Goal: Transaction & Acquisition: Book appointment/travel/reservation

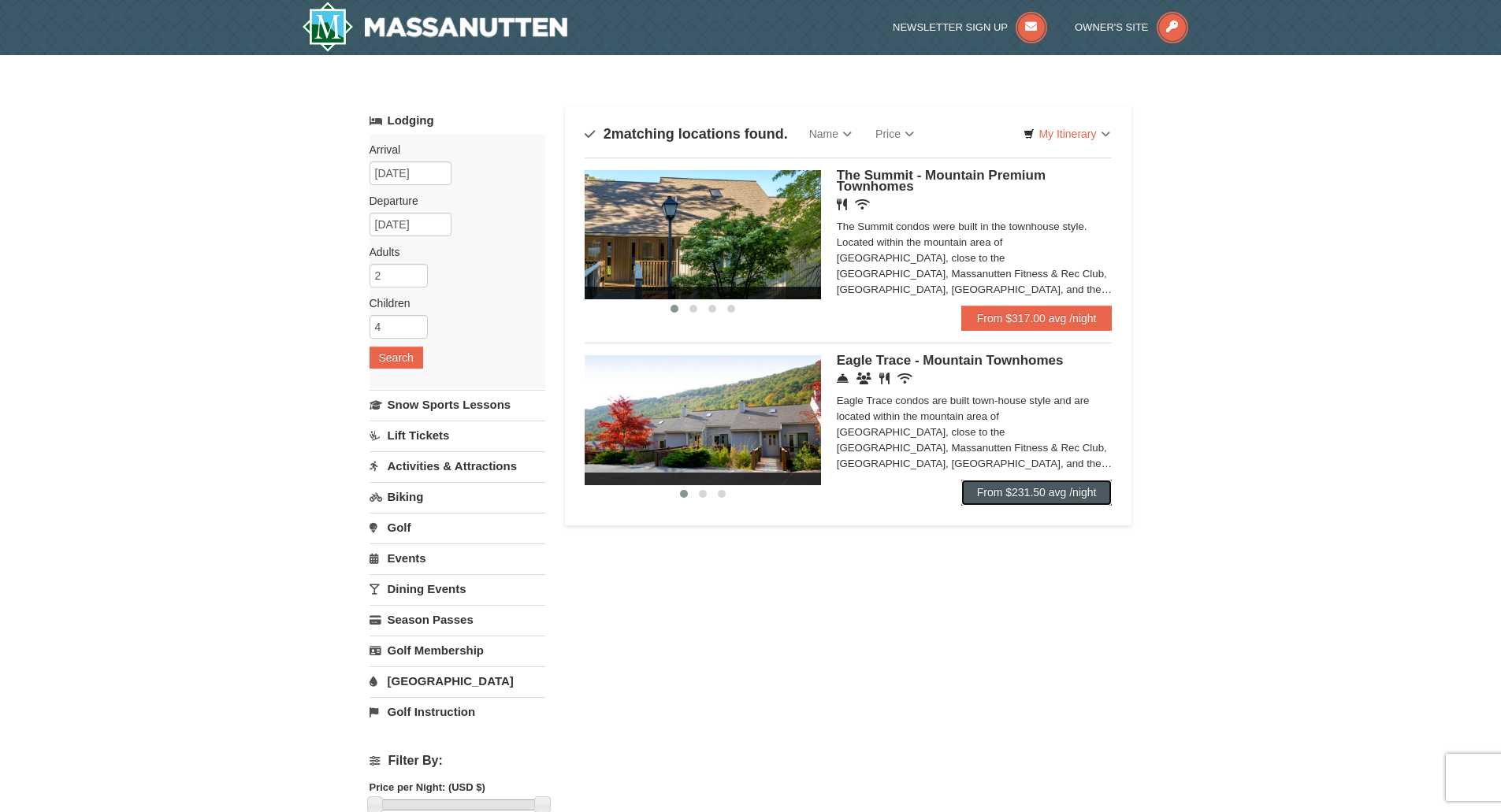
click at [1012, 498] on link "From $231.50 avg /night" at bounding box center [1037, 492] width 151 height 25
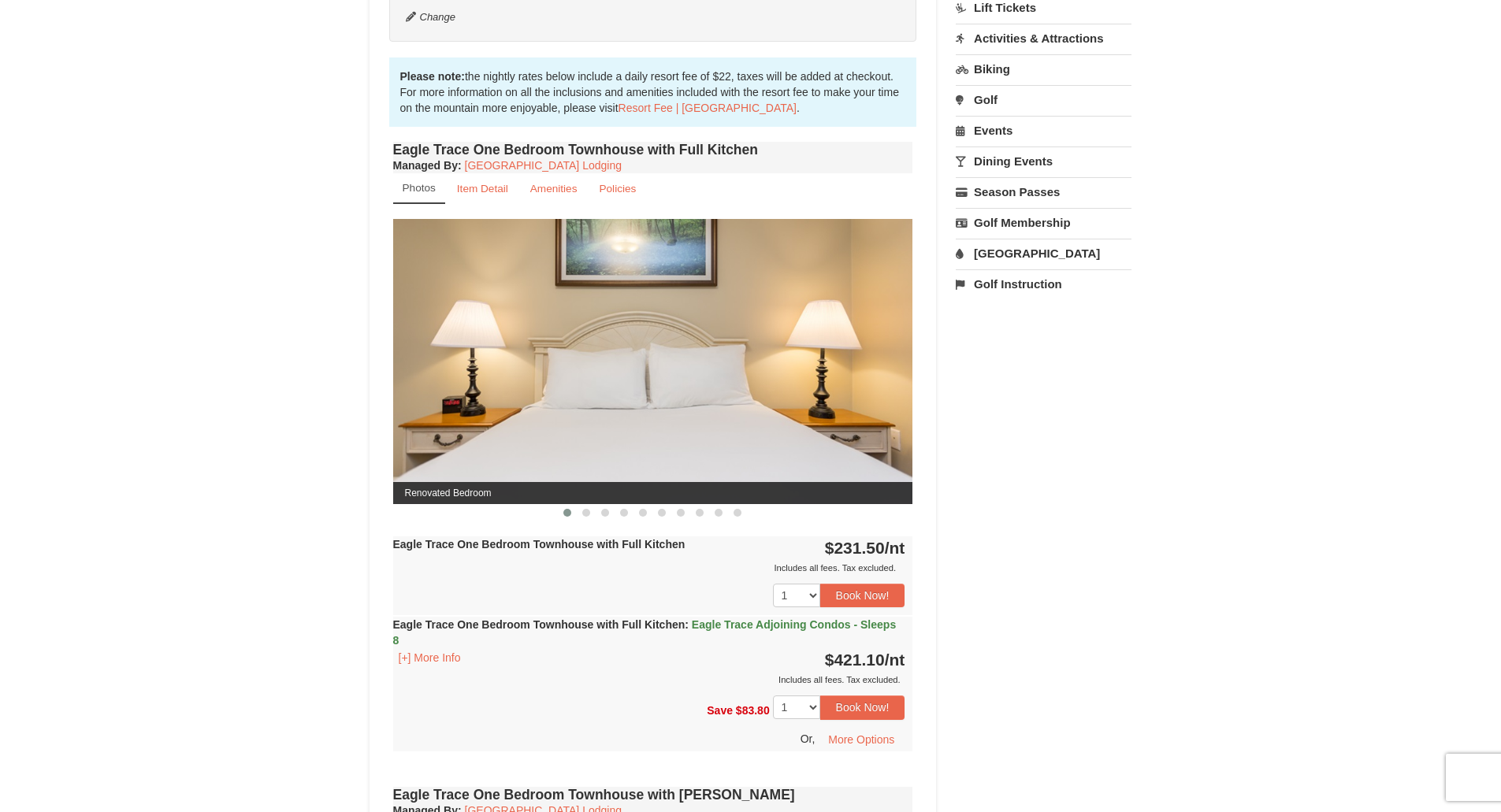
scroll to position [472, 0]
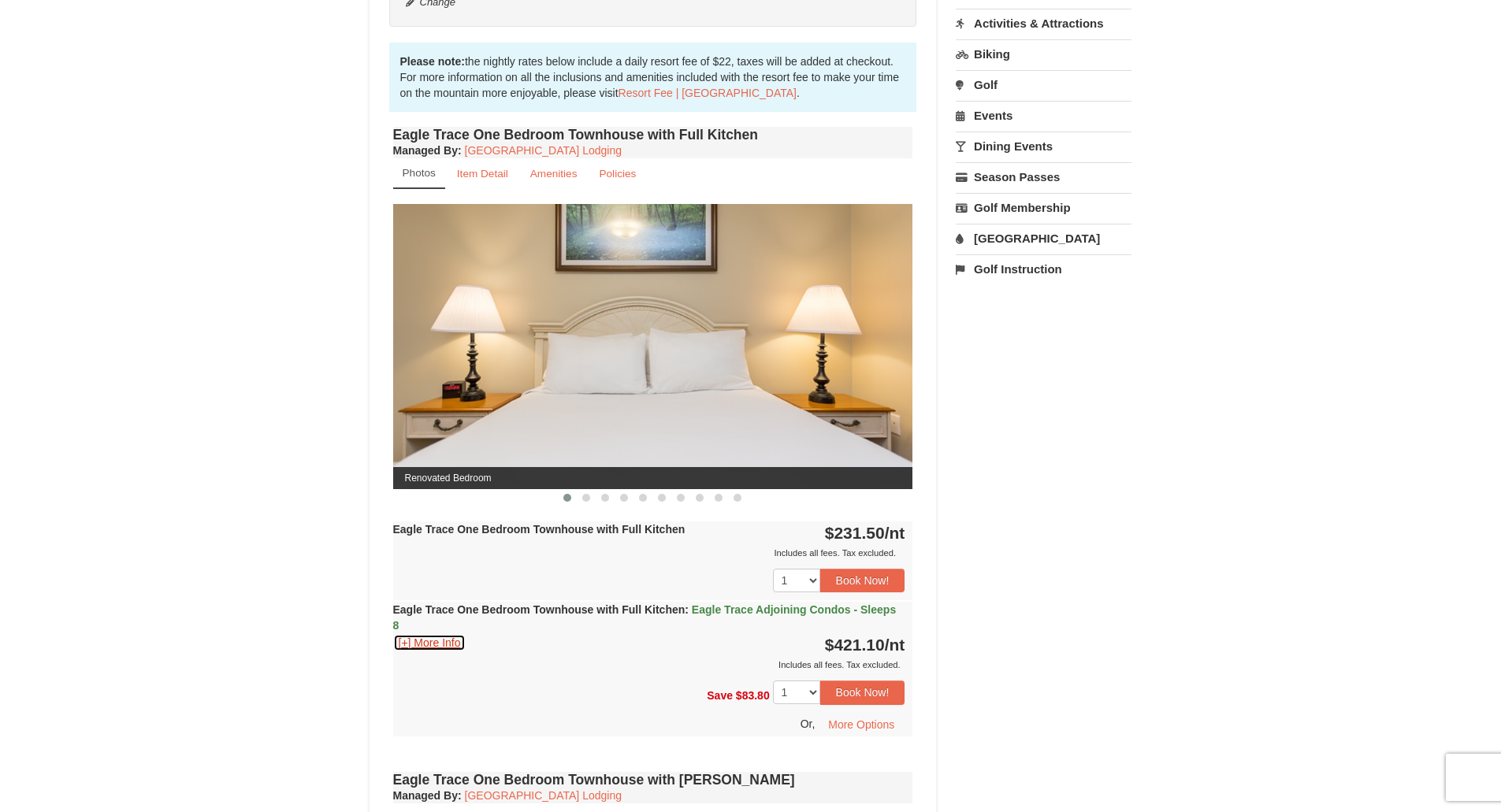
click at [431, 646] on button "[+] More Info" at bounding box center [430, 642] width 73 height 17
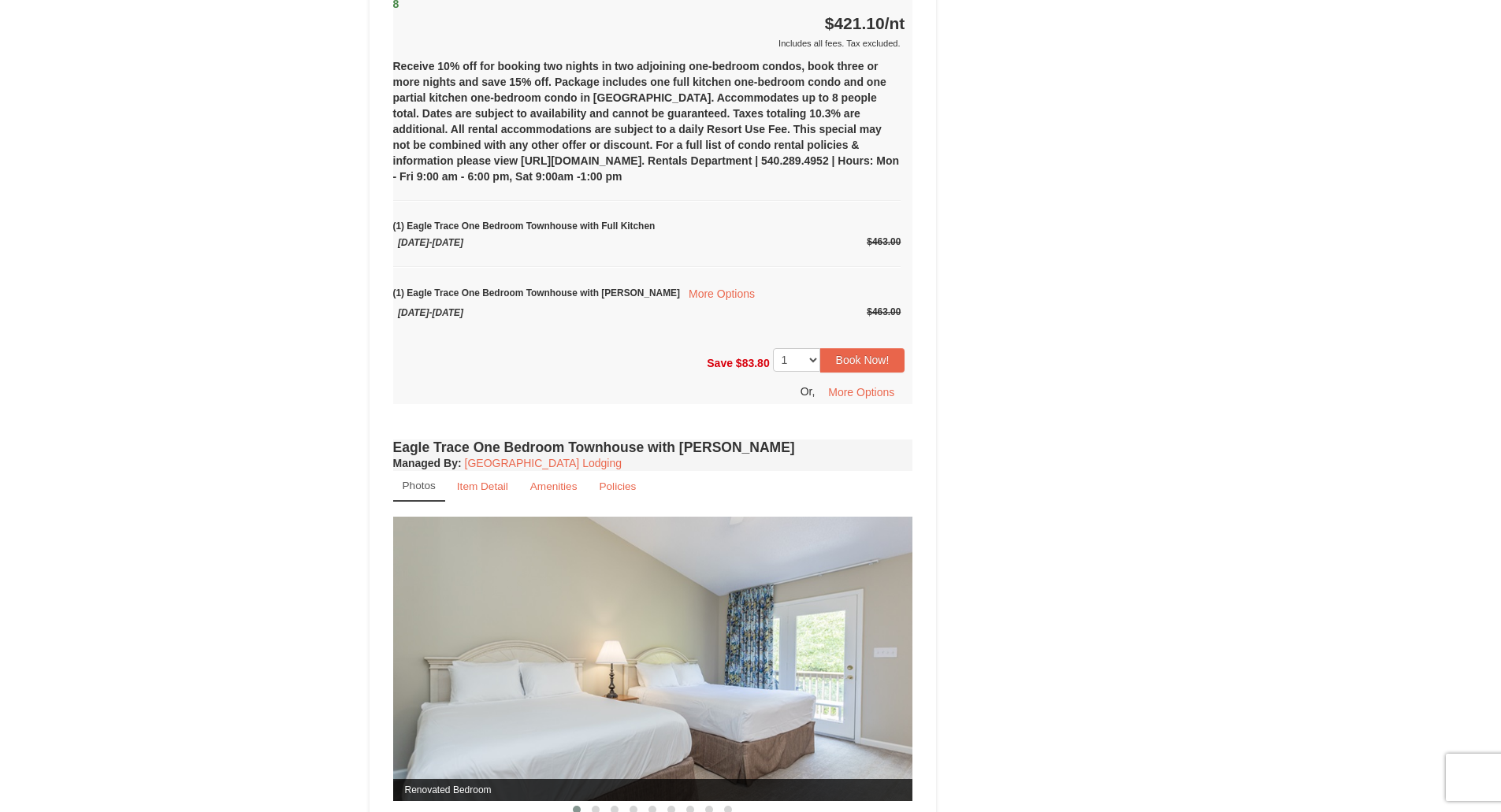
scroll to position [1339, 0]
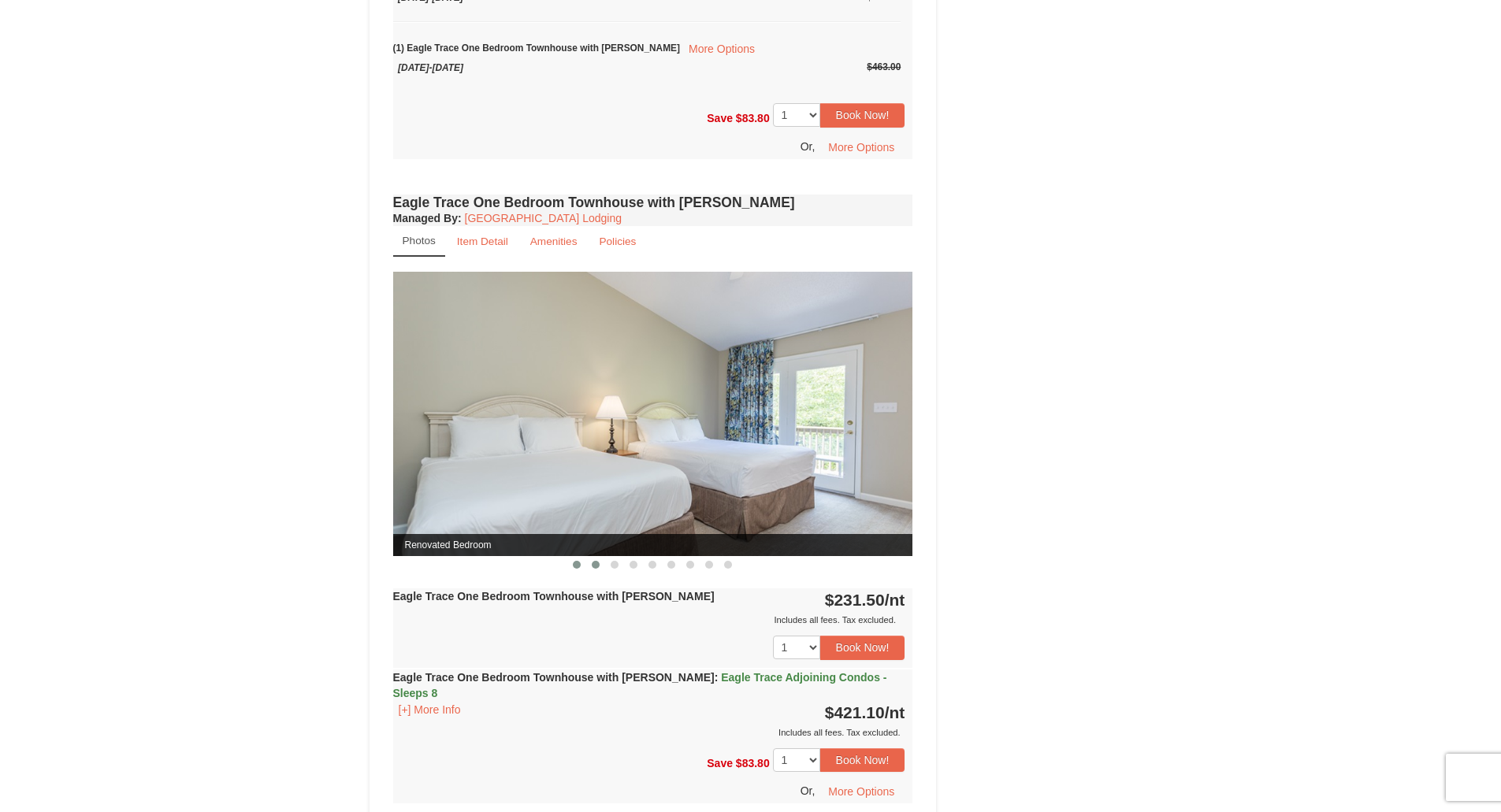
click at [598, 564] on span at bounding box center [596, 565] width 8 height 8
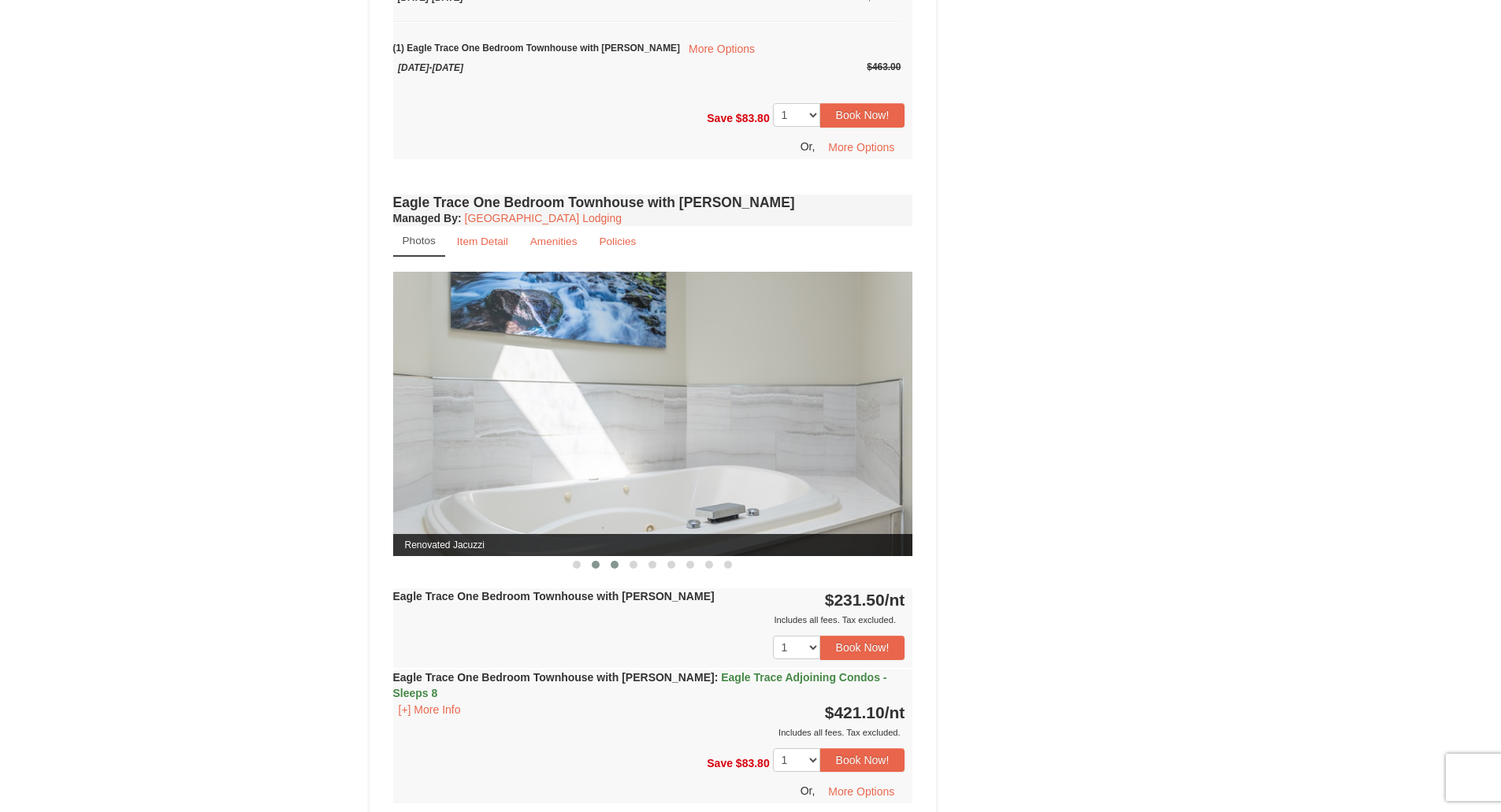
click at [611, 567] on span at bounding box center [614, 565] width 8 height 8
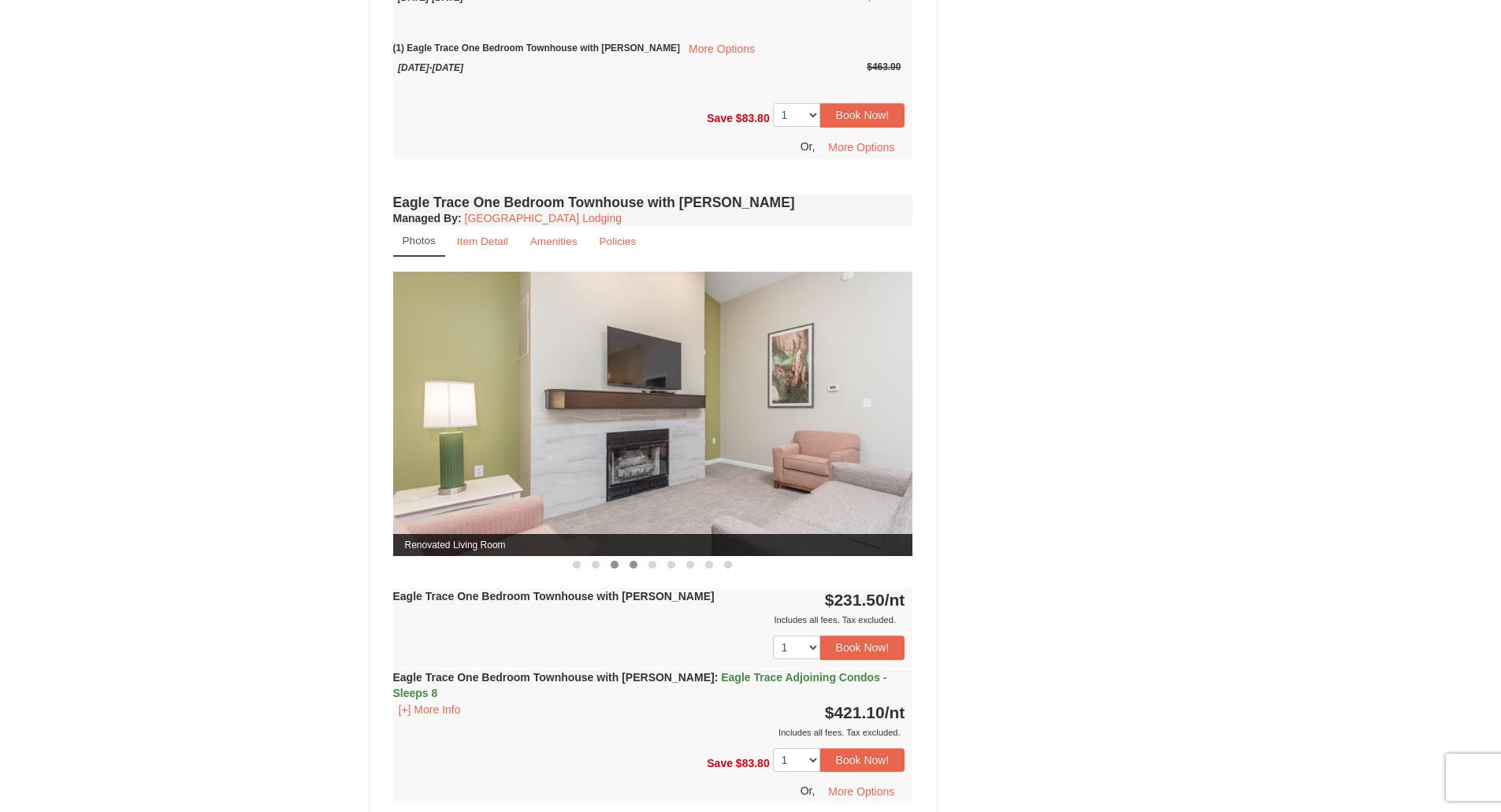
click at [634, 567] on span at bounding box center [633, 565] width 8 height 8
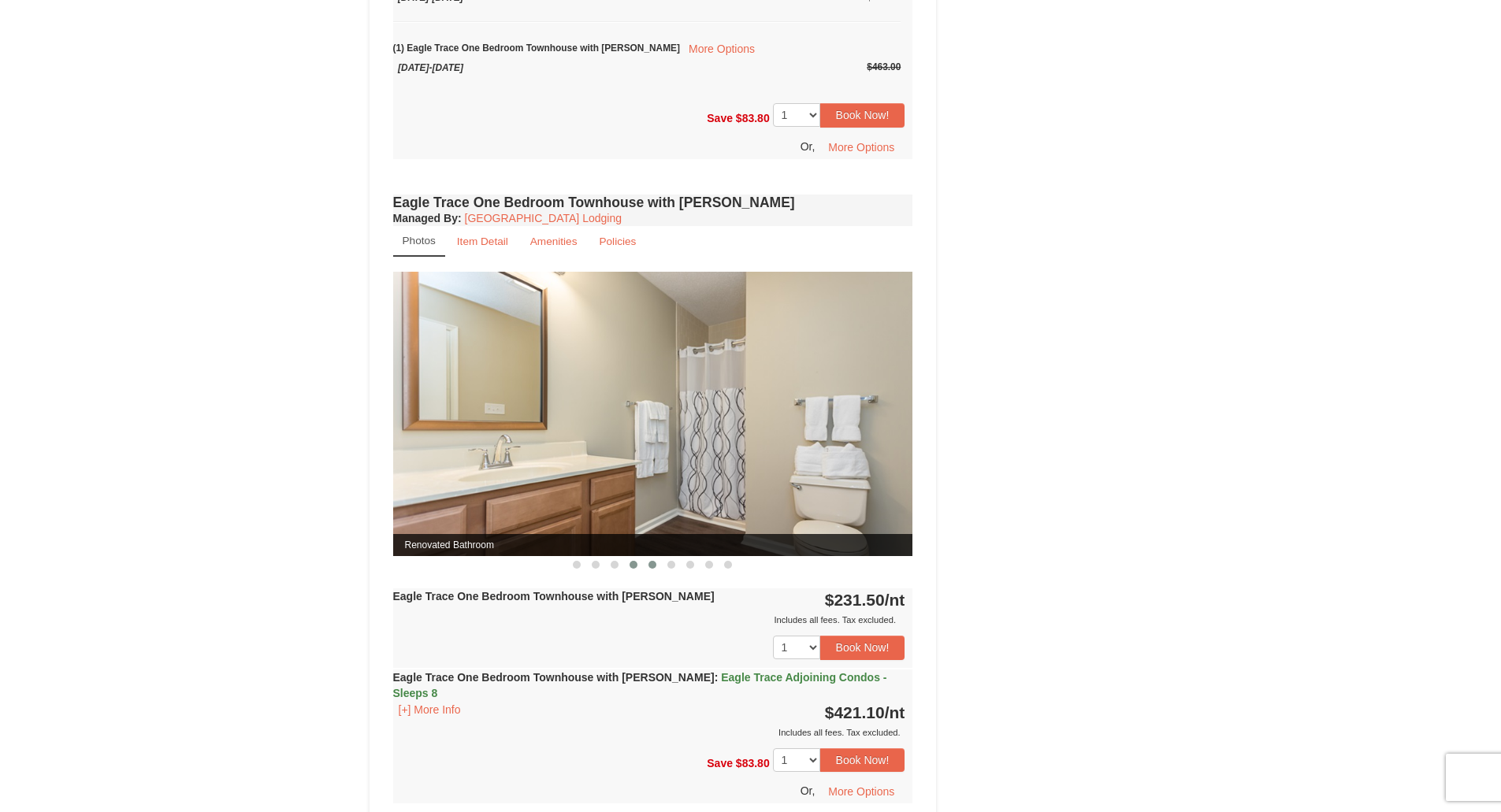
click at [651, 567] on span at bounding box center [652, 565] width 8 height 8
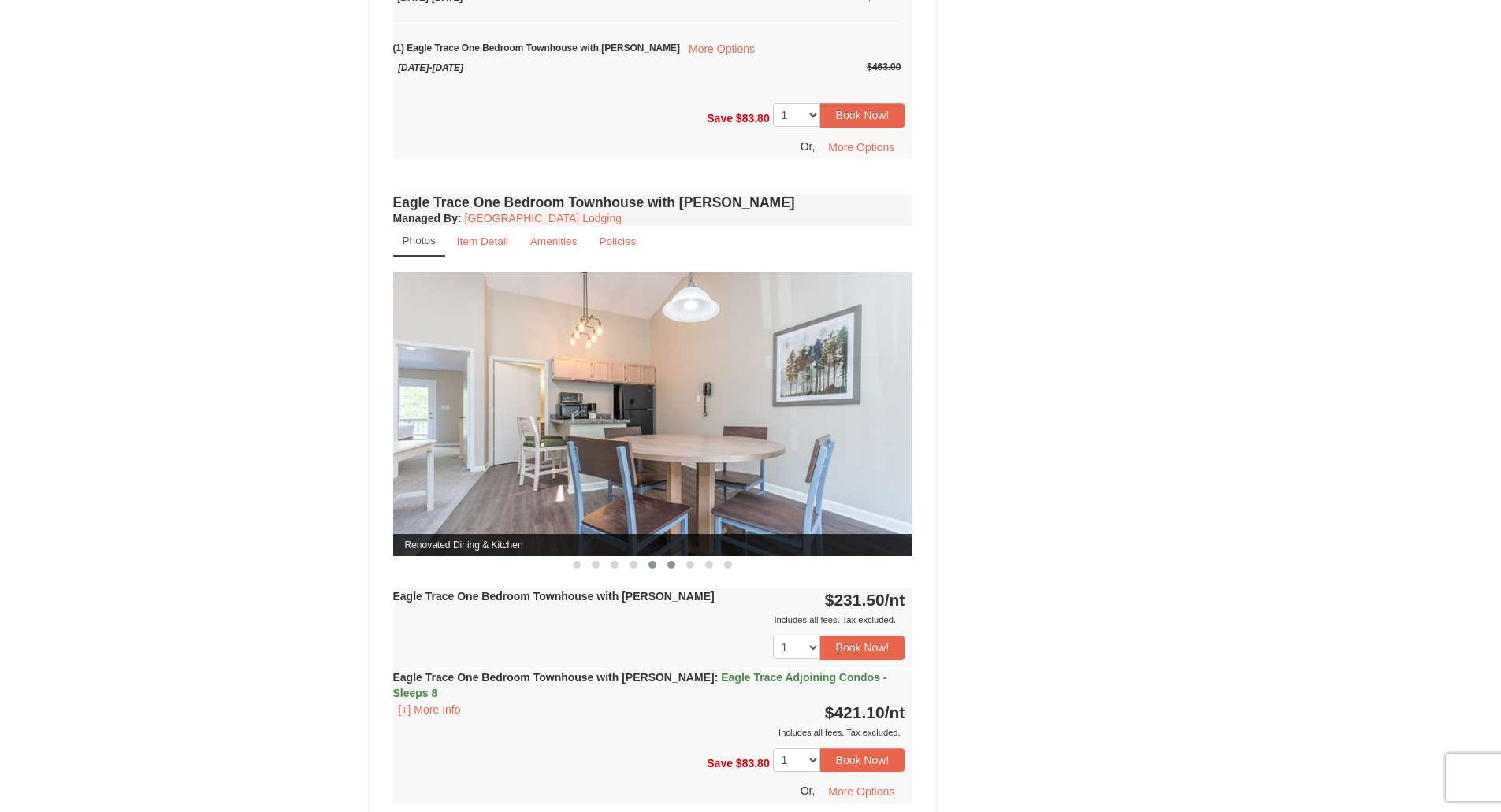
click at [674, 566] on span at bounding box center [671, 565] width 8 height 8
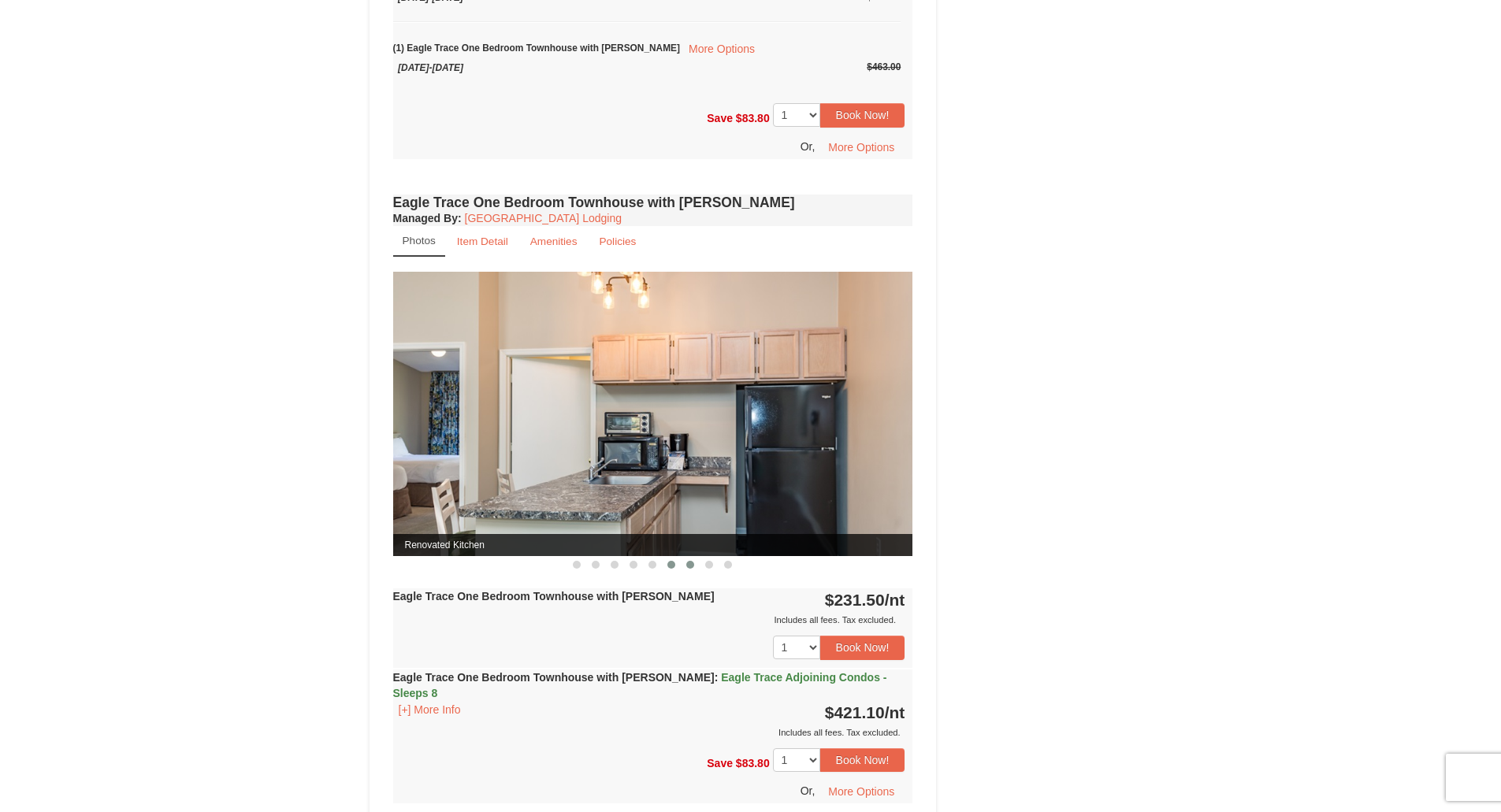
click at [689, 566] on span at bounding box center [690, 565] width 8 height 8
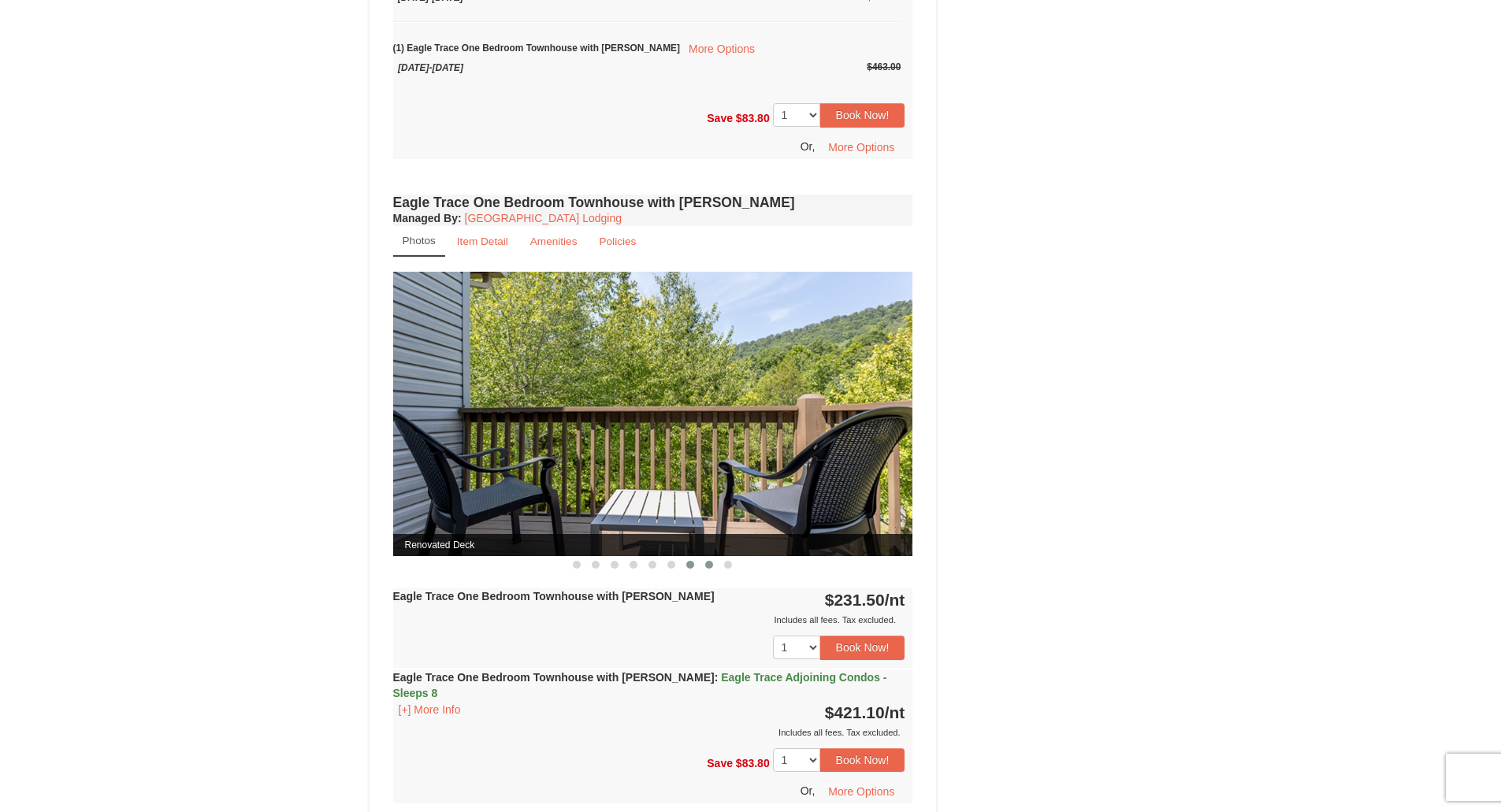
click at [705, 568] on button at bounding box center [709, 565] width 19 height 16
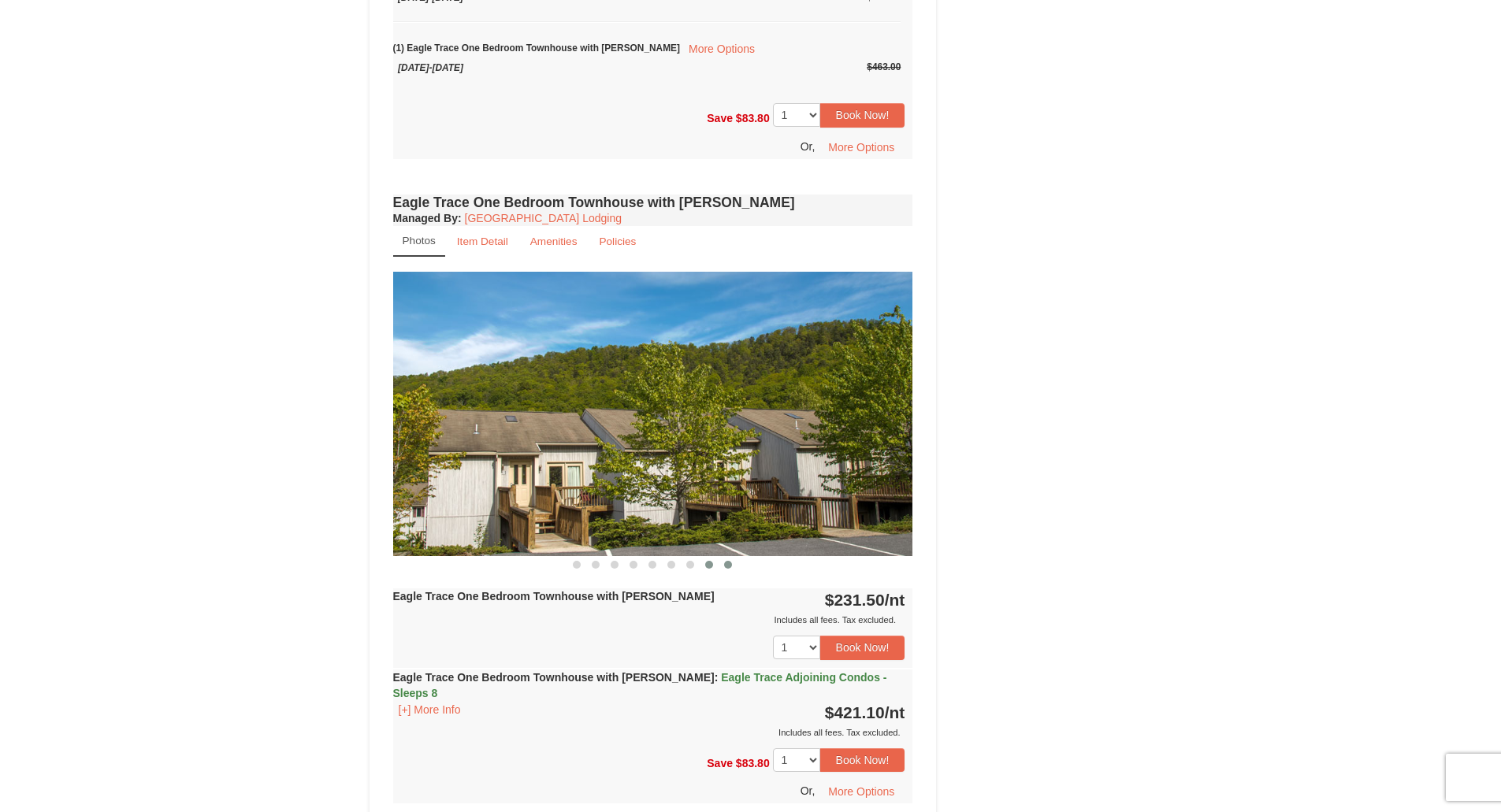
click at [728, 566] on span at bounding box center [728, 565] width 8 height 8
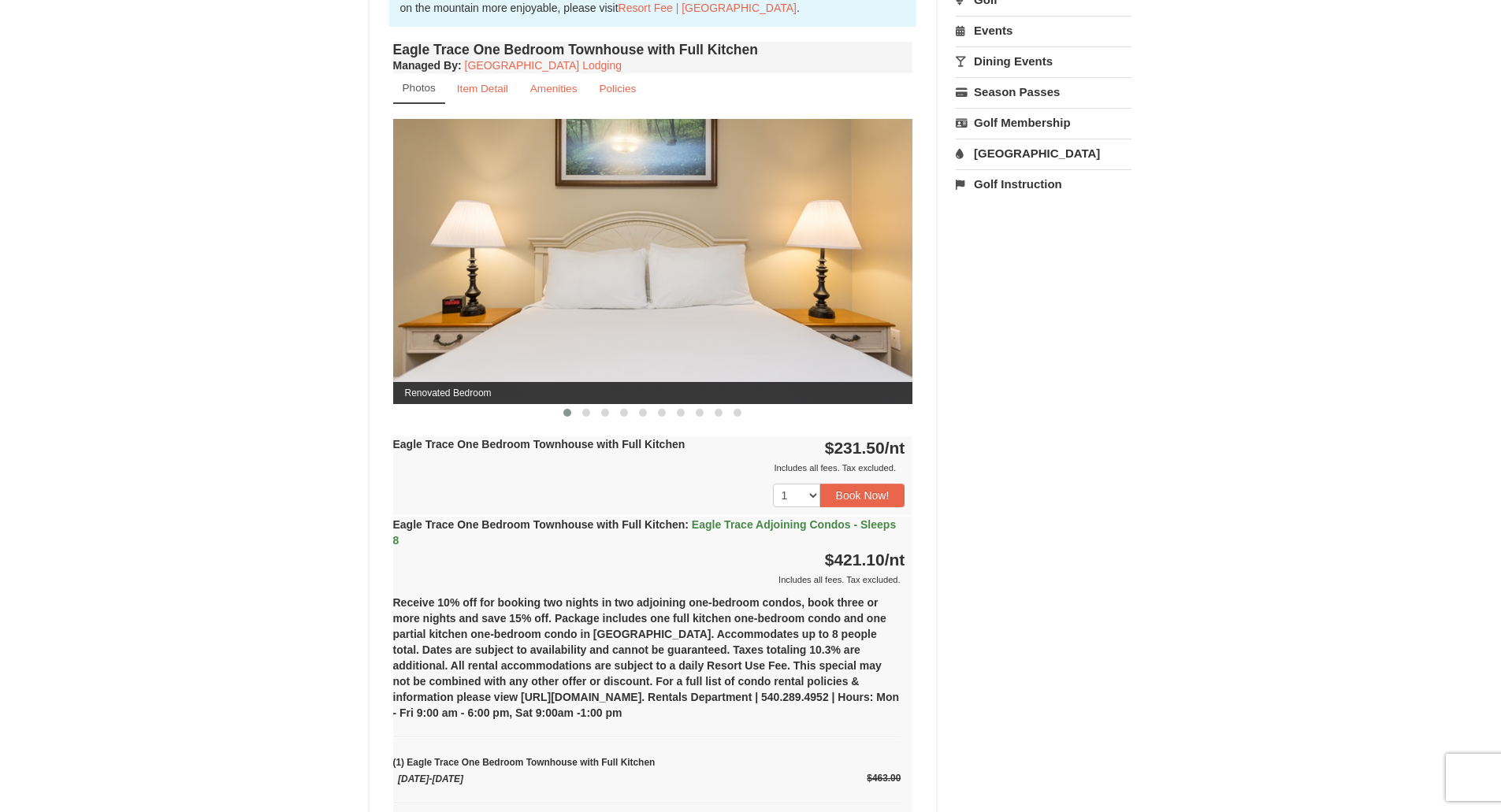
scroll to position [551, 0]
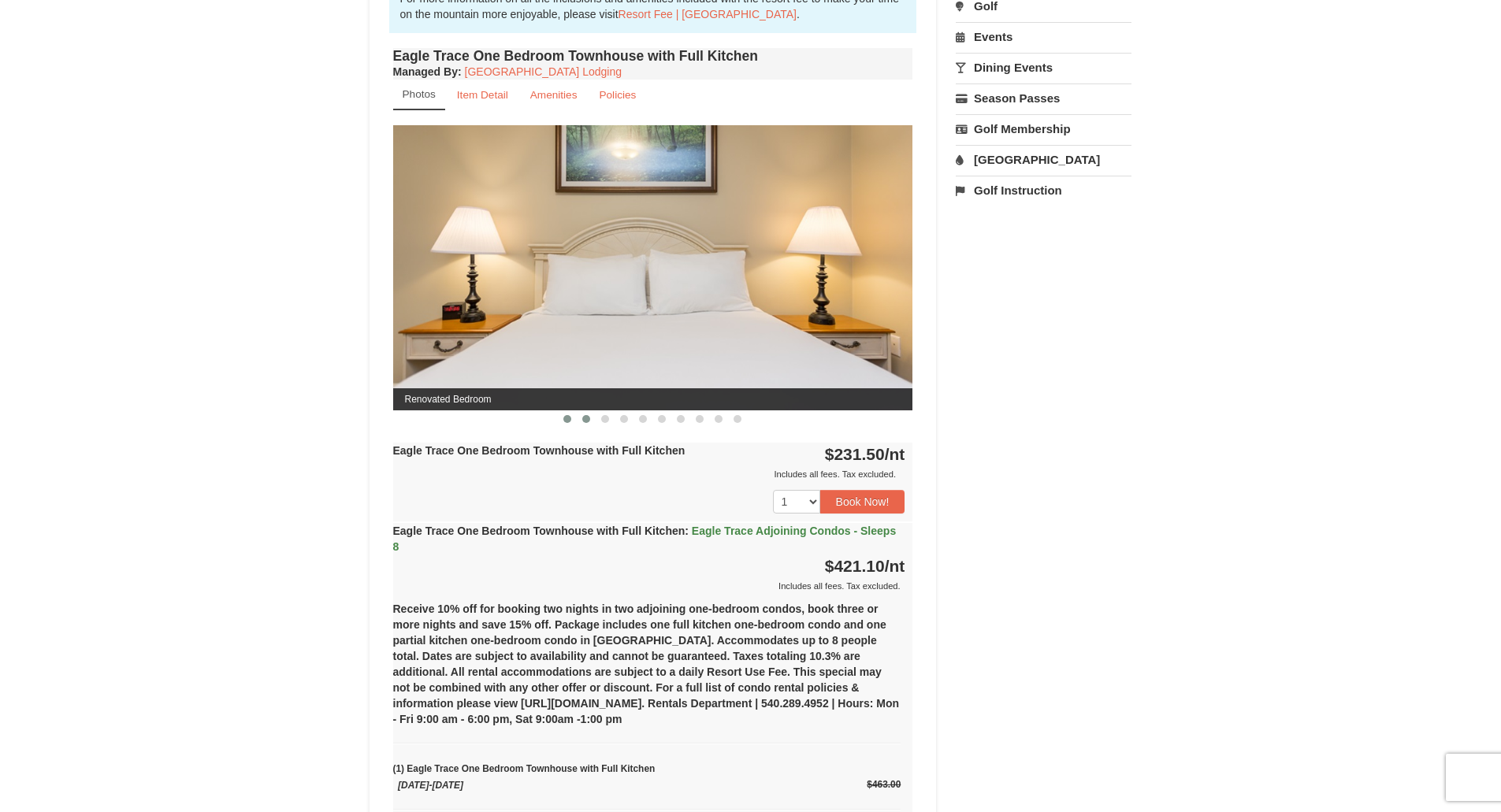
click at [586, 420] on span at bounding box center [586, 419] width 8 height 8
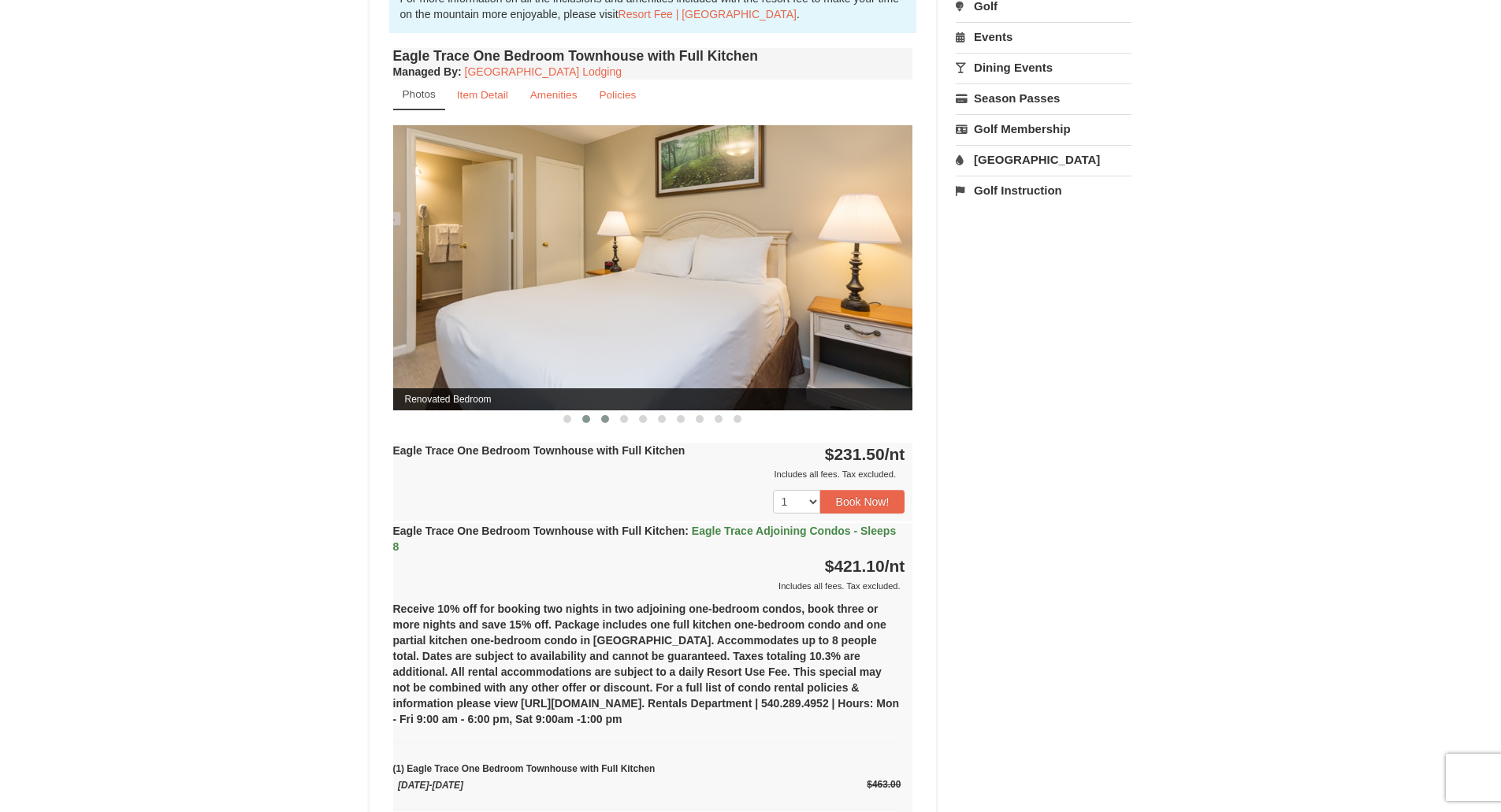
click at [604, 419] on span at bounding box center [605, 419] width 8 height 8
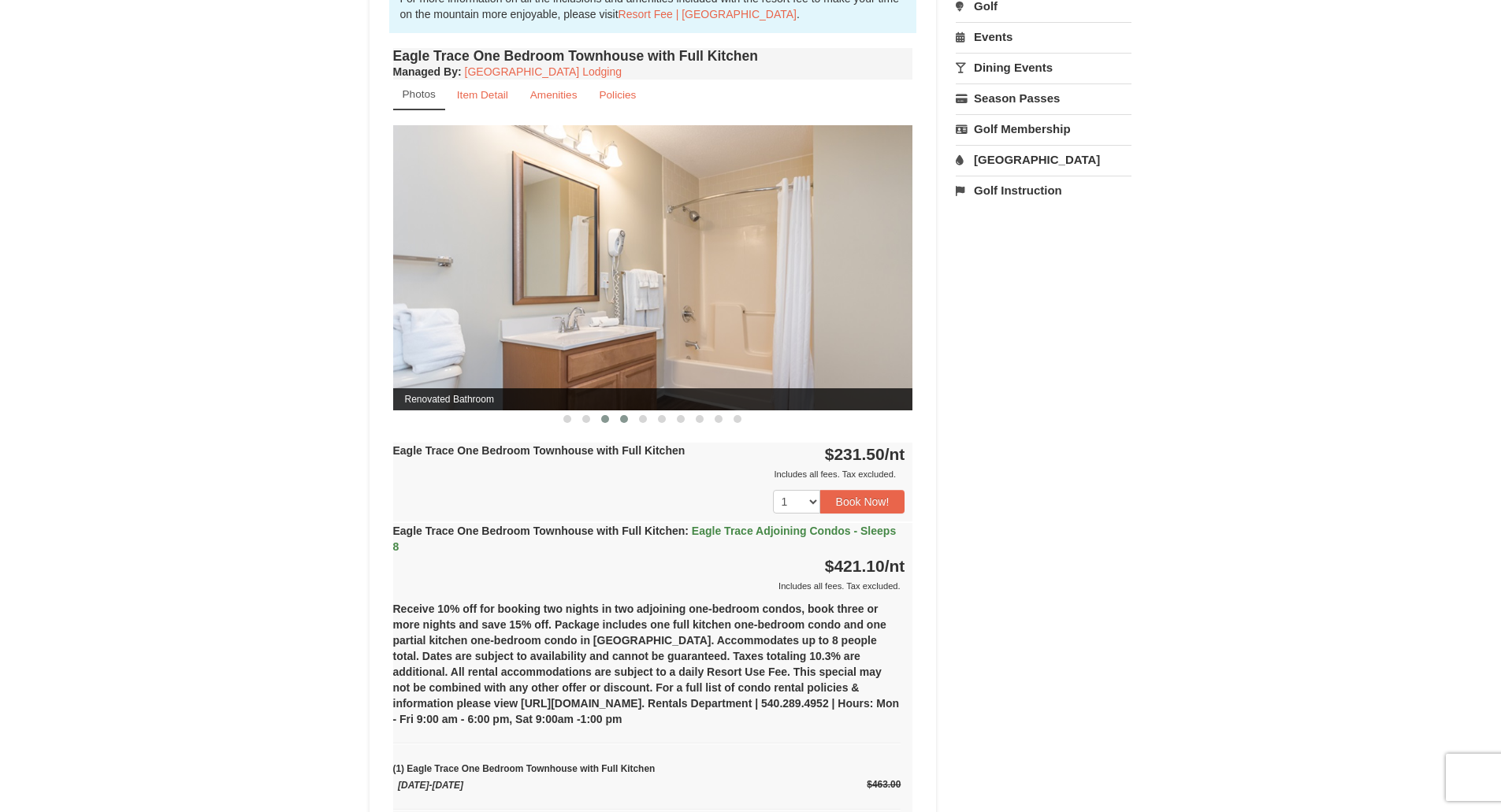
click at [622, 423] on button at bounding box center [624, 419] width 19 height 16
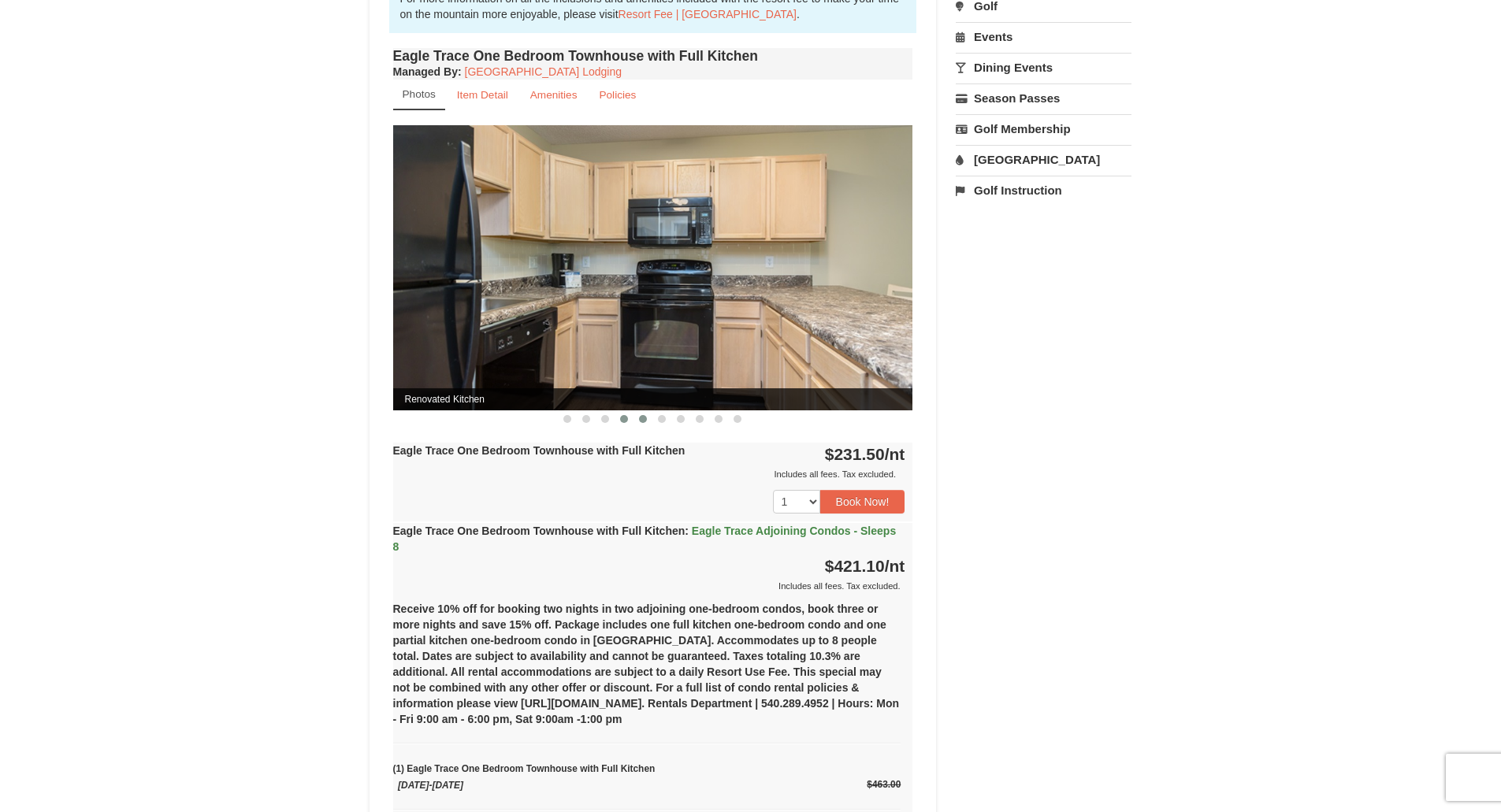
click at [646, 421] on span at bounding box center [643, 419] width 8 height 8
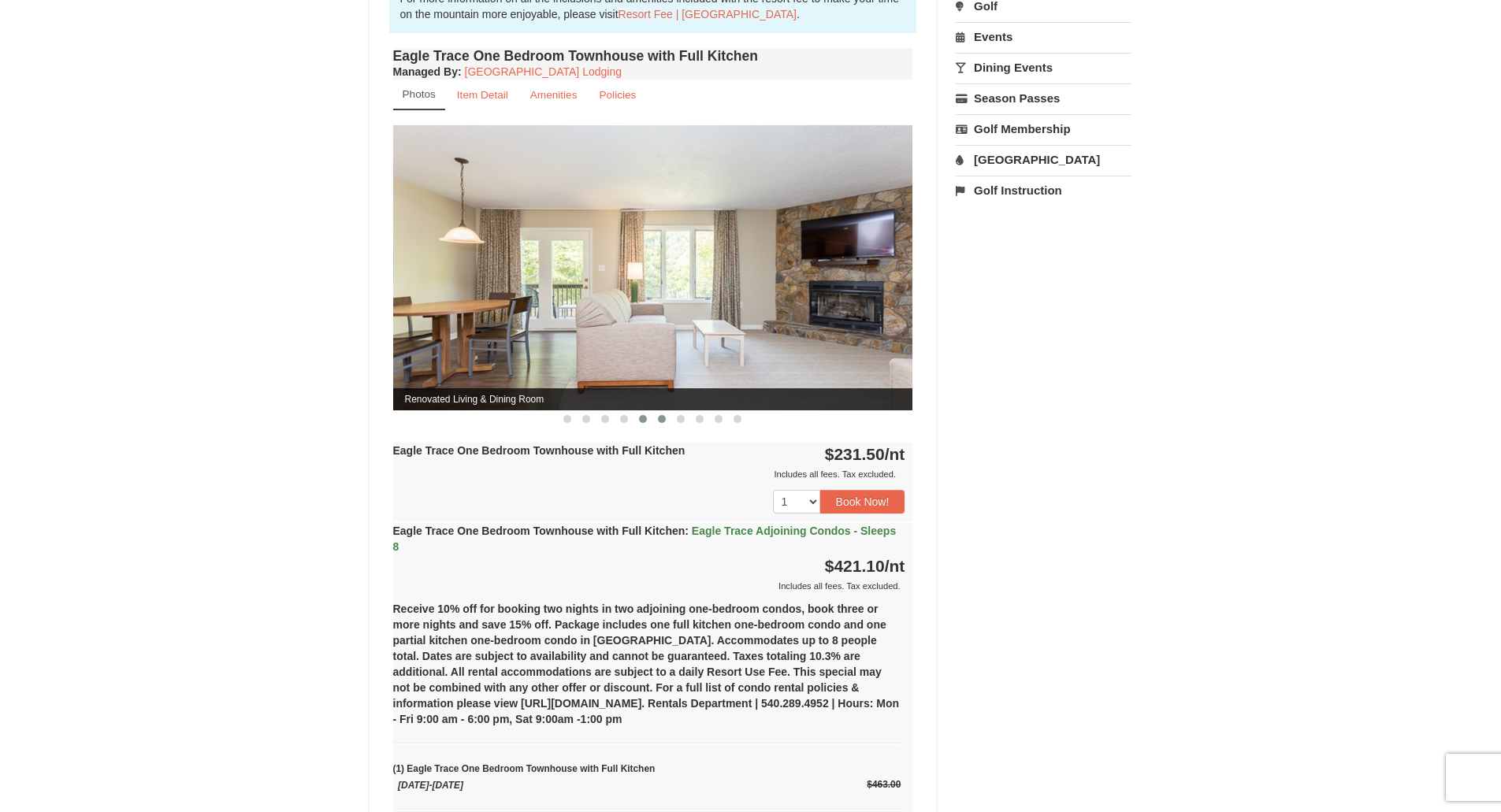
click at [661, 421] on span at bounding box center [662, 419] width 8 height 8
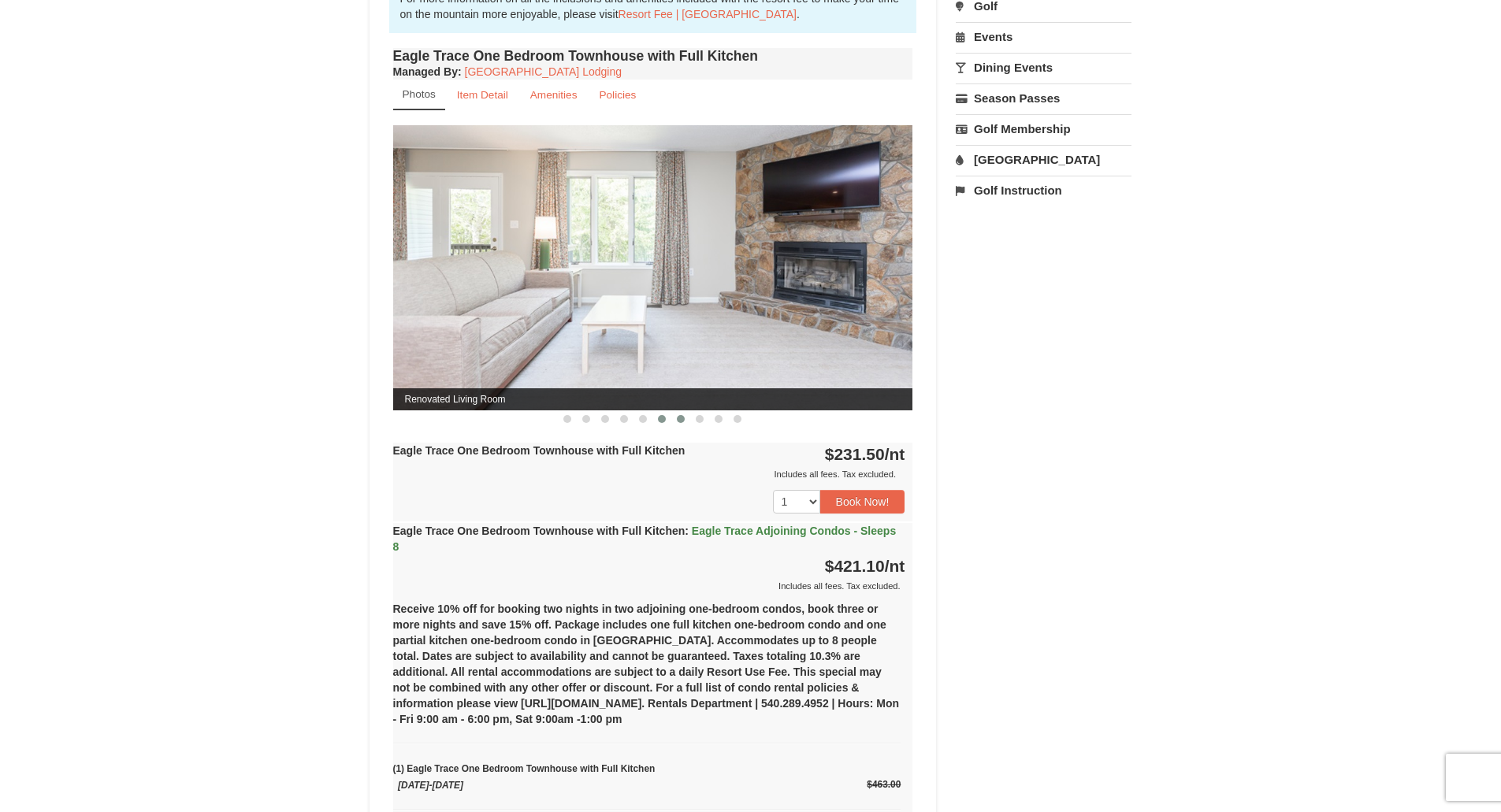
click at [678, 421] on span at bounding box center [681, 419] width 8 height 8
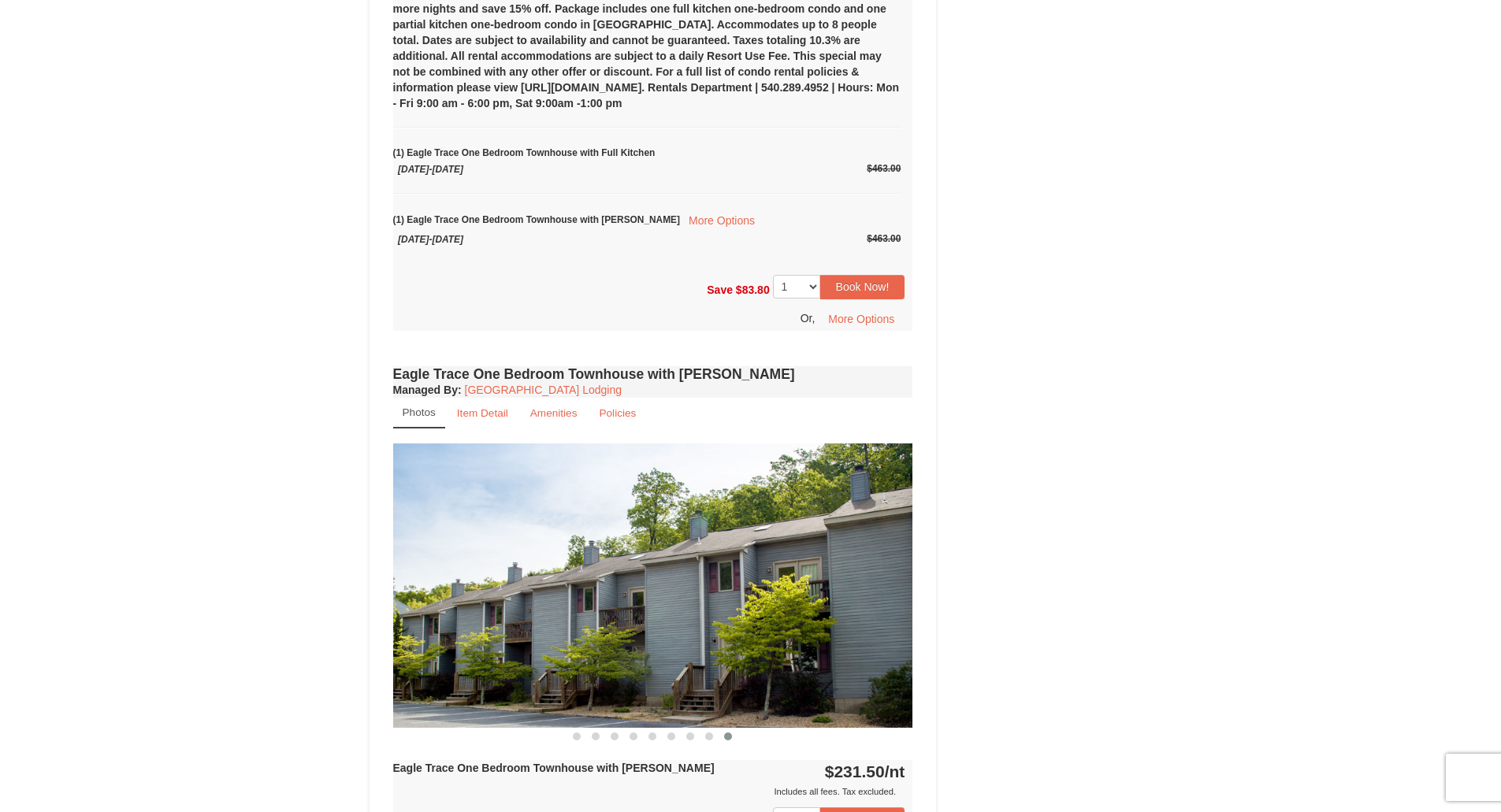
scroll to position [1339, 0]
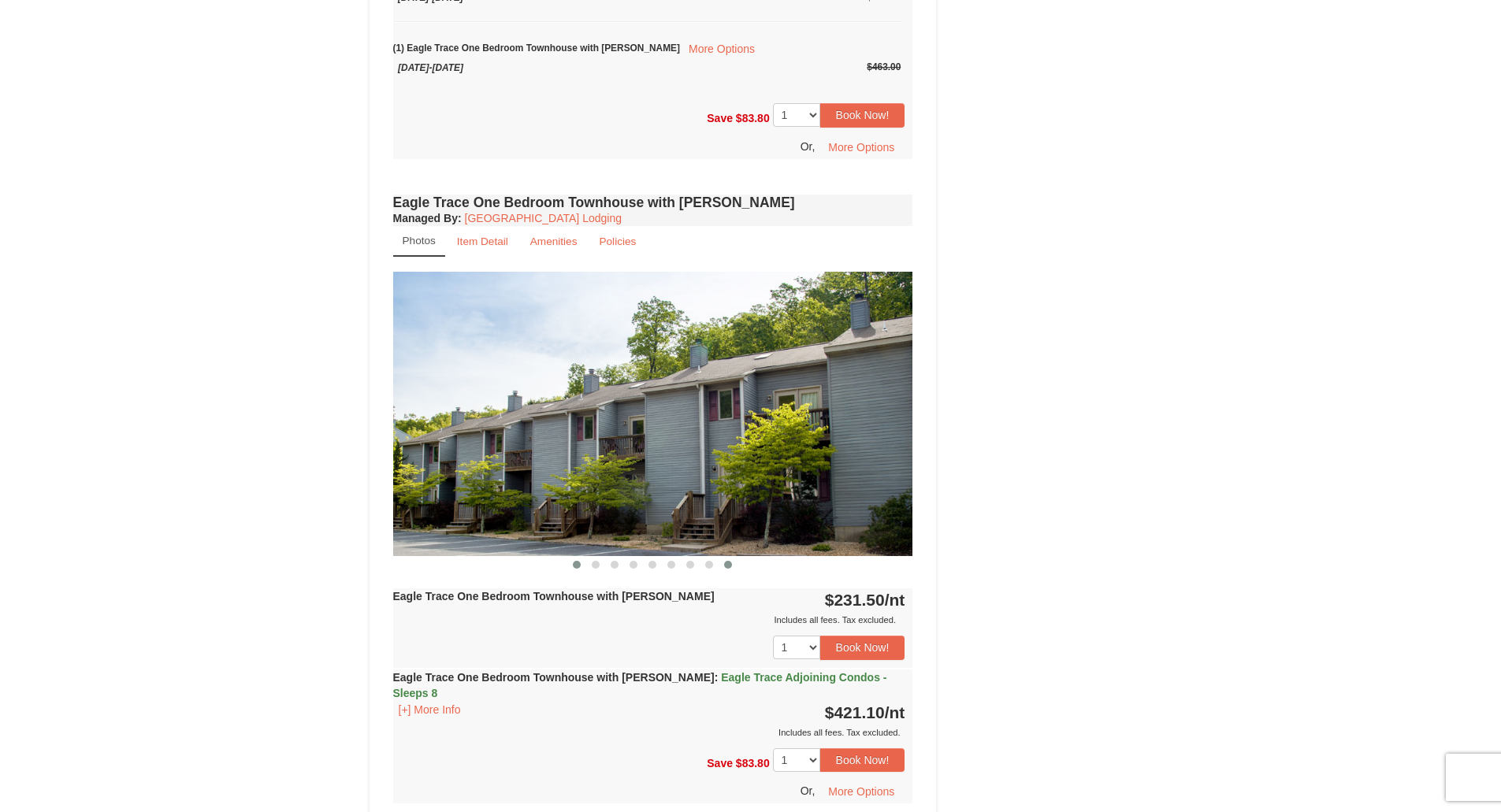
click at [580, 563] on span at bounding box center [577, 565] width 8 height 8
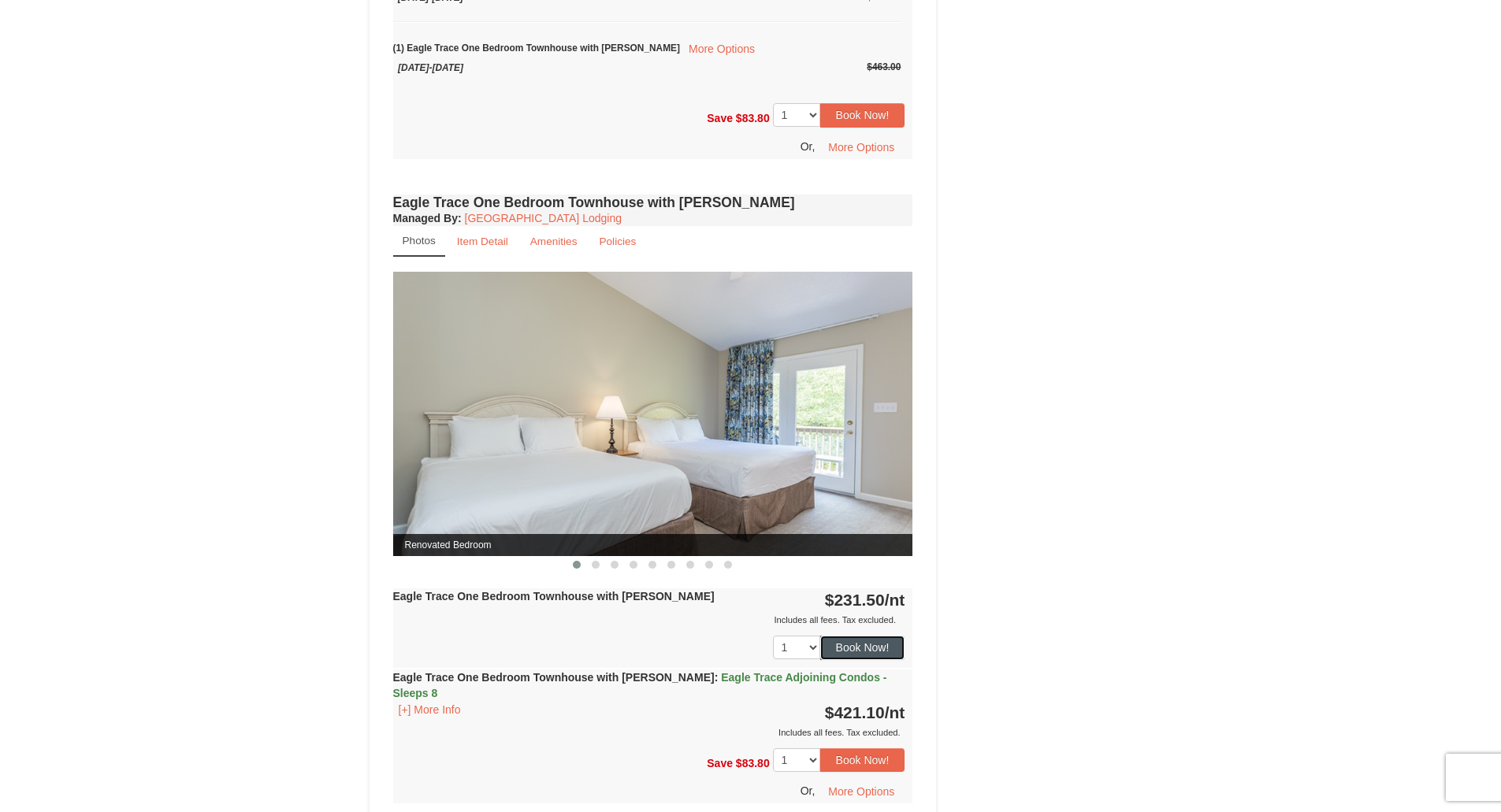
click at [886, 652] on button "Book Now!" at bounding box center [862, 647] width 85 height 24
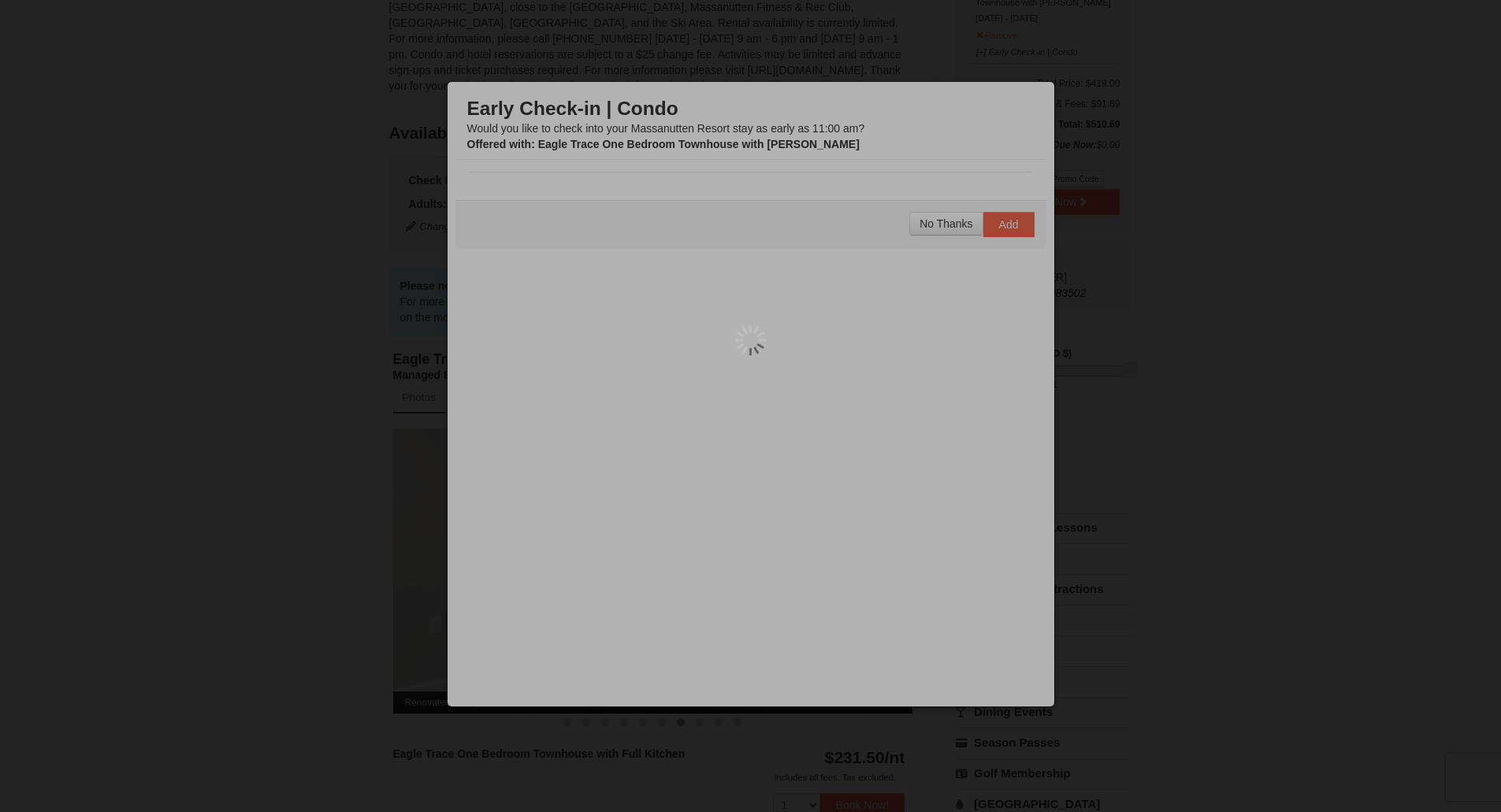
scroll to position [154, 0]
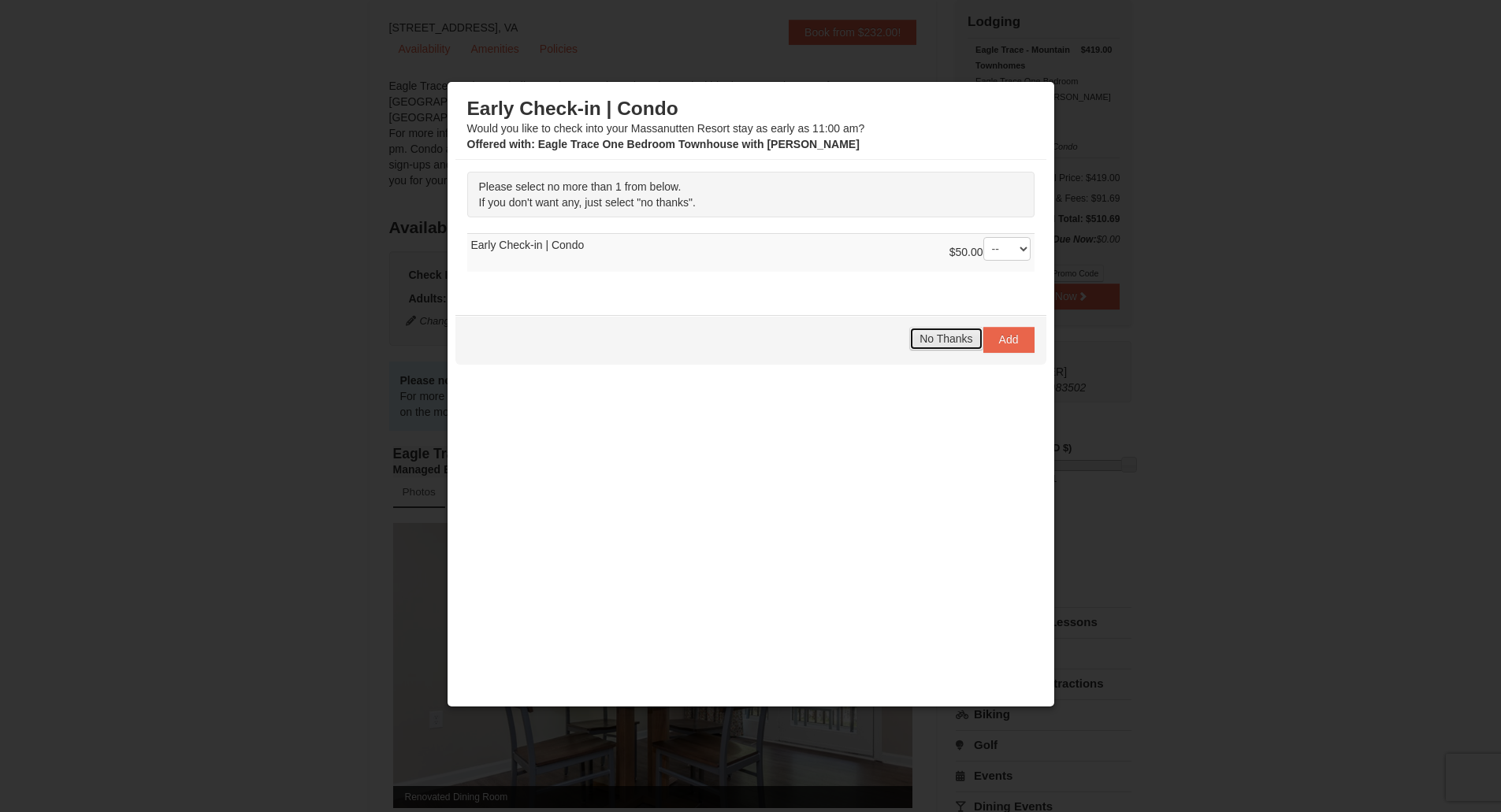
click at [957, 336] on span "No Thanks" at bounding box center [945, 339] width 53 height 13
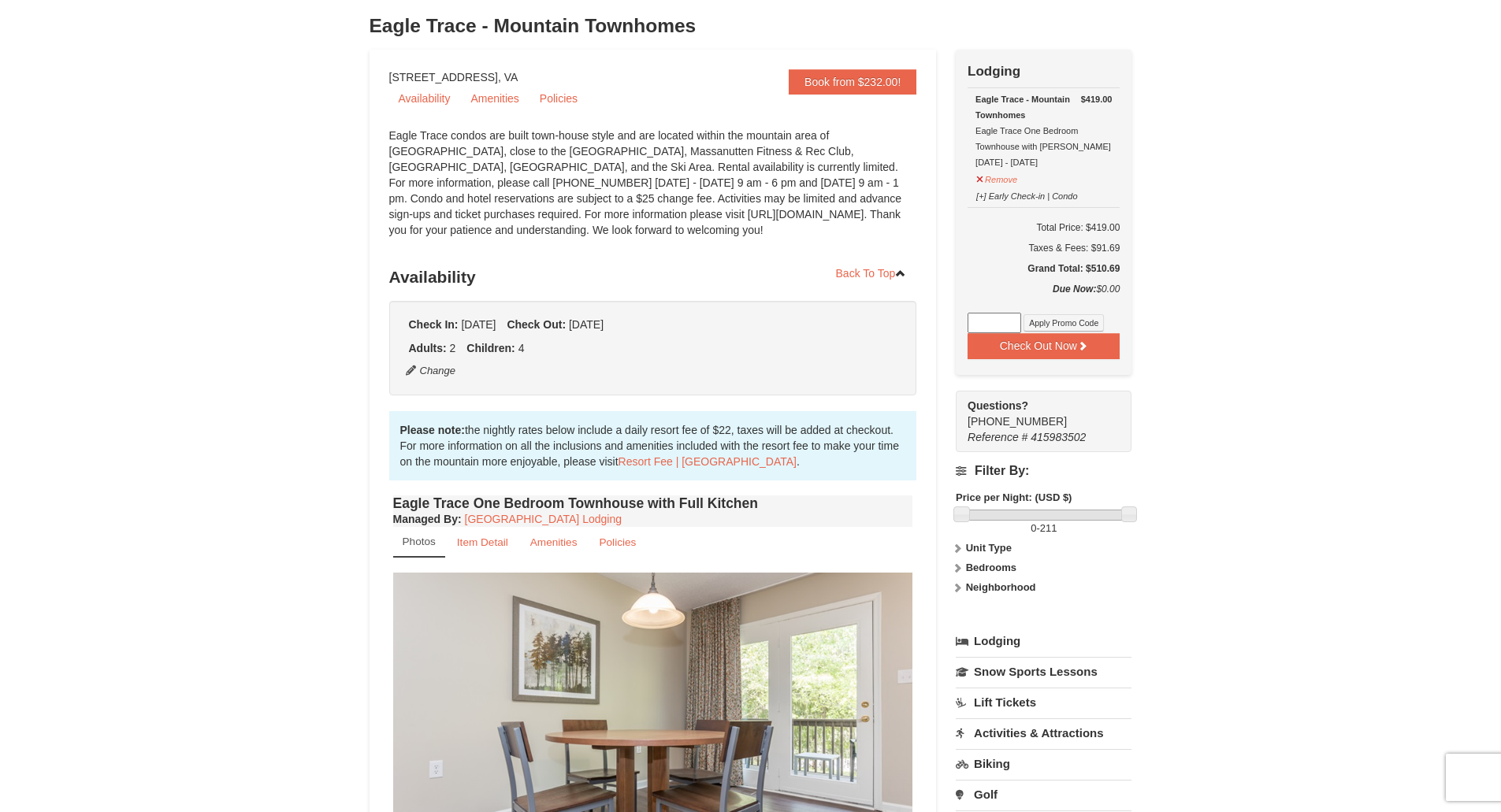
scroll to position [0, 0]
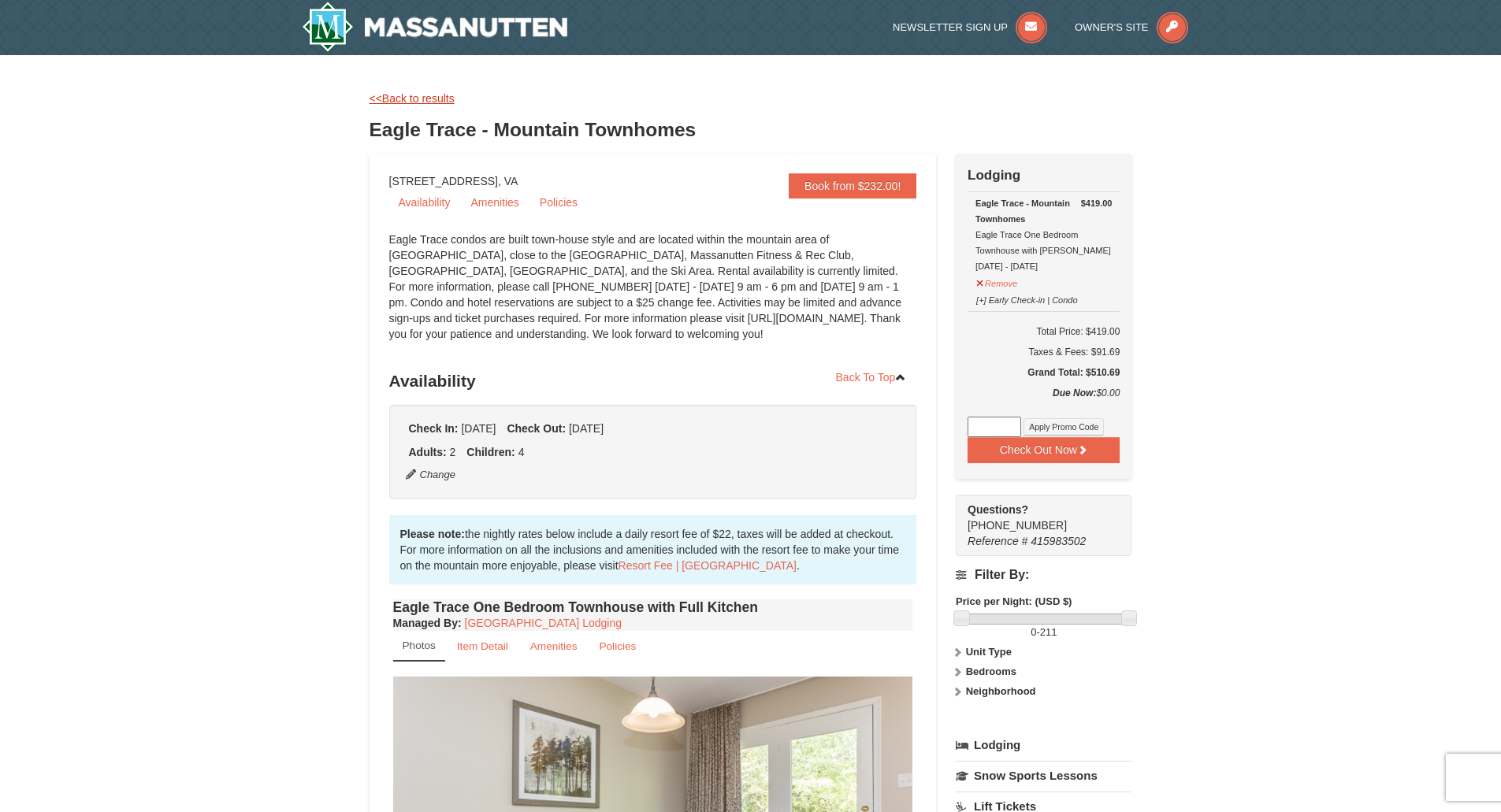
click at [420, 100] on link "<<Back to results" at bounding box center [411, 98] width 85 height 13
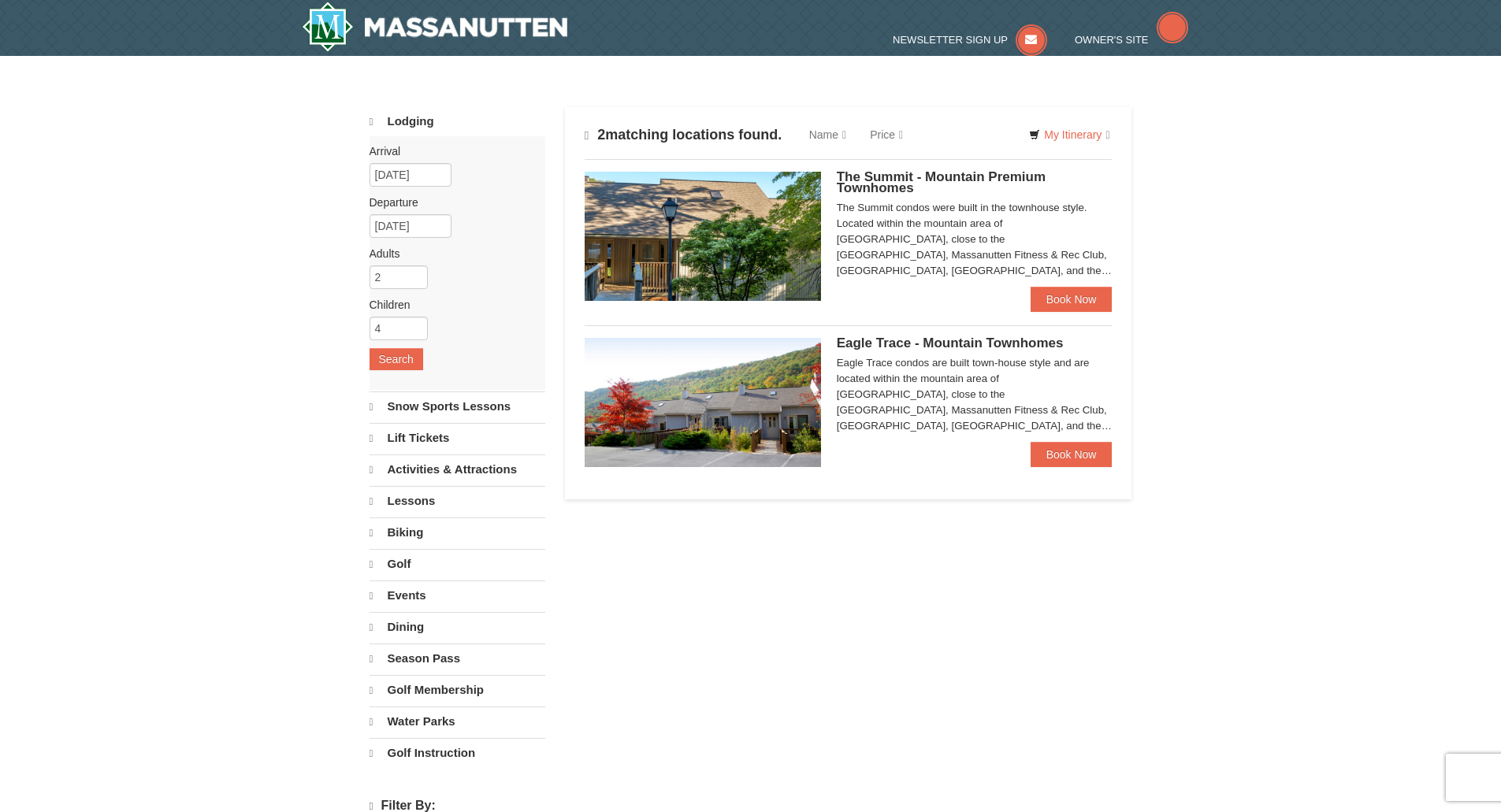
select select "9"
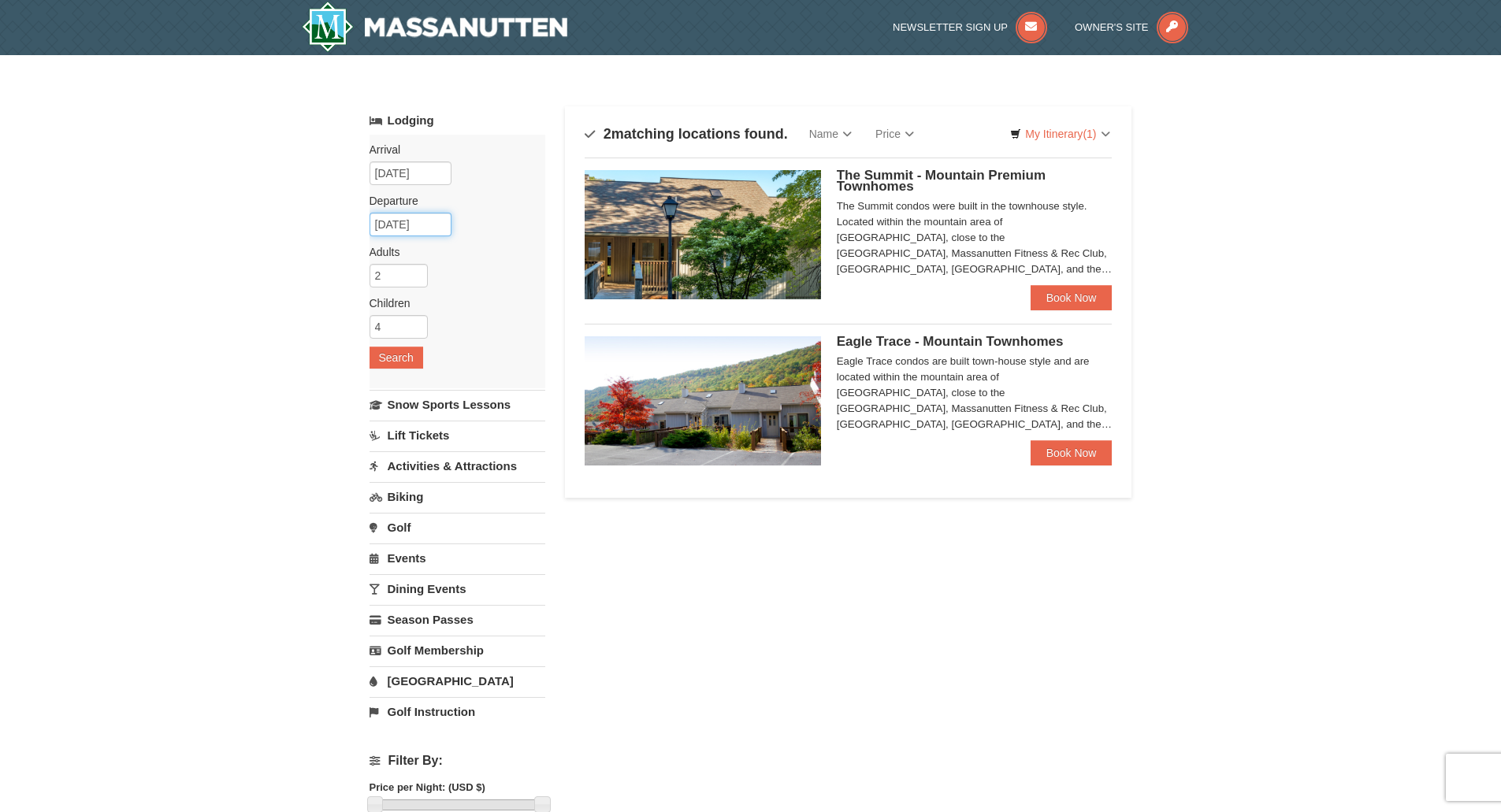
click at [403, 228] on input "02/23/2026" at bounding box center [410, 224] width 82 height 24
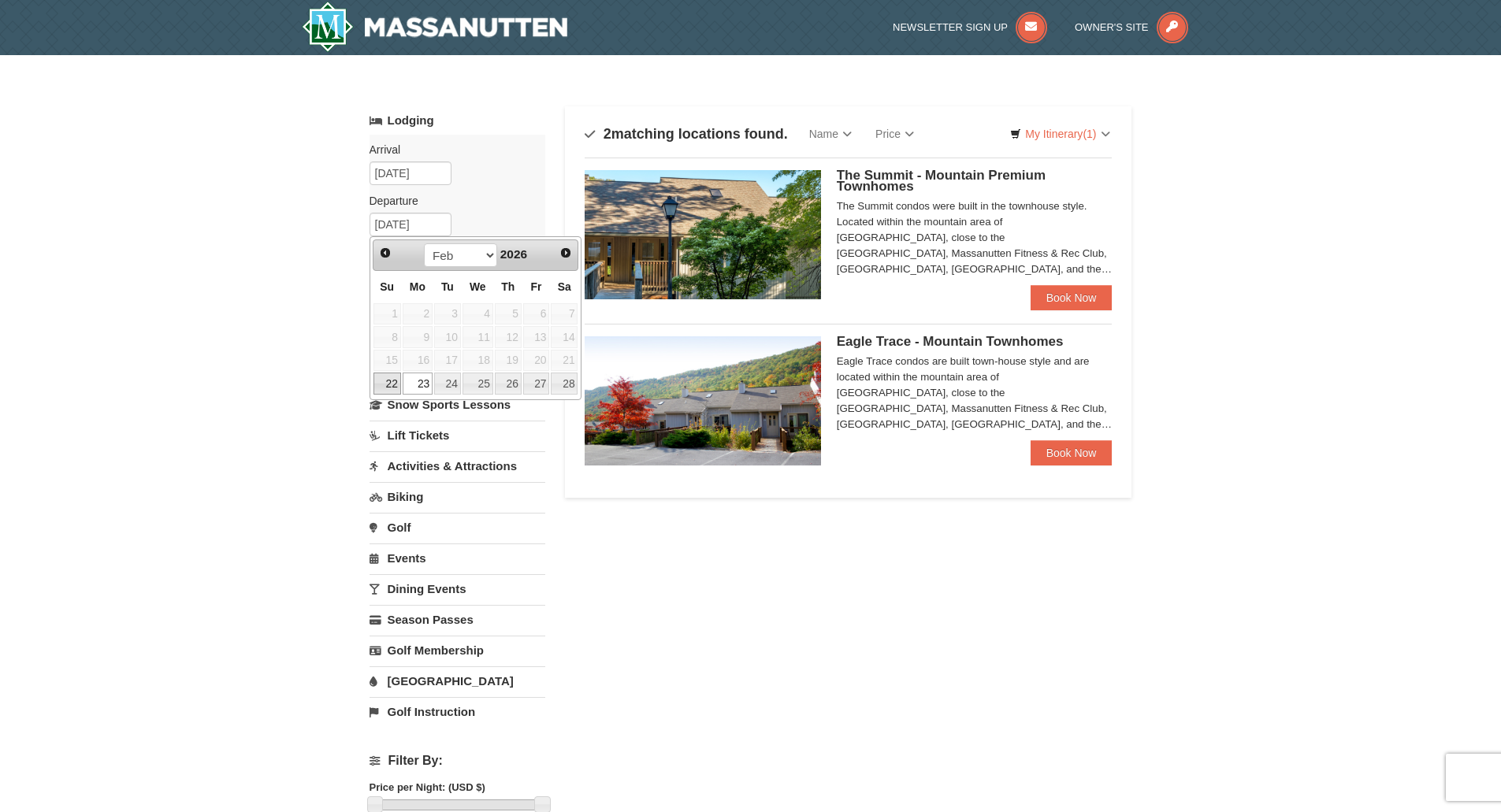
click at [384, 385] on link "22" at bounding box center [387, 383] width 28 height 22
type input "[DATE]"
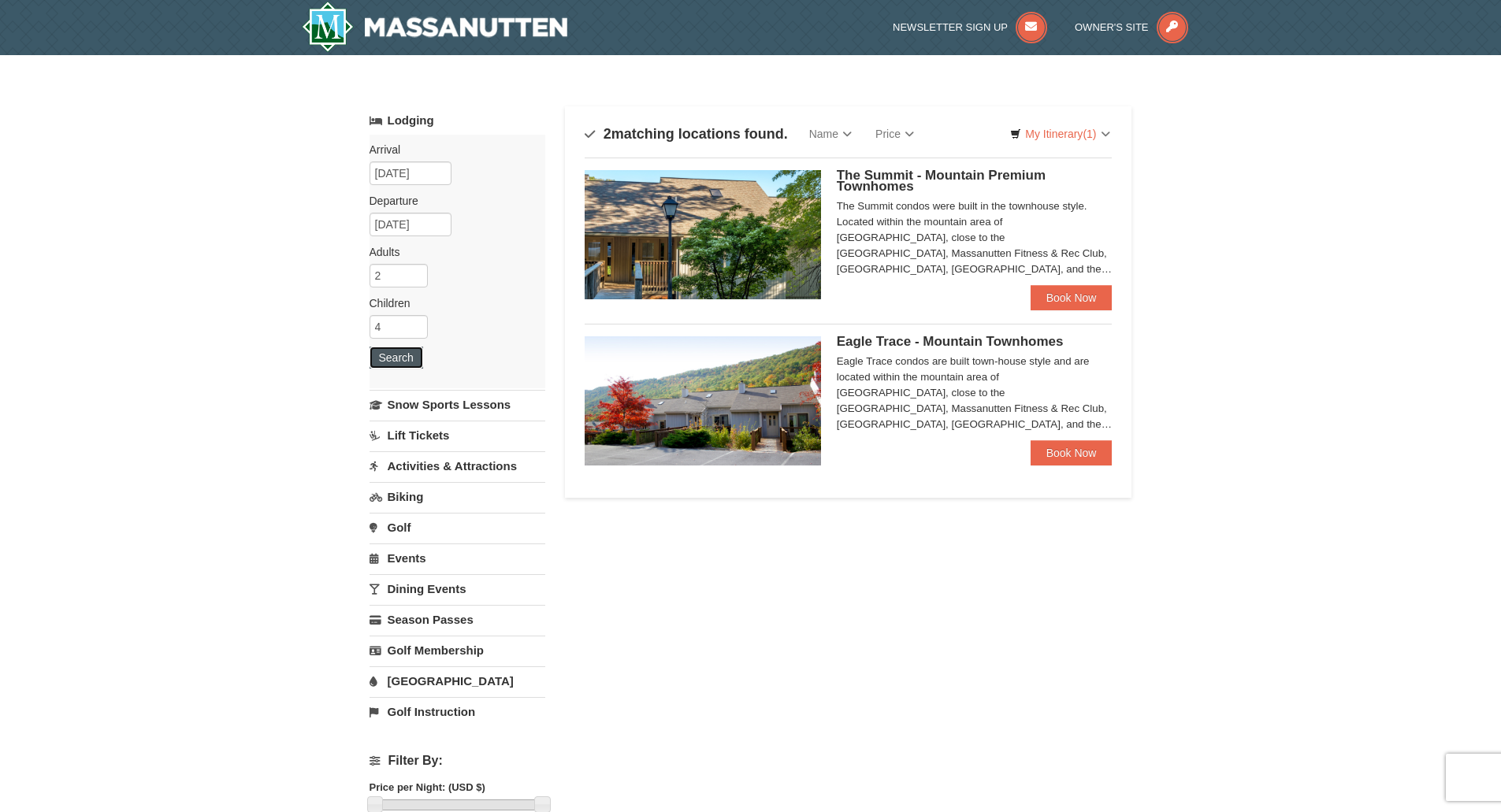
click at [387, 355] on button "Search" at bounding box center [396, 357] width 54 height 22
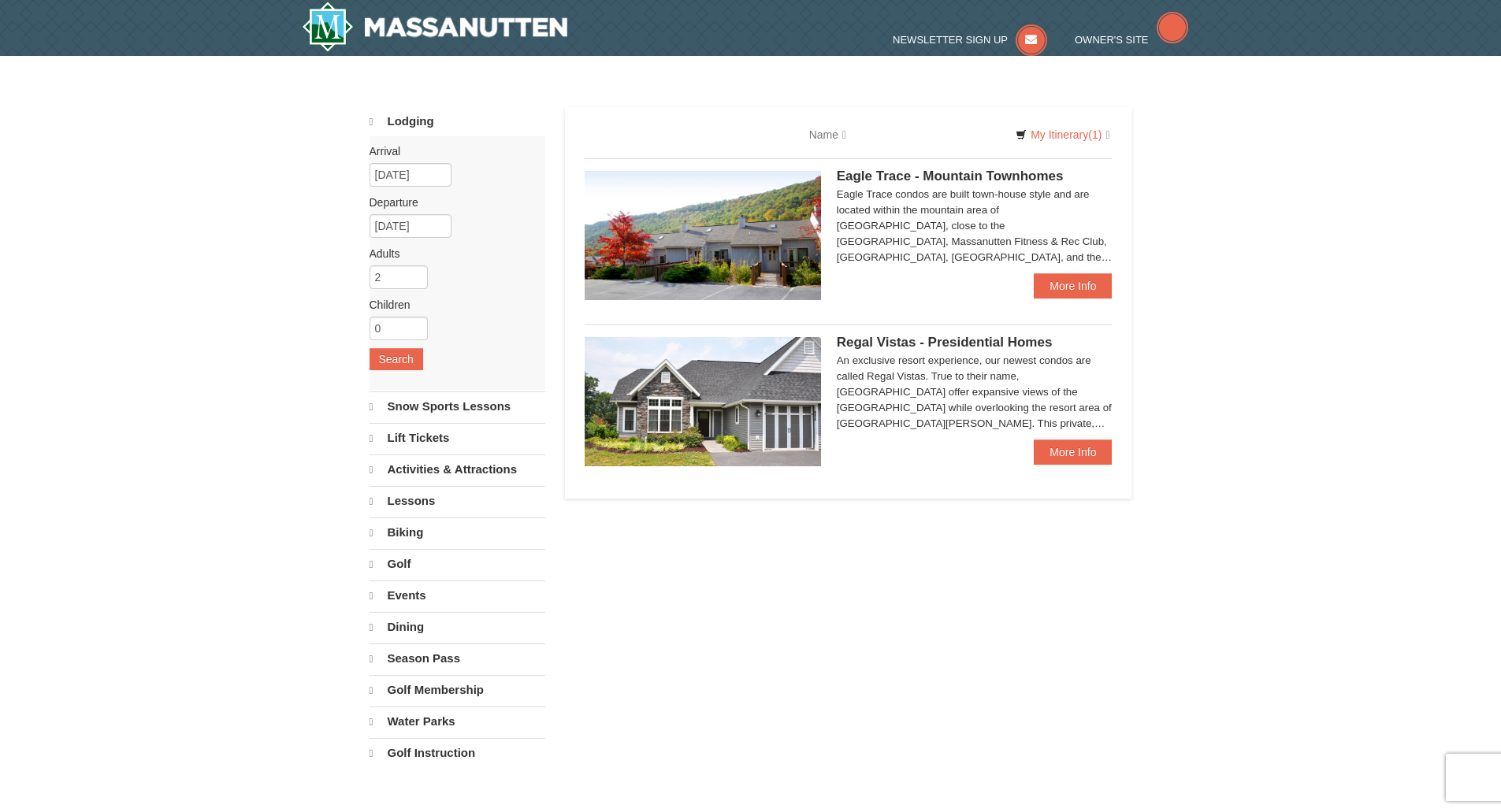
select select "9"
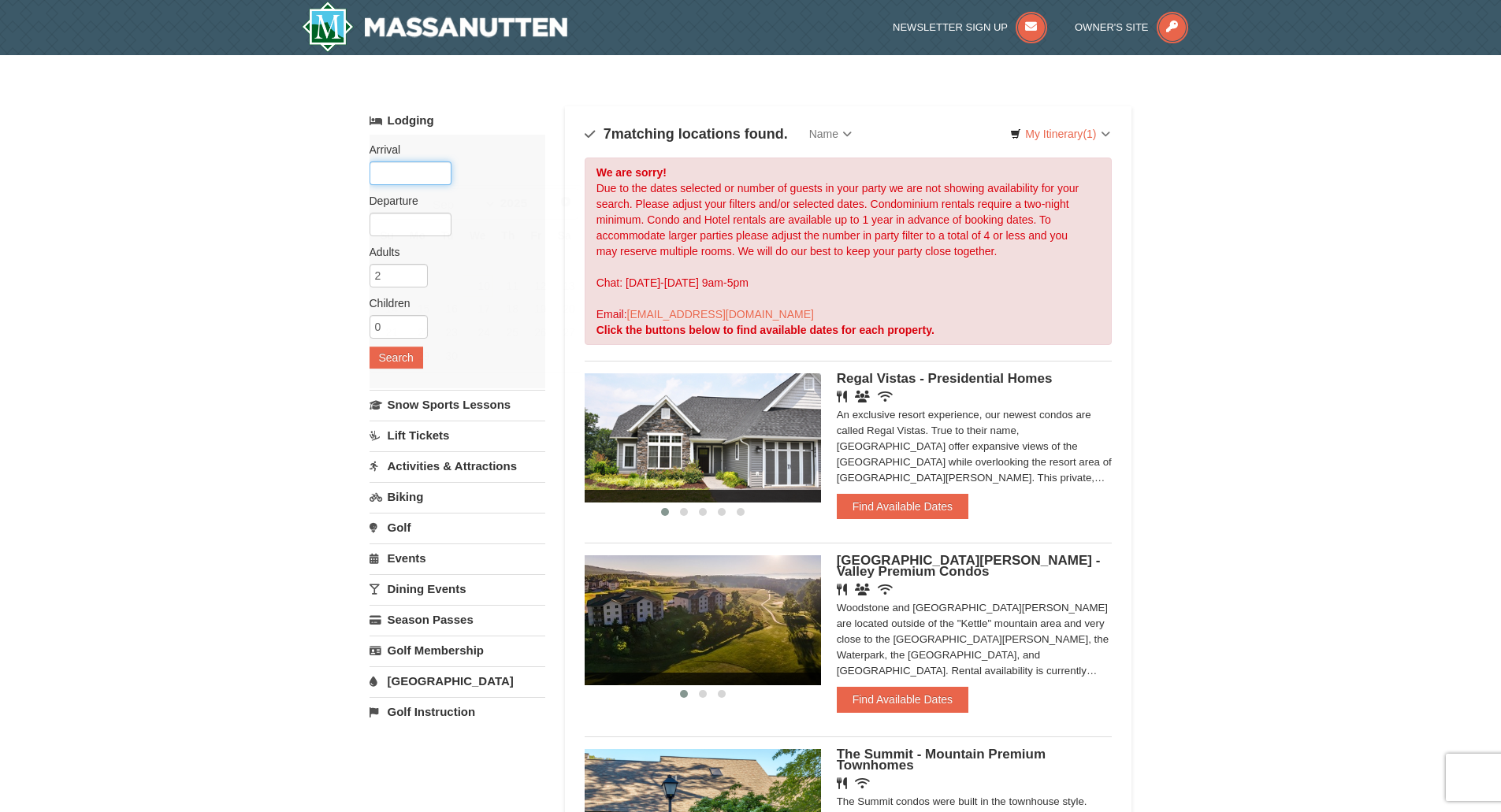
click at [407, 168] on input "text" at bounding box center [410, 173] width 82 height 24
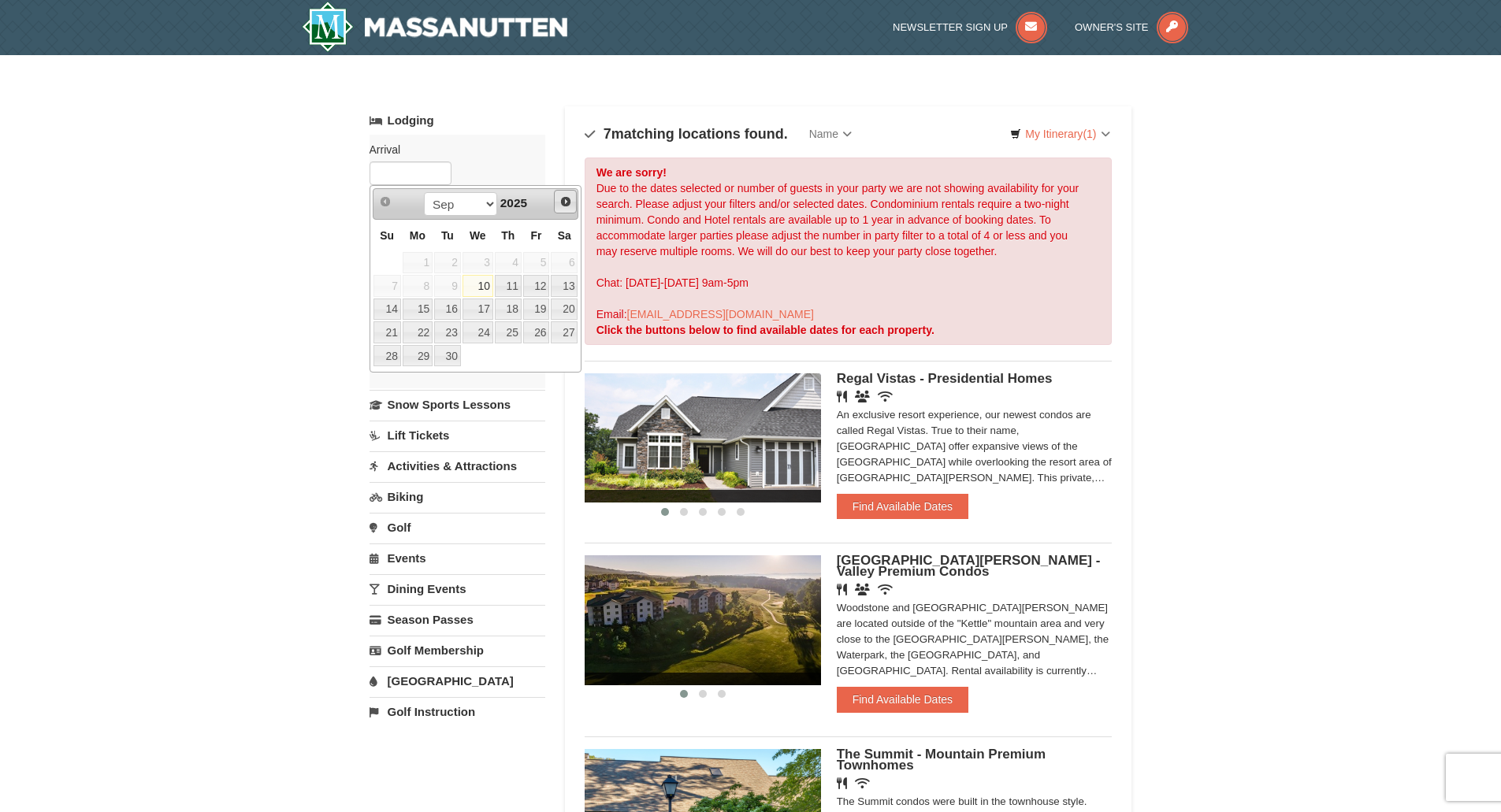
click at [565, 200] on span "Next" at bounding box center [566, 202] width 13 height 13
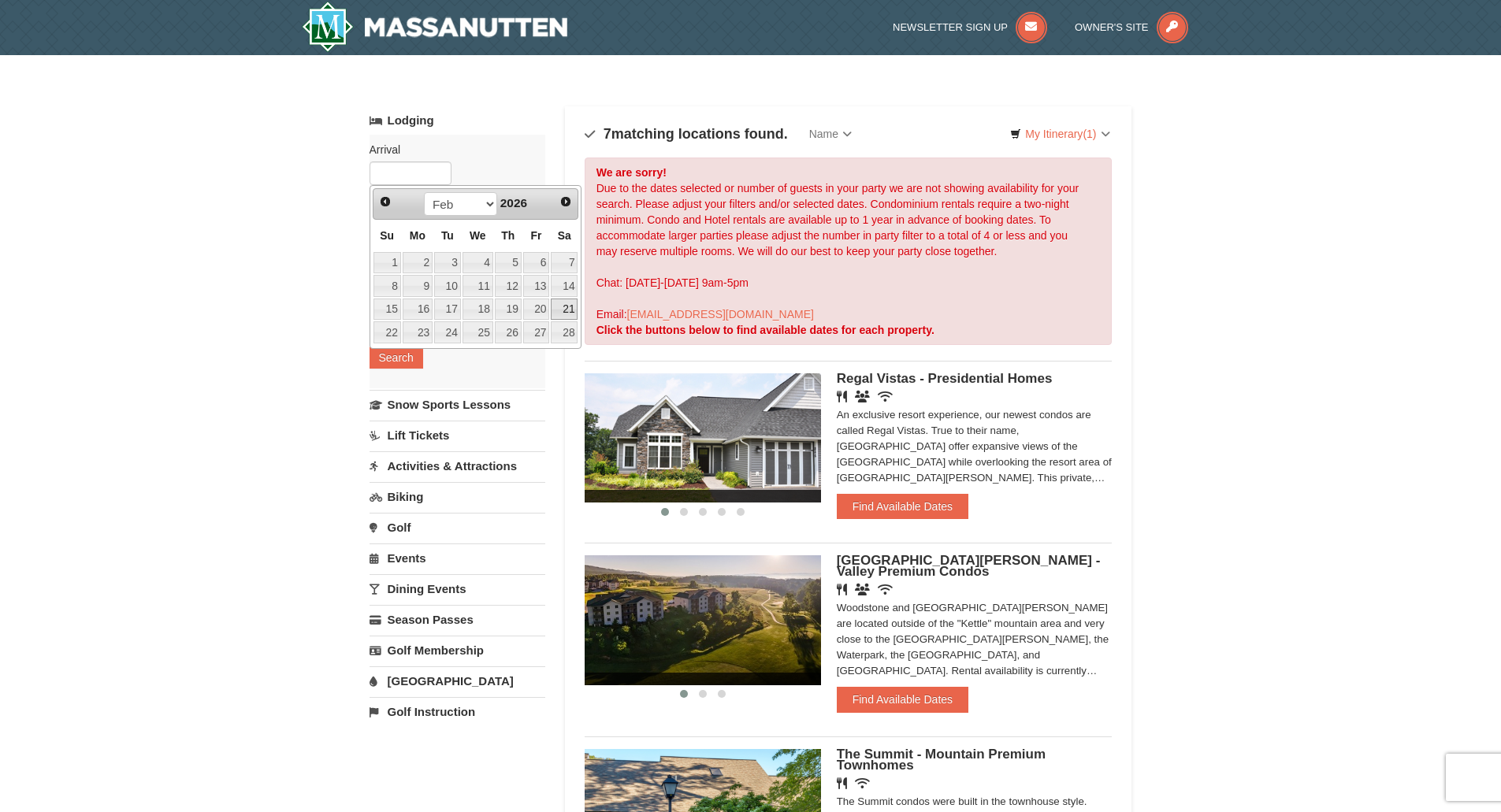
click at [558, 310] on link "21" at bounding box center [564, 310] width 27 height 22
type input "02/21/2026"
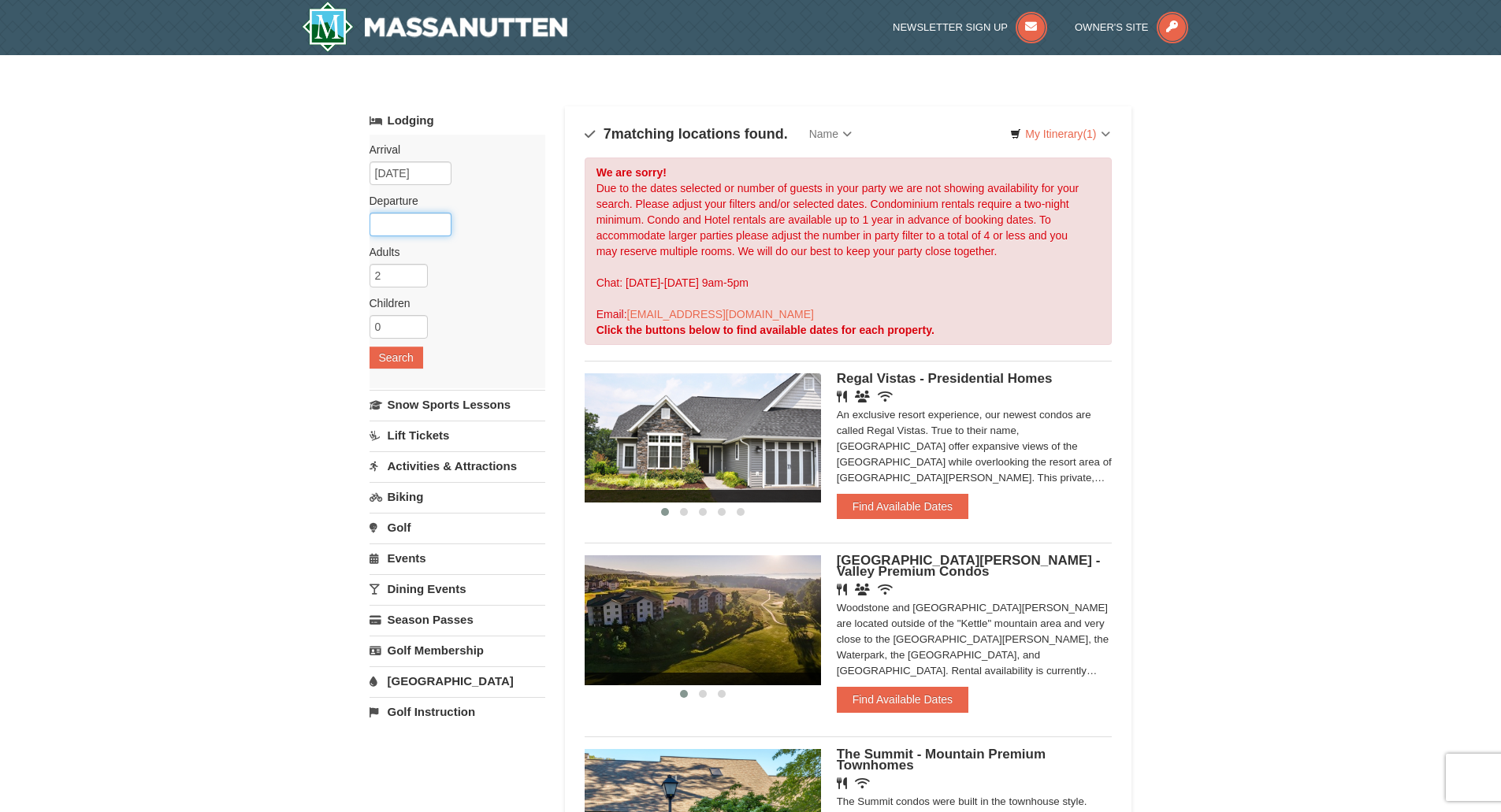
click at [425, 218] on input "text" at bounding box center [410, 224] width 82 height 24
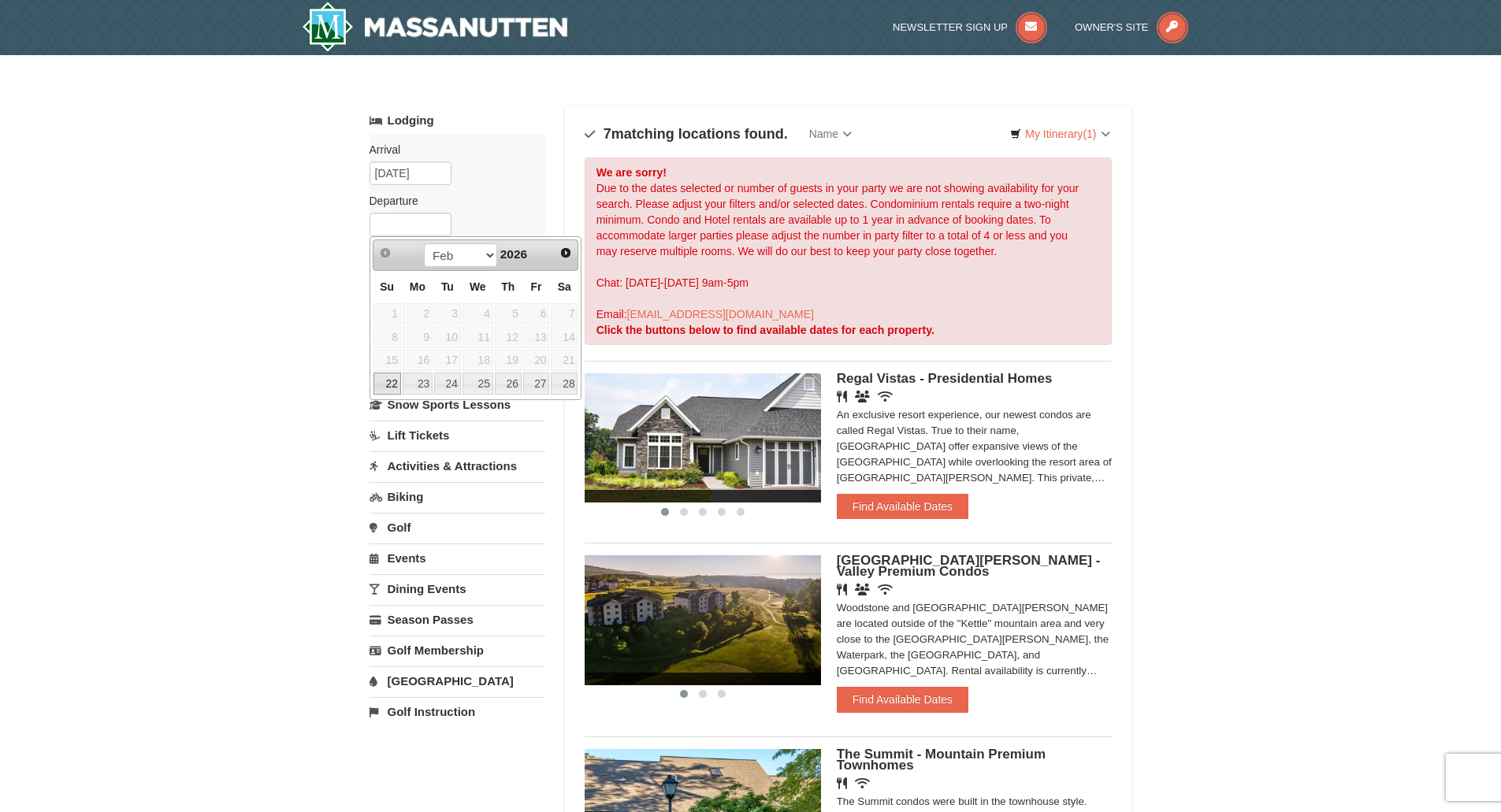
click at [390, 390] on link "22" at bounding box center [387, 383] width 28 height 22
type input "[DATE]"
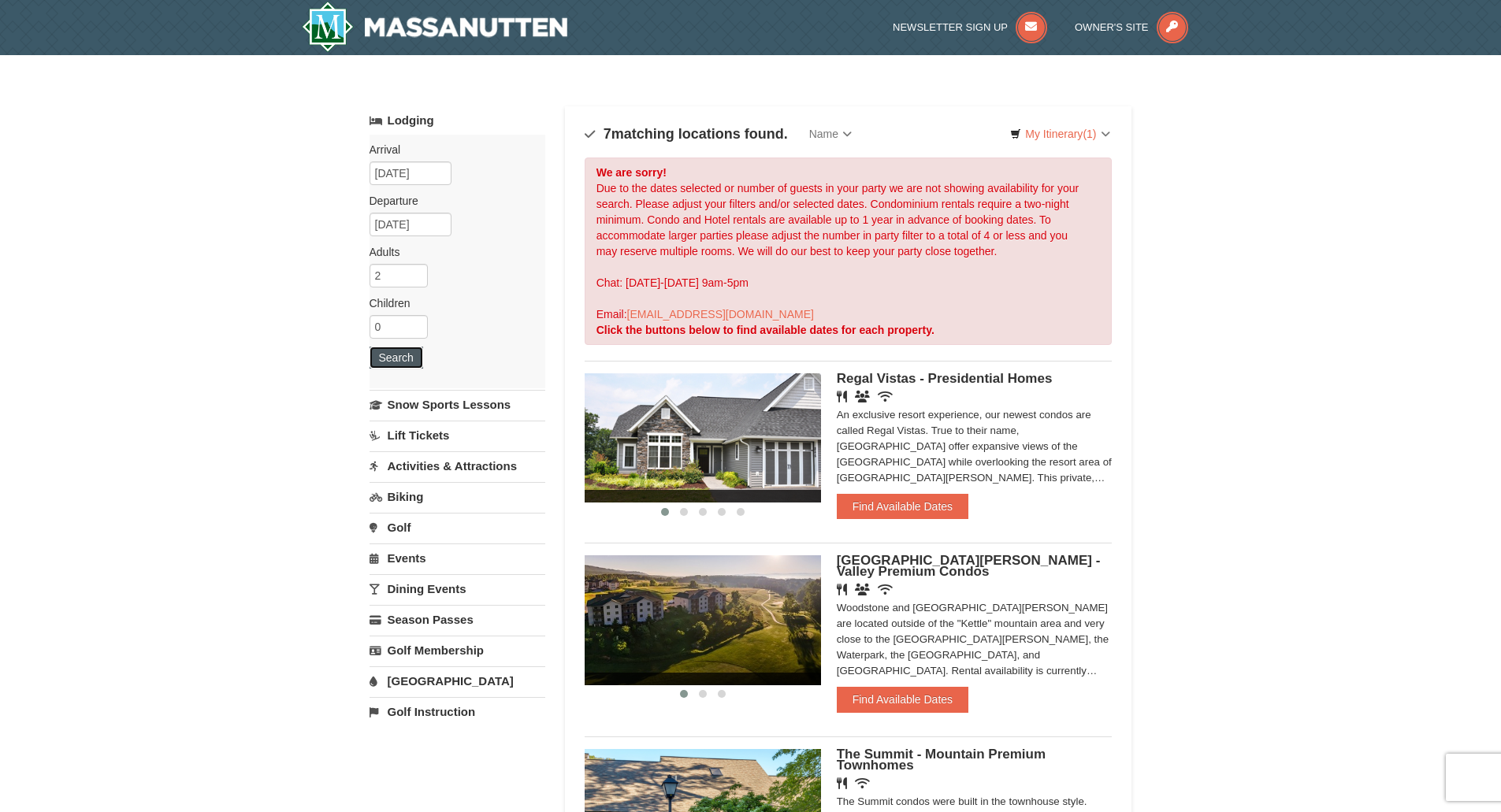
click at [394, 358] on button "Search" at bounding box center [396, 357] width 54 height 22
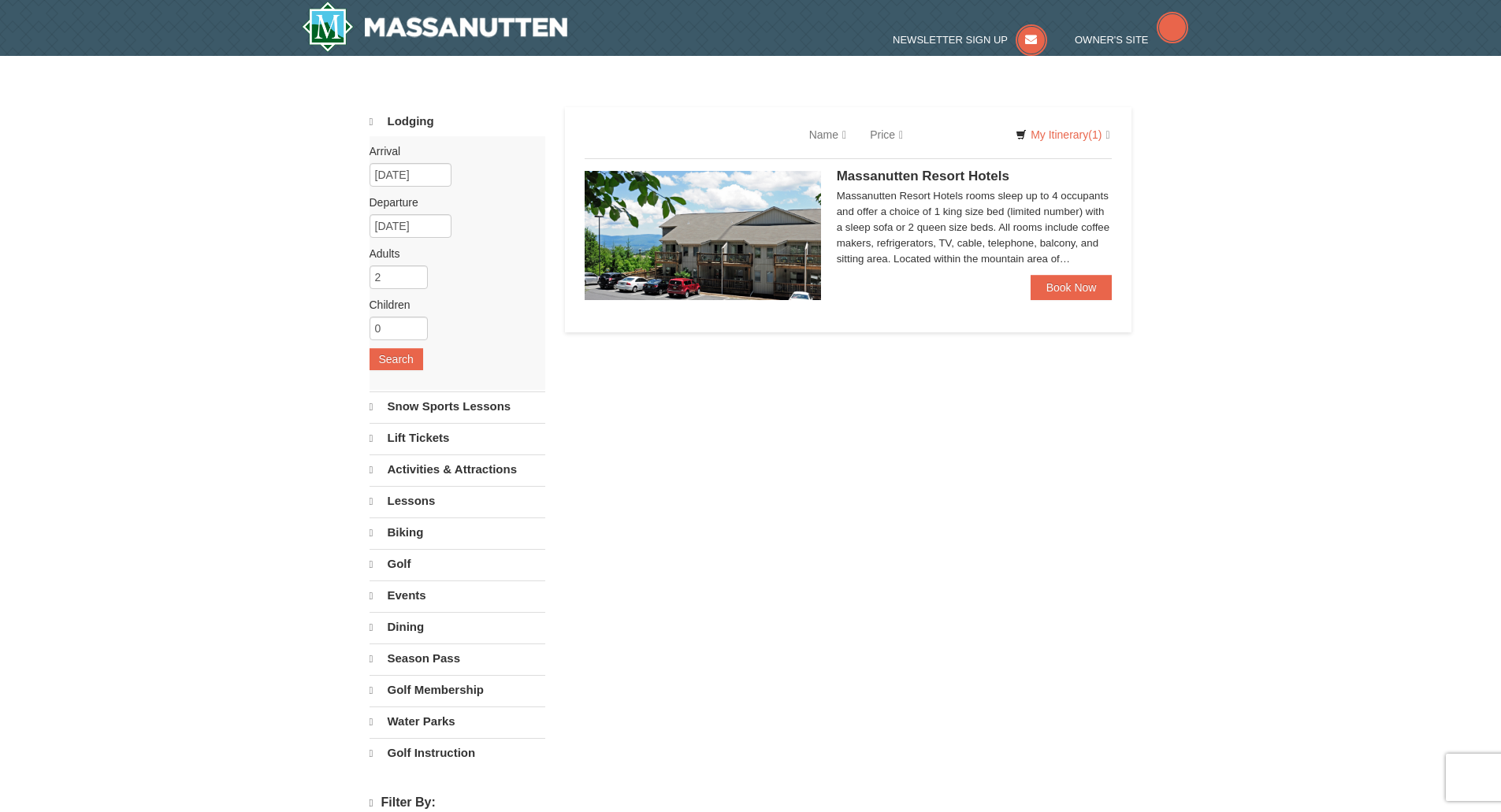
select select "9"
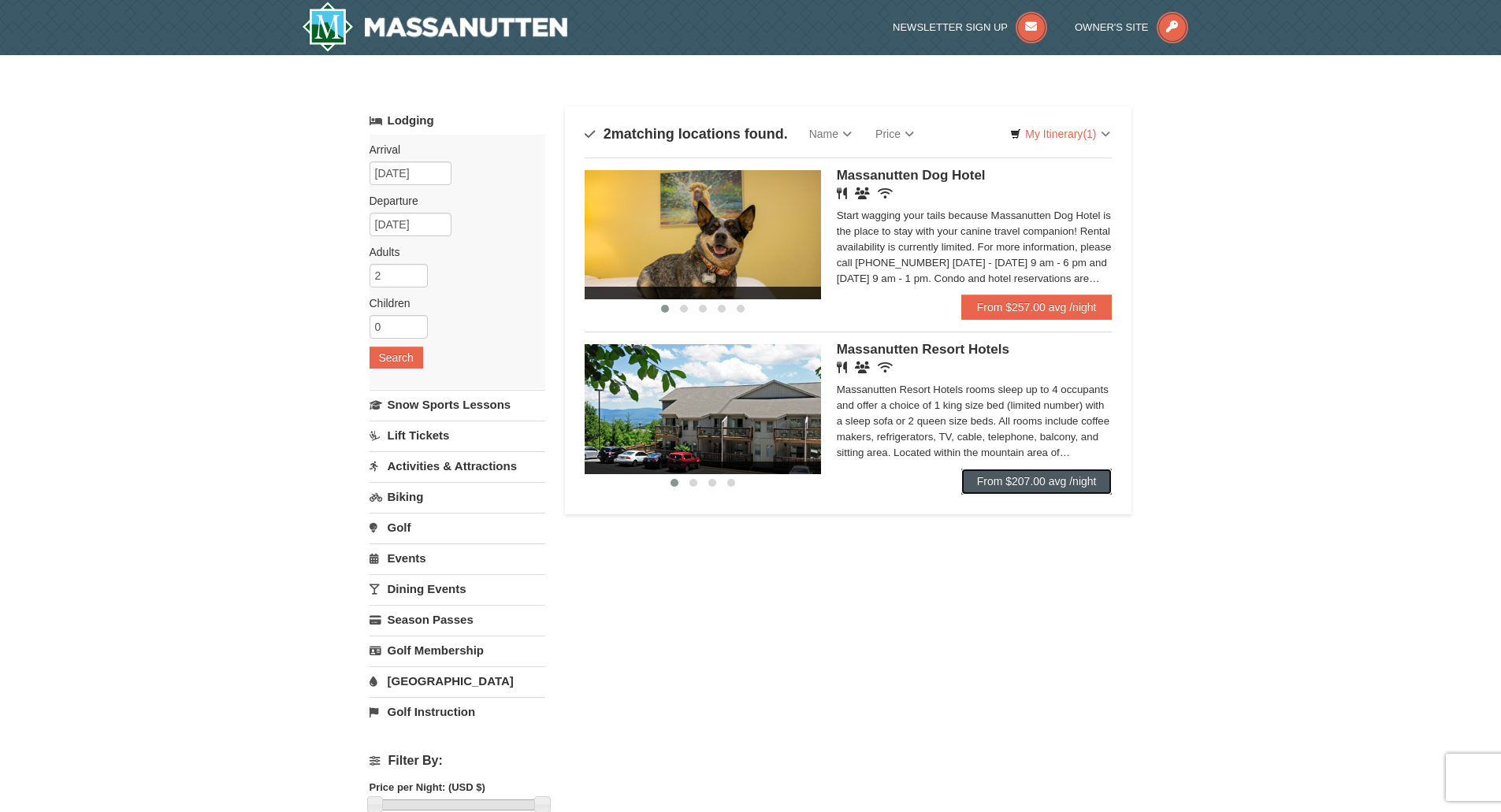
click at [1078, 484] on link "From $207.00 avg /night" at bounding box center [1037, 481] width 151 height 25
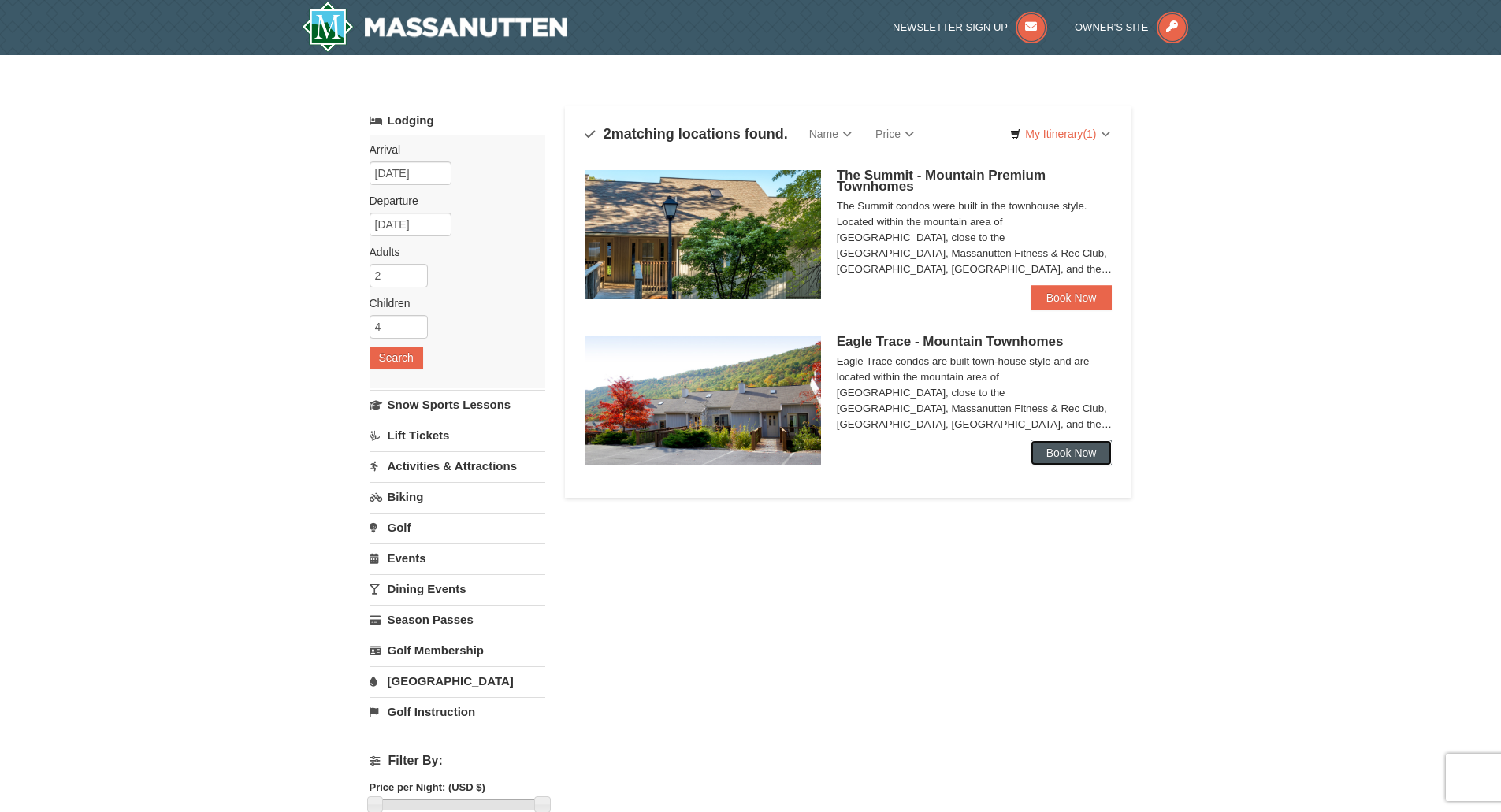
click at [1065, 456] on link "Book Now" at bounding box center [1071, 453] width 82 height 25
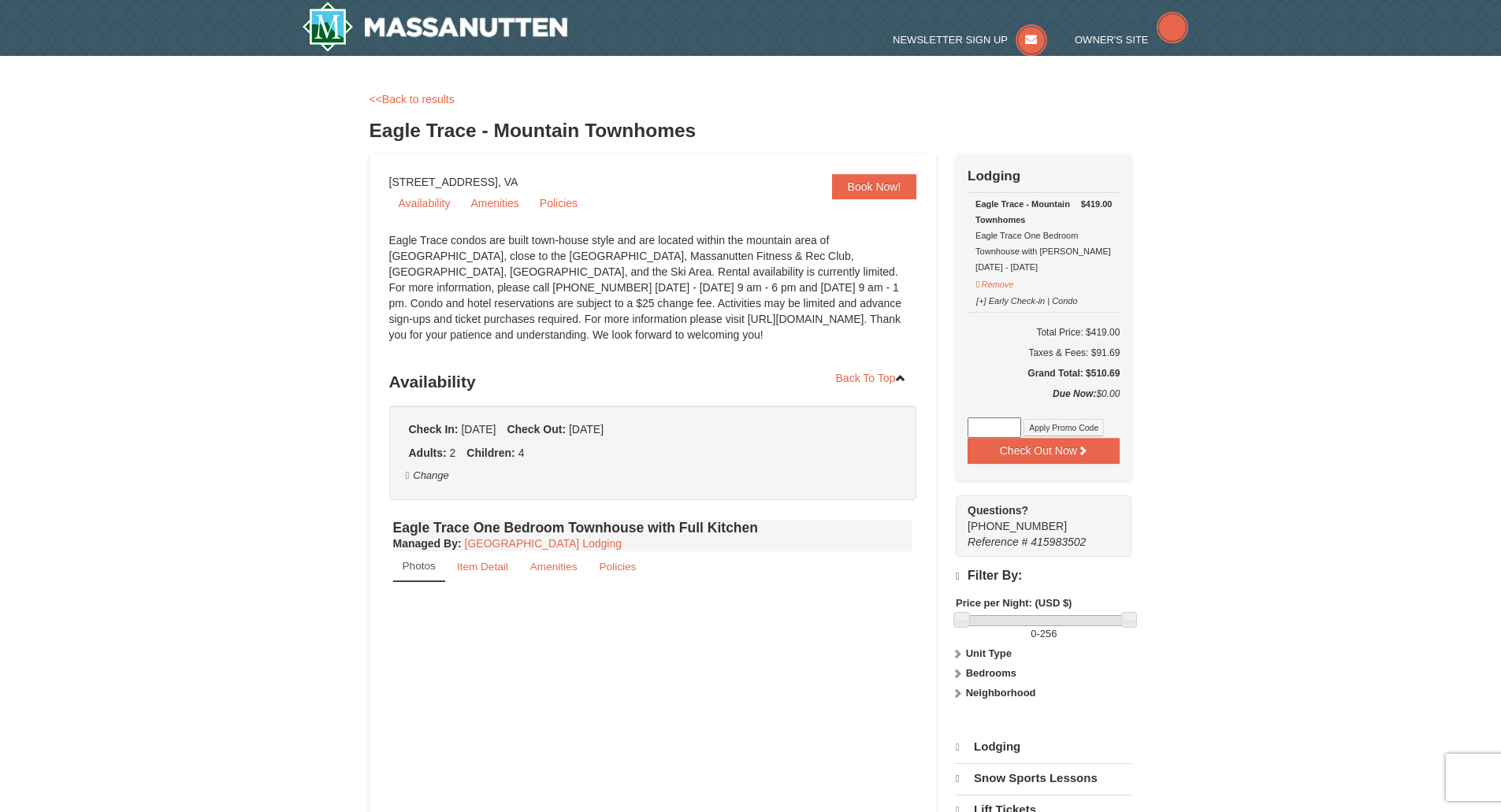
select select "9"
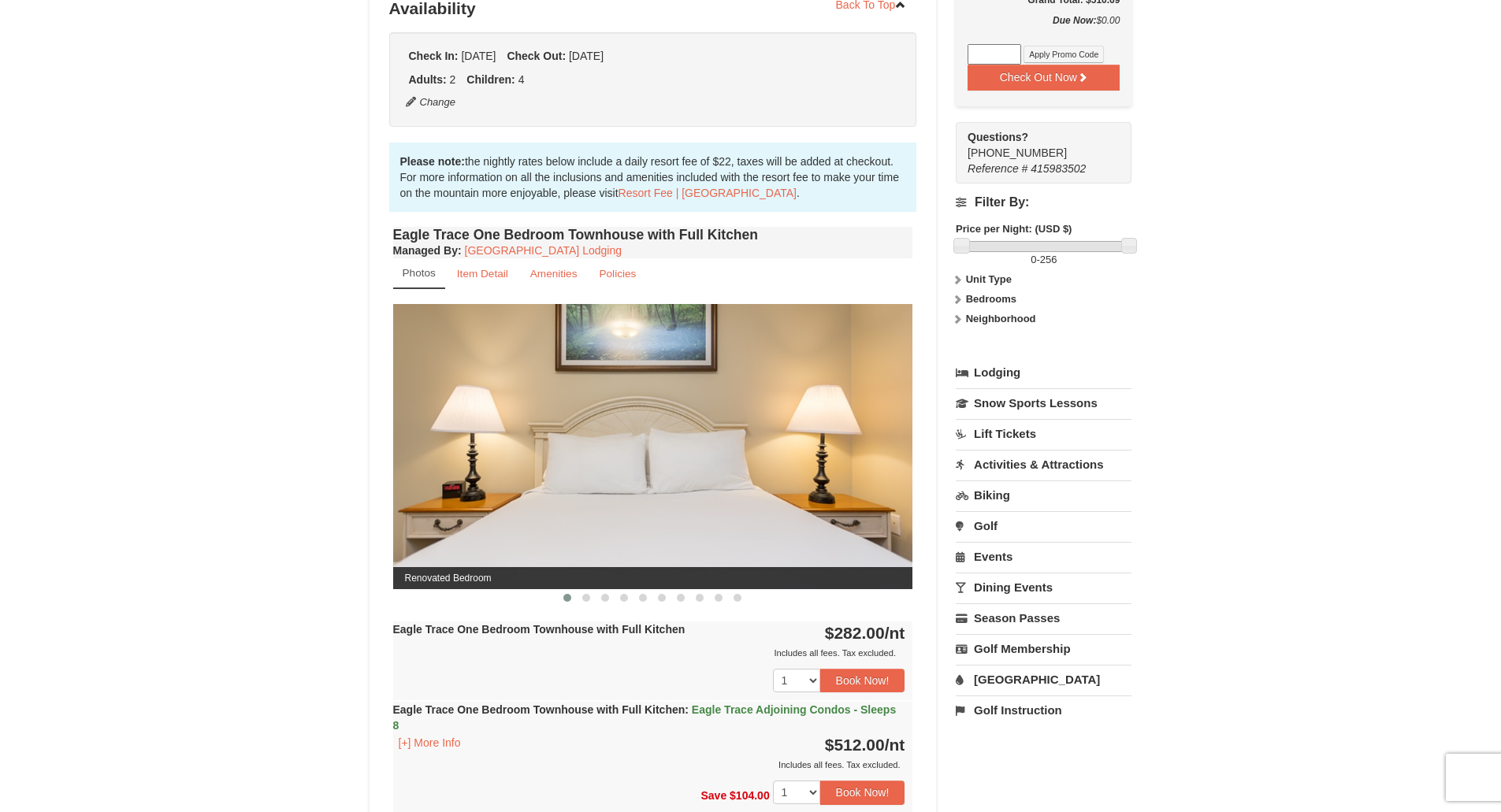
scroll to position [551, 0]
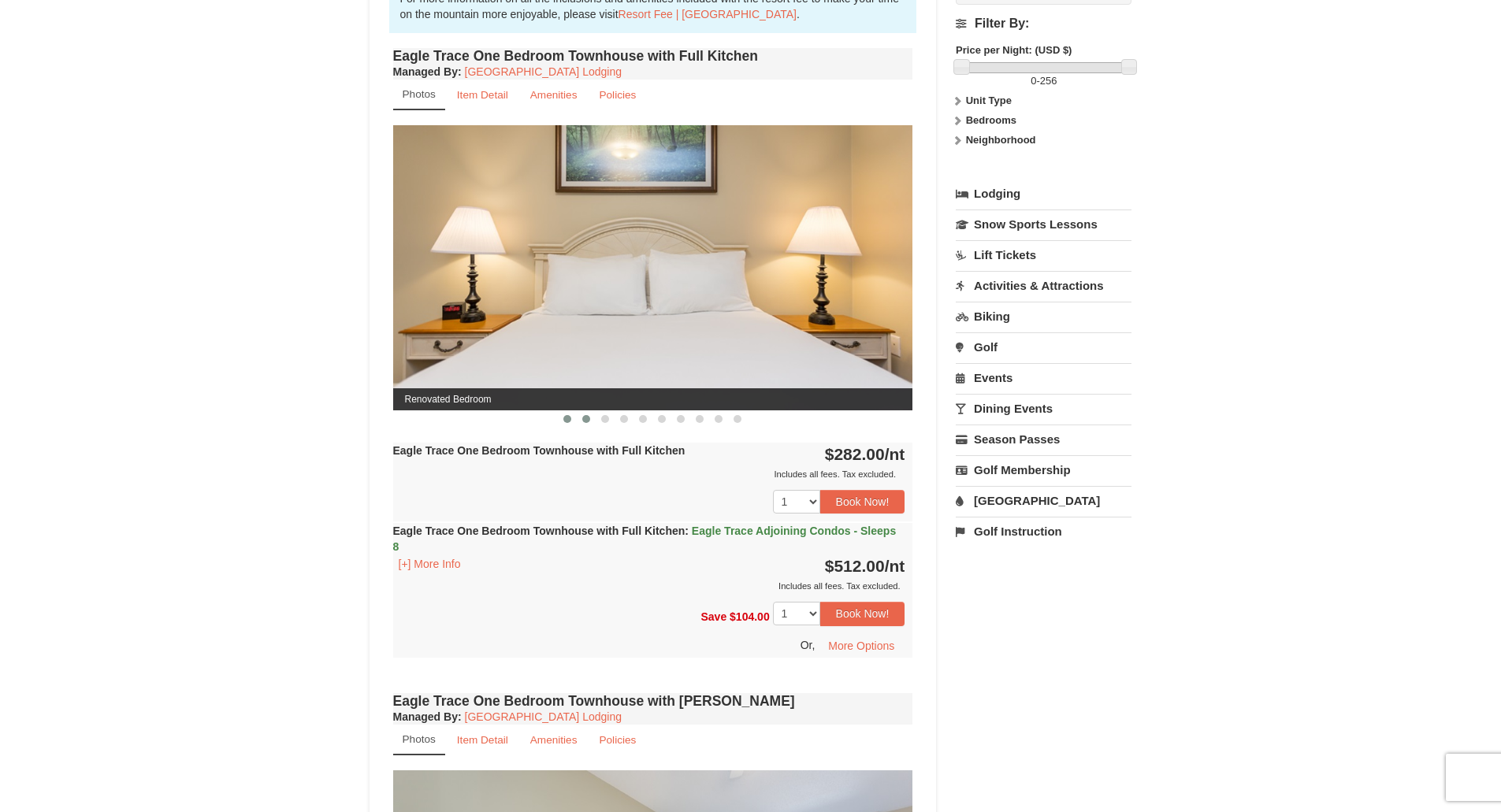
click at [588, 423] on button at bounding box center [586, 419] width 19 height 16
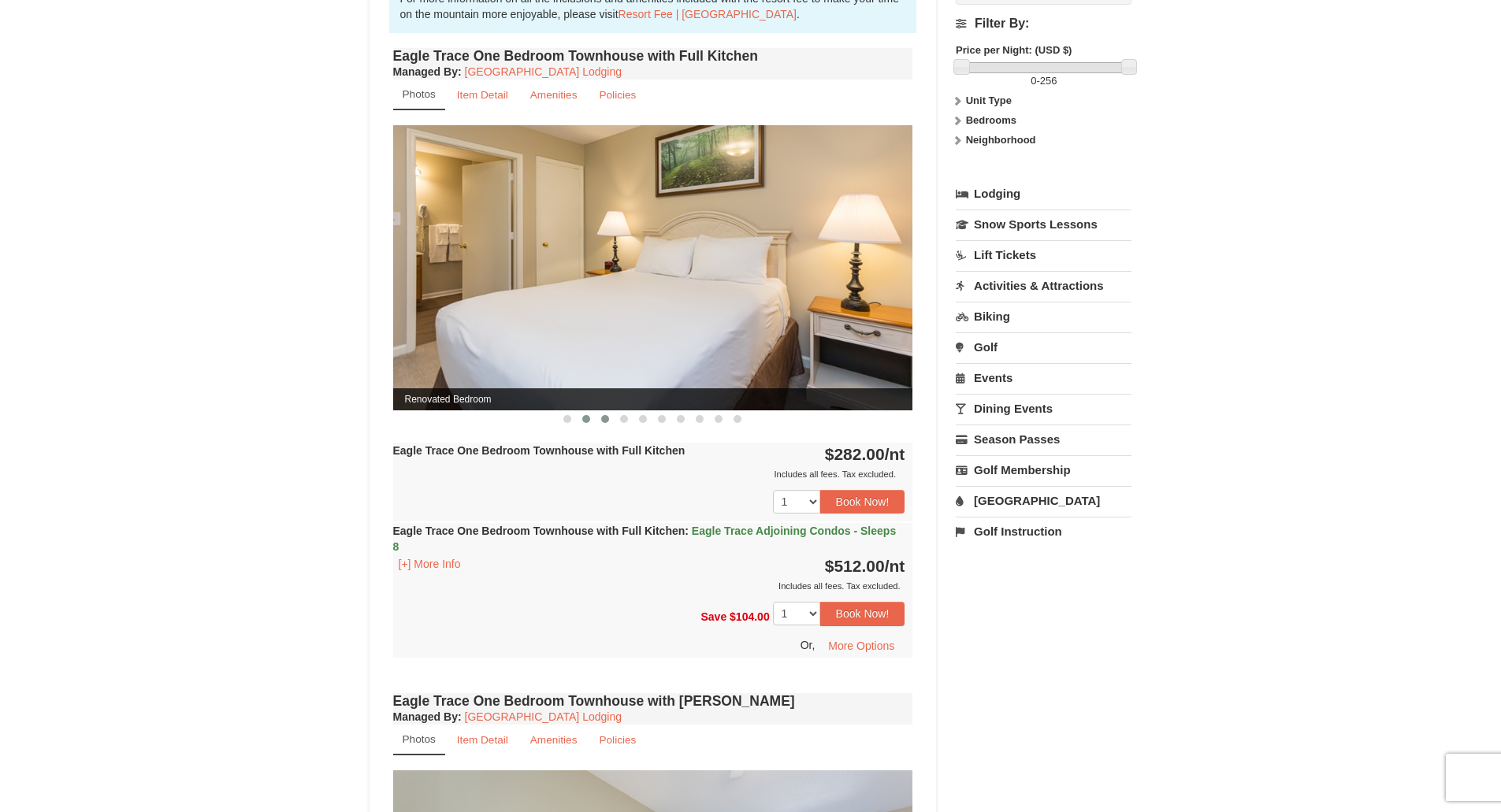
click at [604, 421] on span at bounding box center [605, 419] width 8 height 8
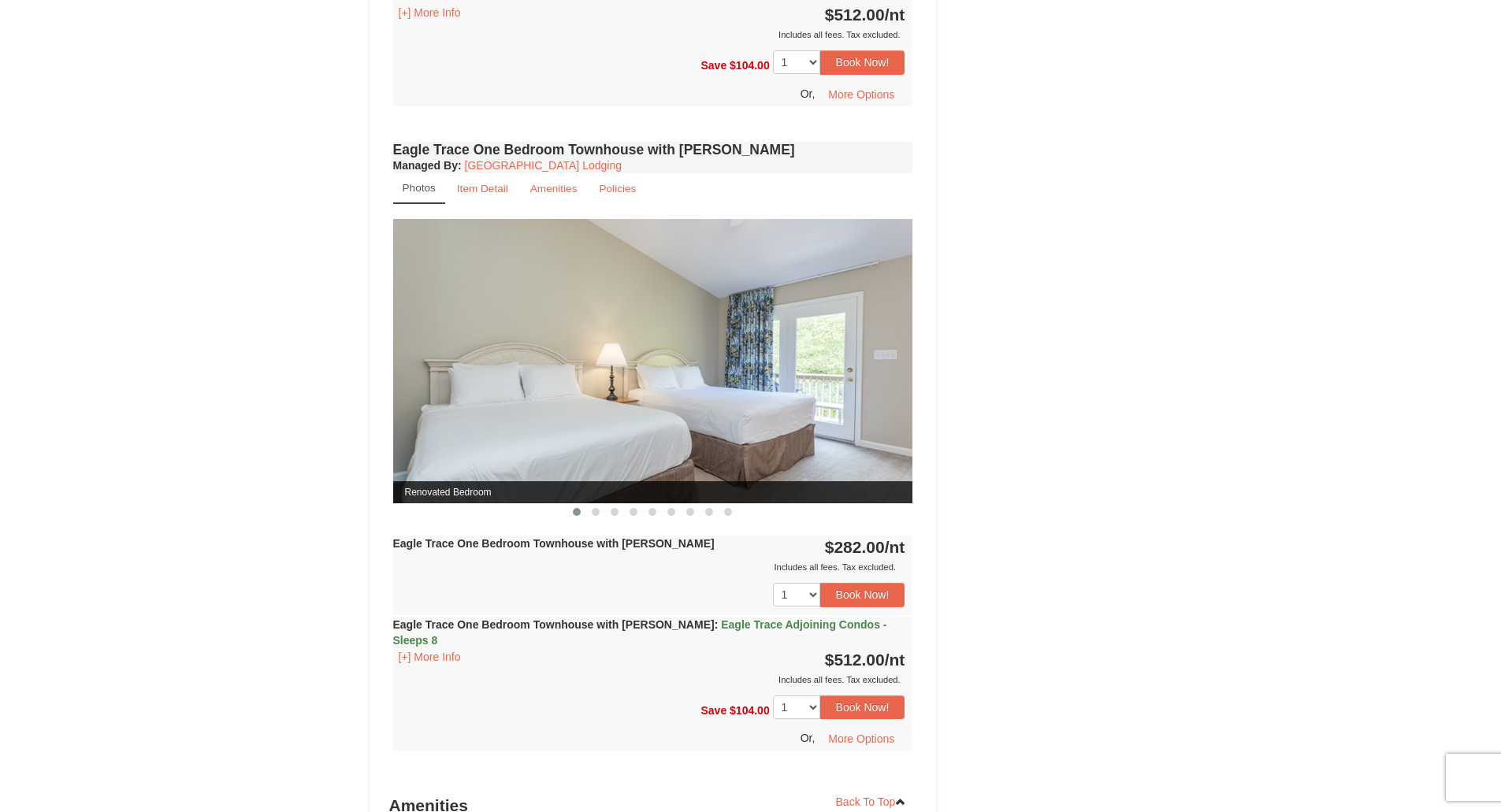
scroll to position [1260, 0]
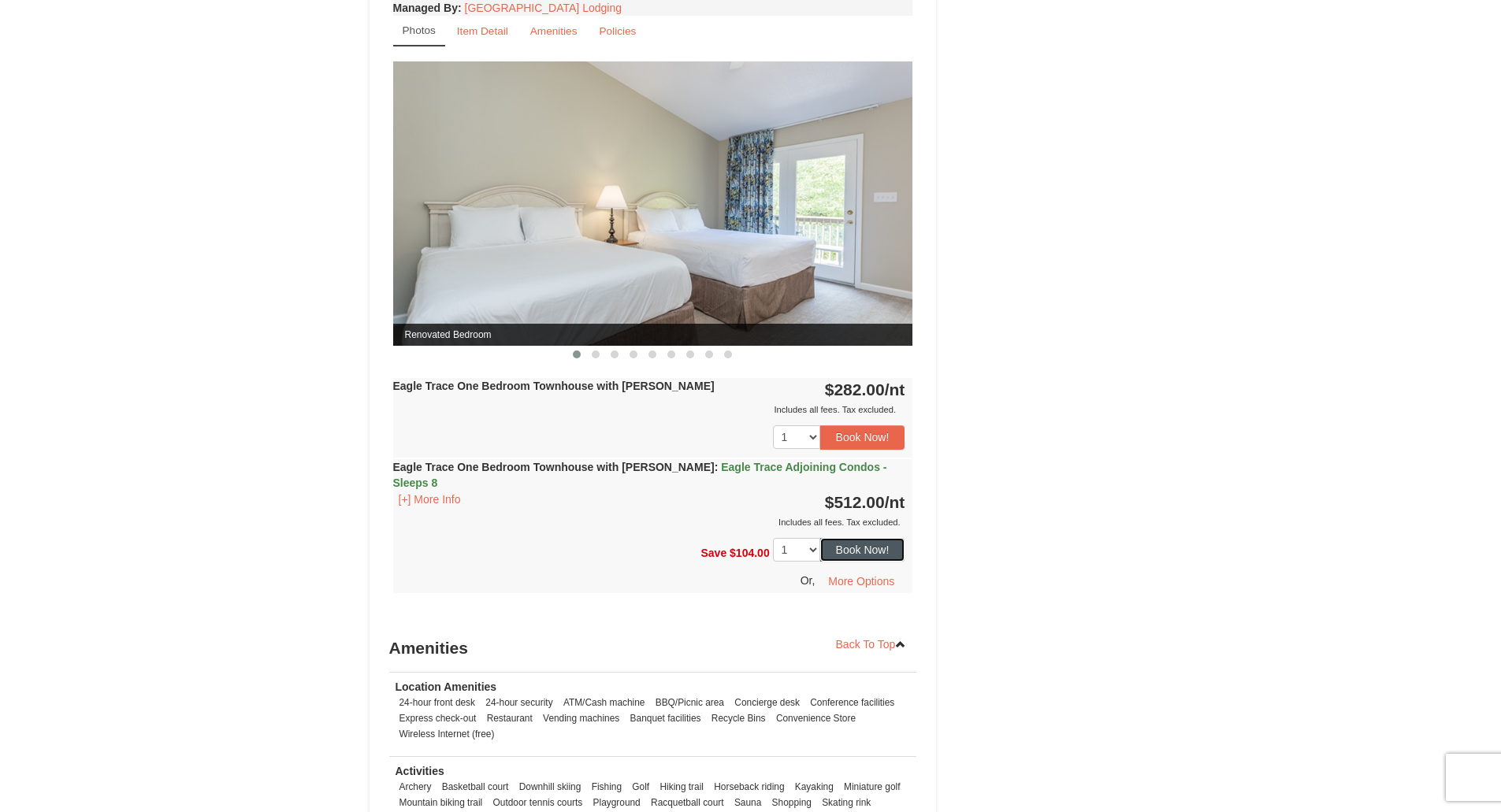
click at [872, 538] on button "Book Now!" at bounding box center [862, 550] width 85 height 24
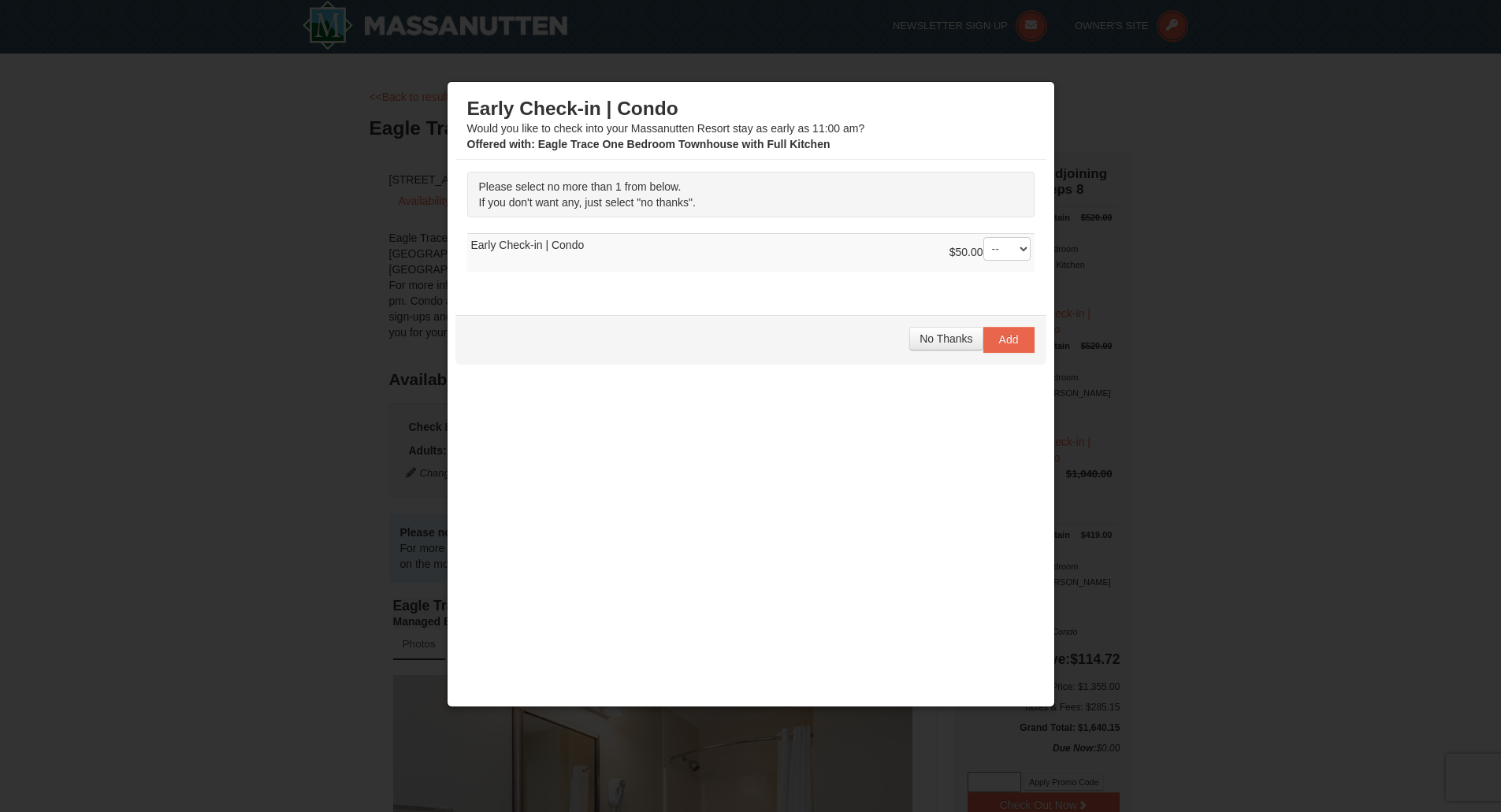
scroll to position [1, 0]
click at [940, 343] on span "No Thanks" at bounding box center [945, 339] width 53 height 13
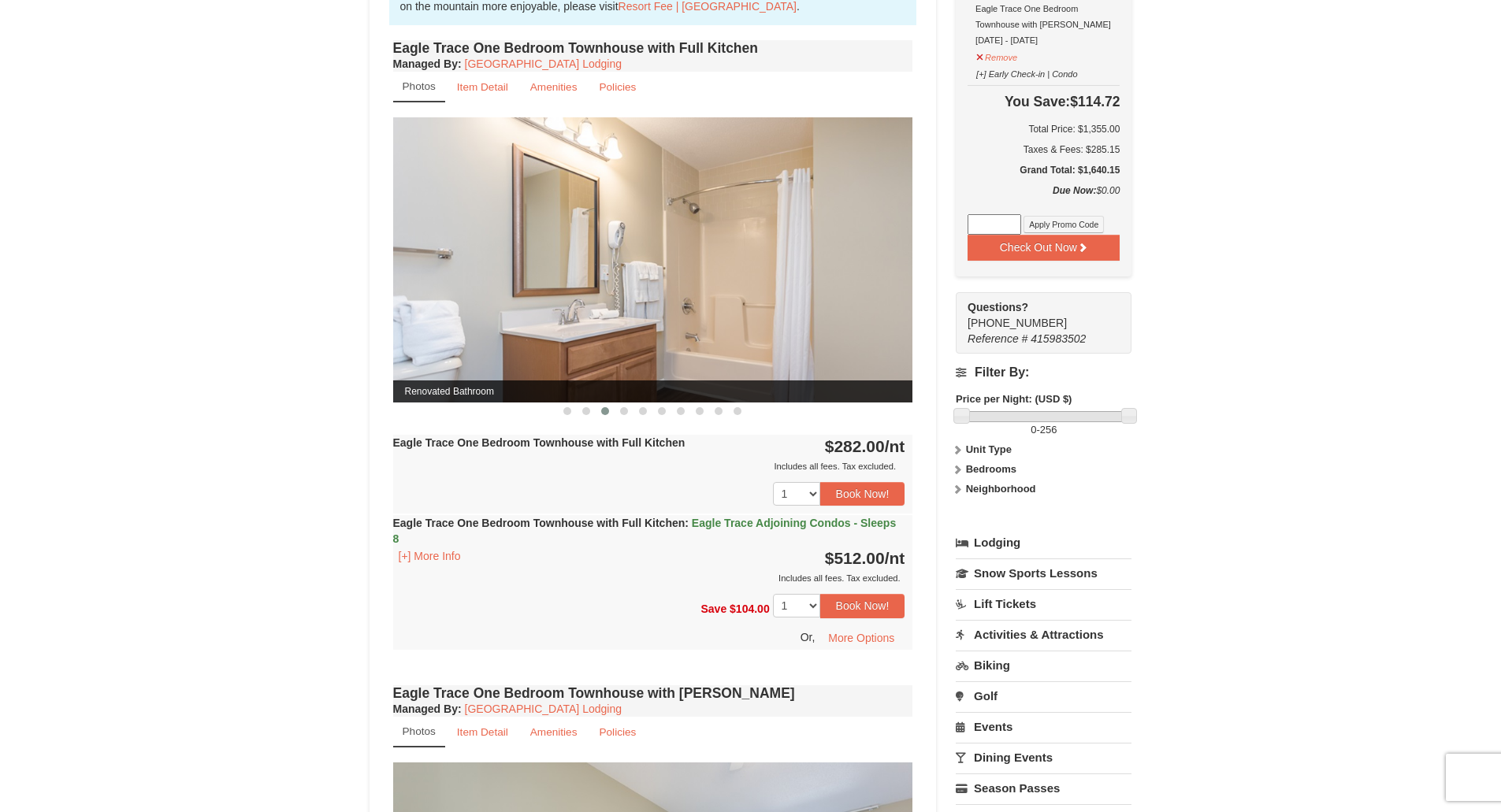
scroll to position [552, 0]
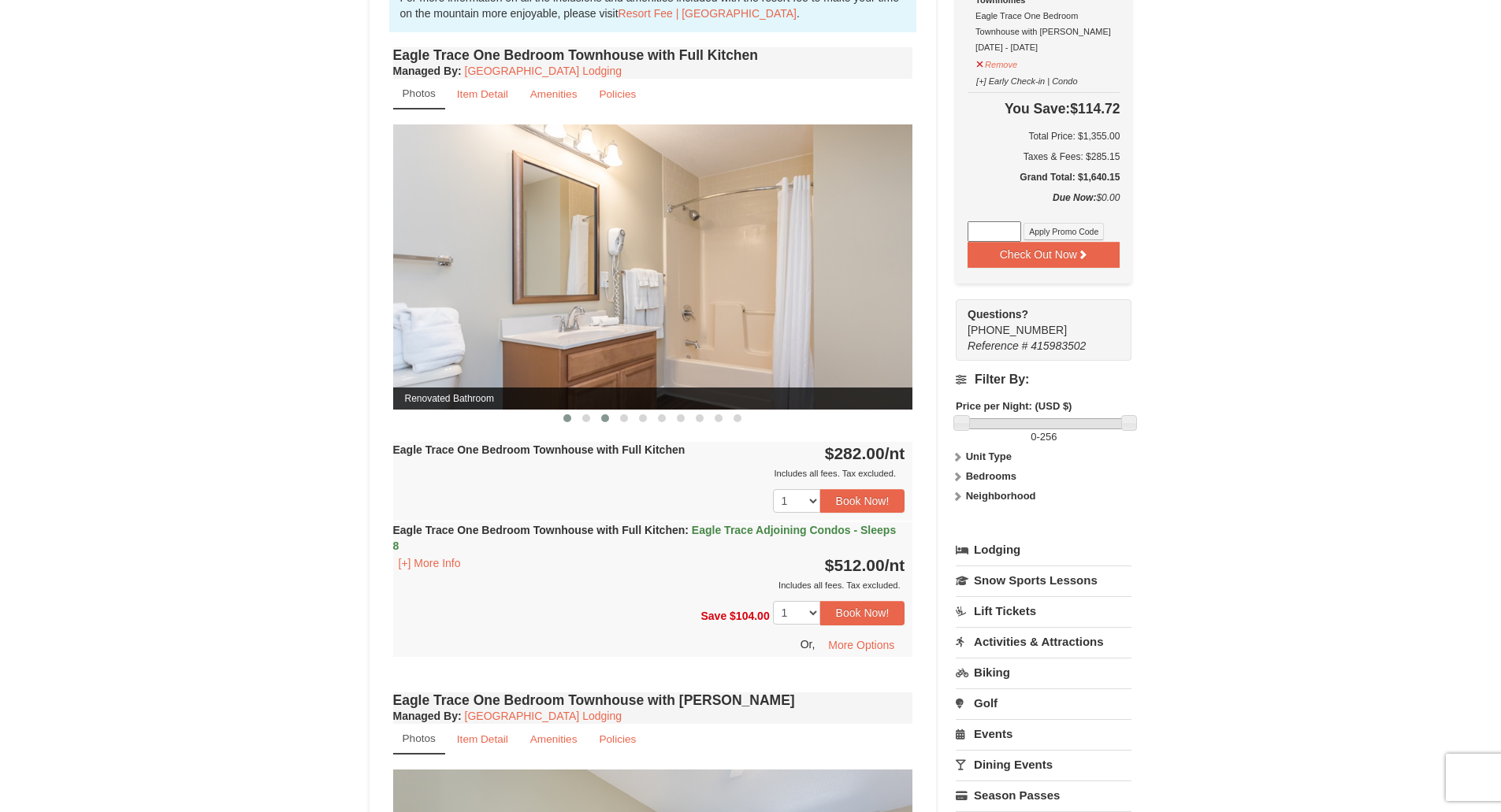
click at [564, 417] on span at bounding box center [567, 418] width 8 height 8
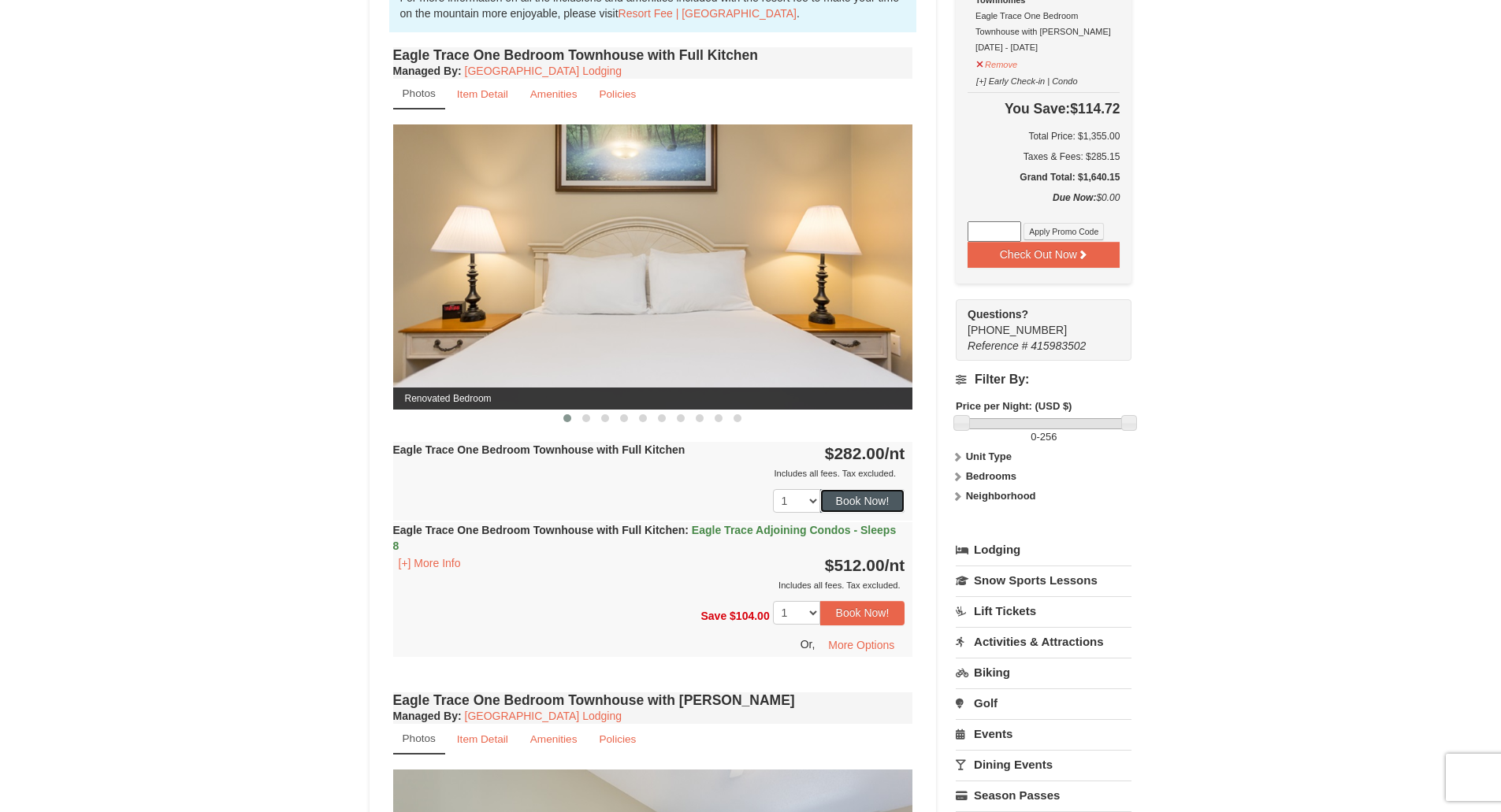
click at [874, 504] on button "Book Now!" at bounding box center [862, 501] width 85 height 24
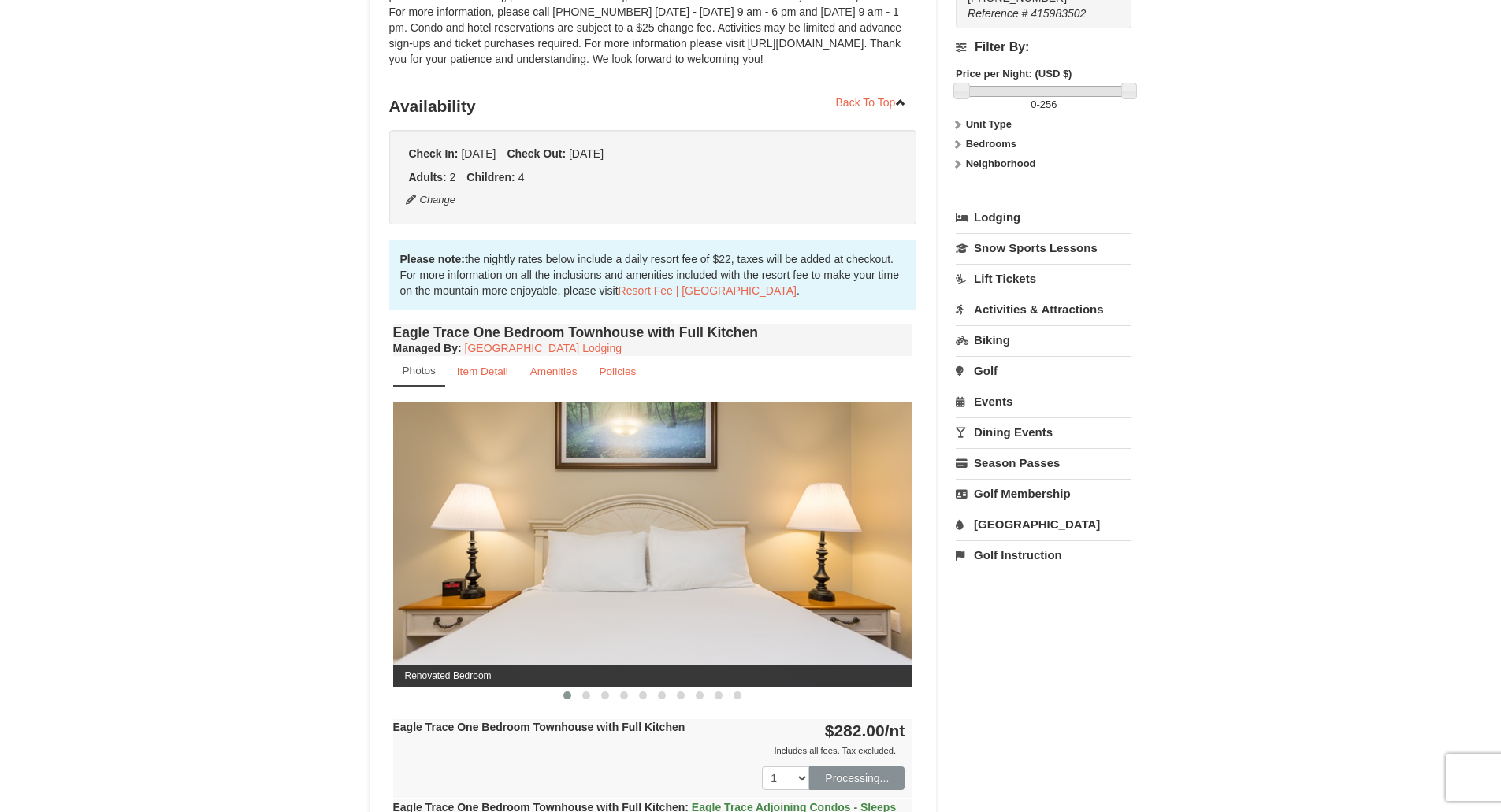
scroll to position [154, 0]
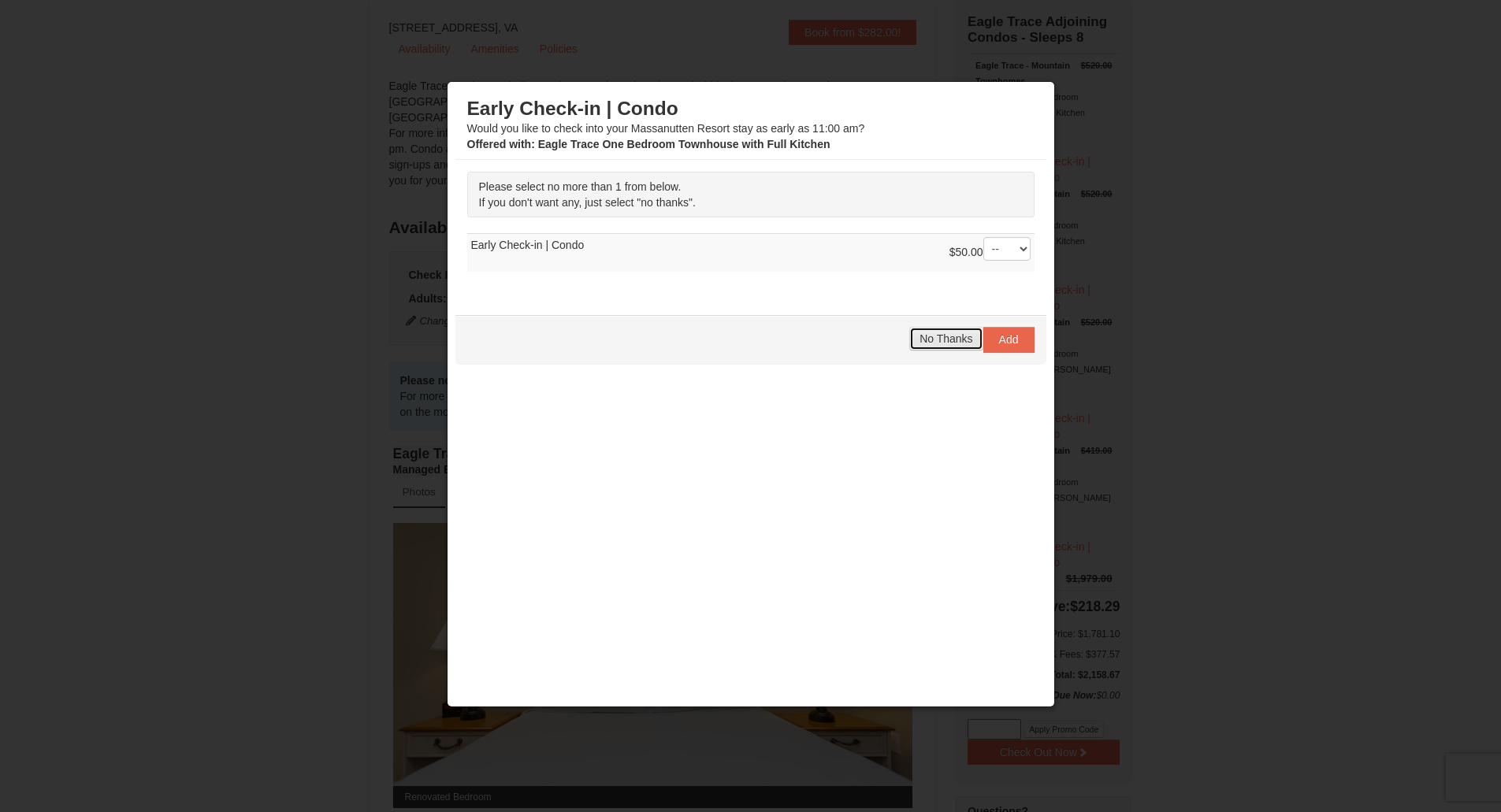
click at [955, 334] on span "No Thanks" at bounding box center [945, 339] width 53 height 13
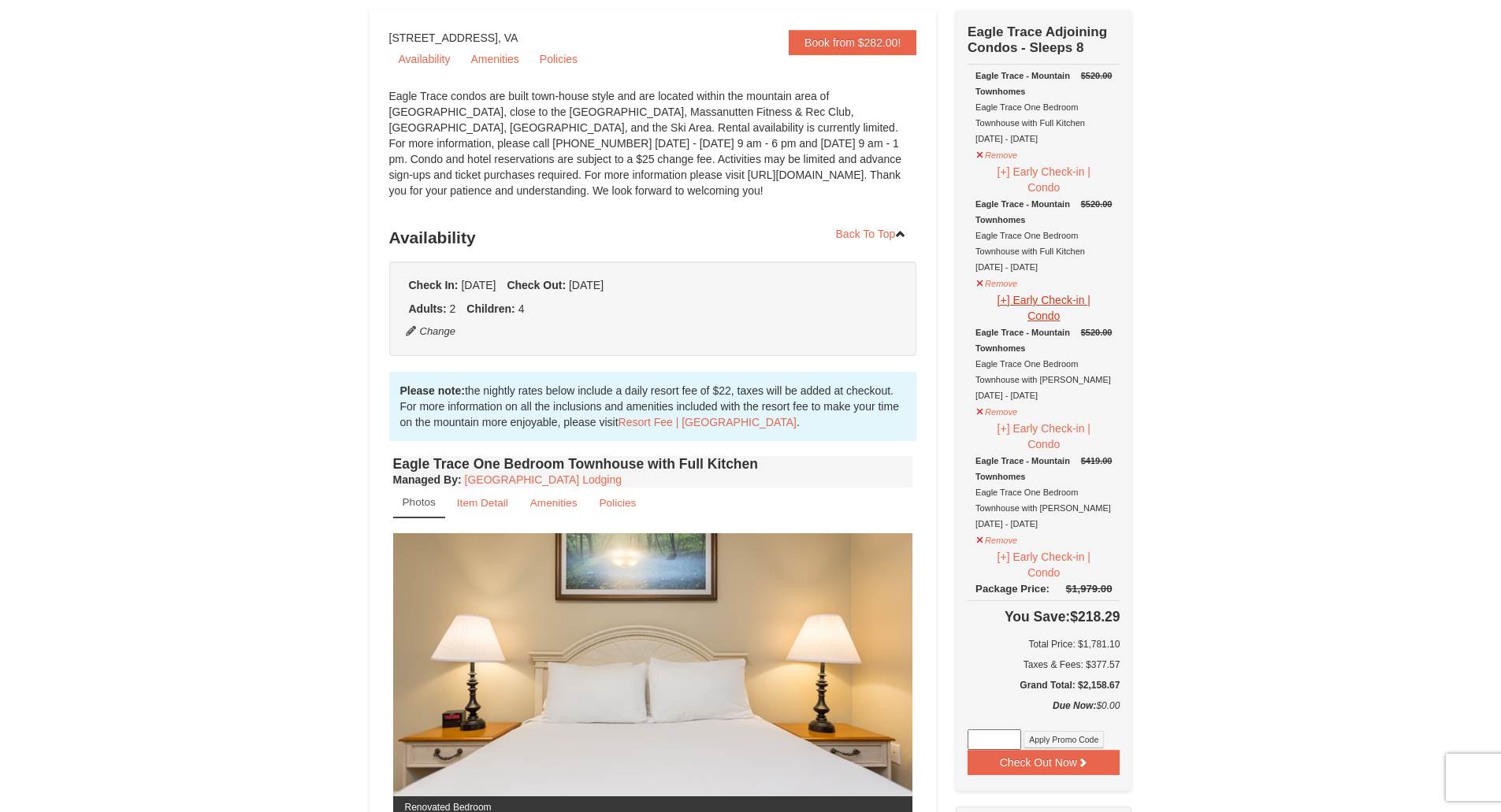
scroll to position [0, 0]
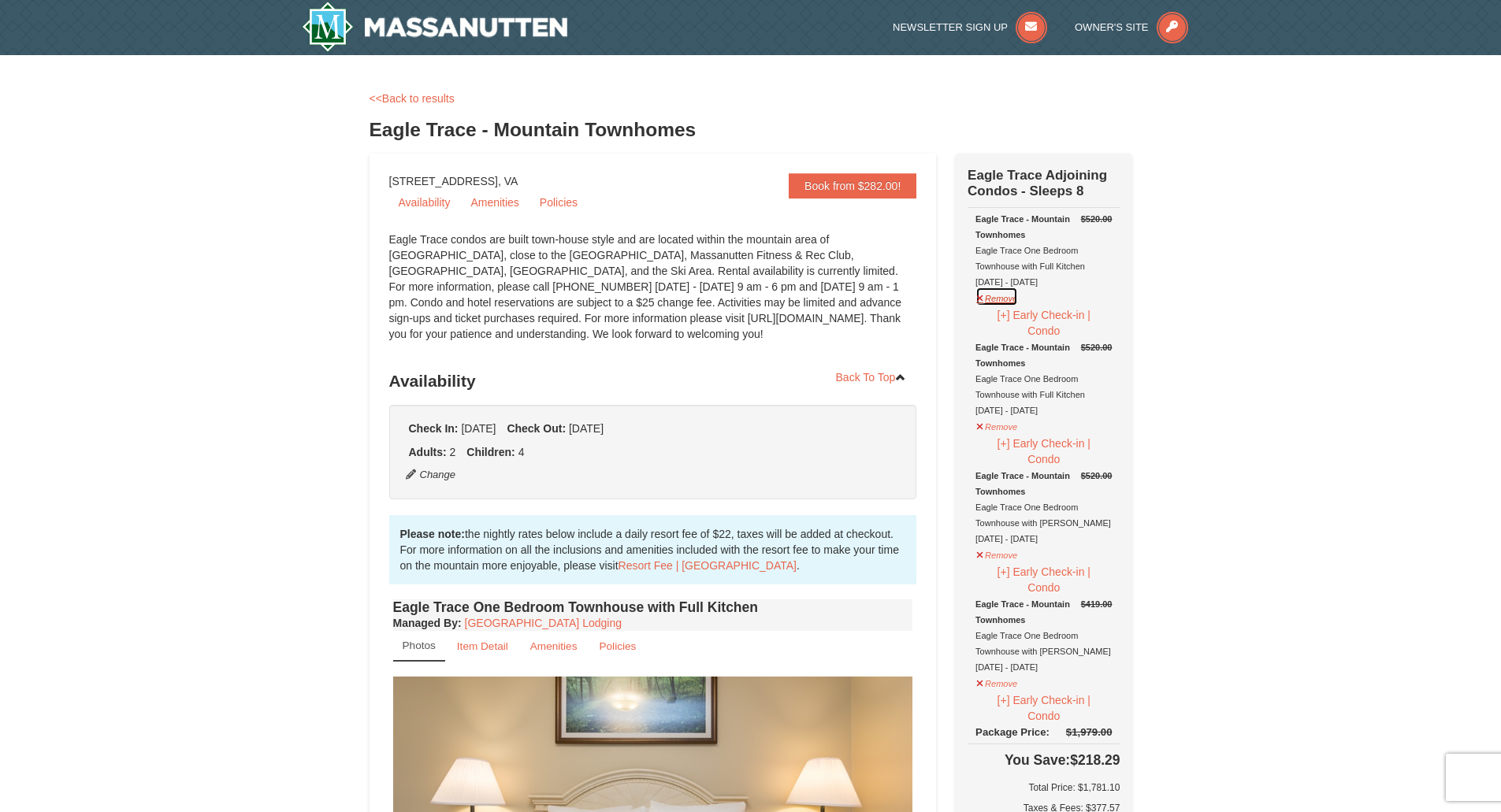
click at [991, 299] on button "Remove" at bounding box center [997, 296] width 43 height 20
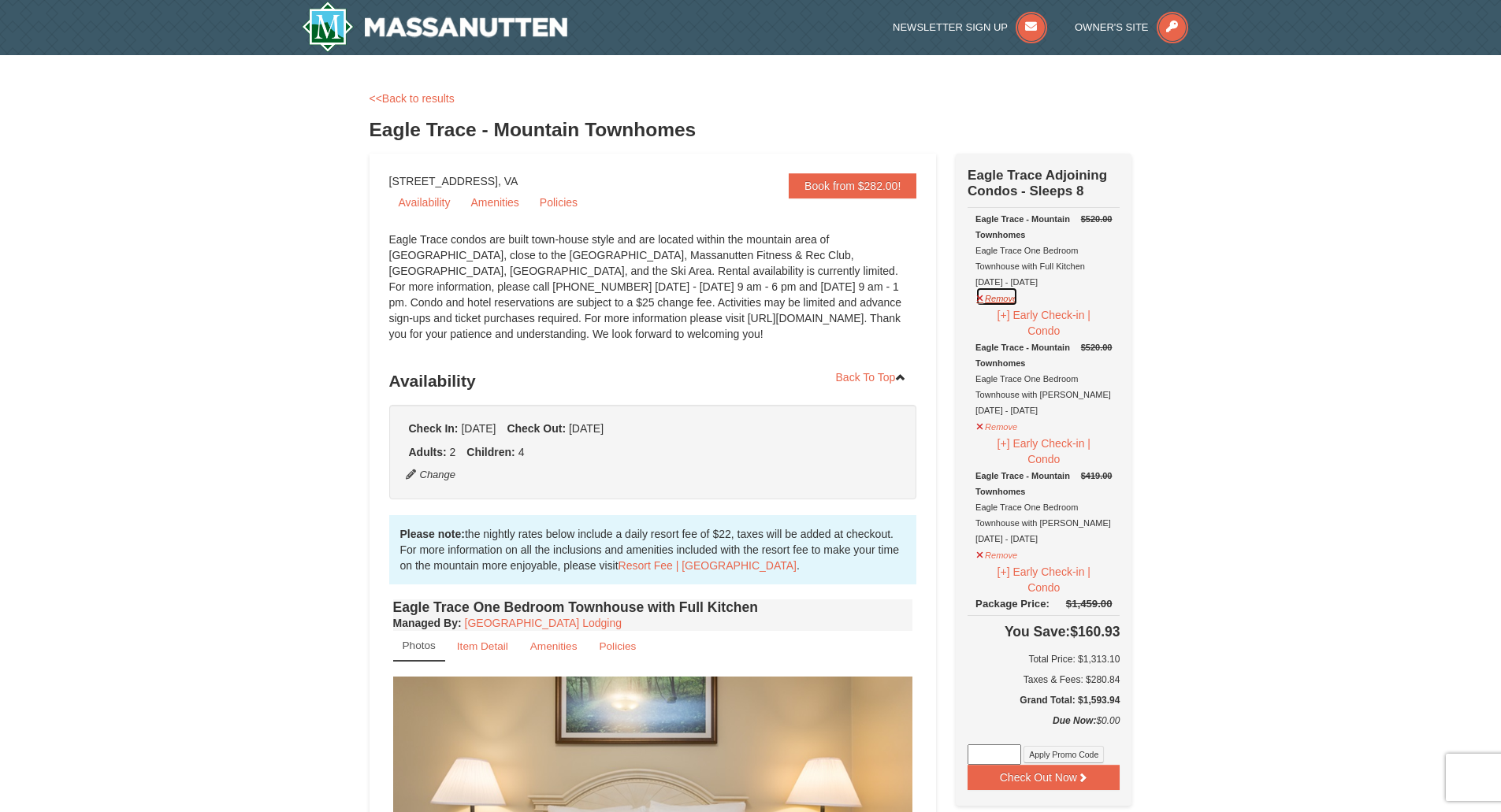
click at [995, 303] on button "Remove" at bounding box center [997, 296] width 43 height 20
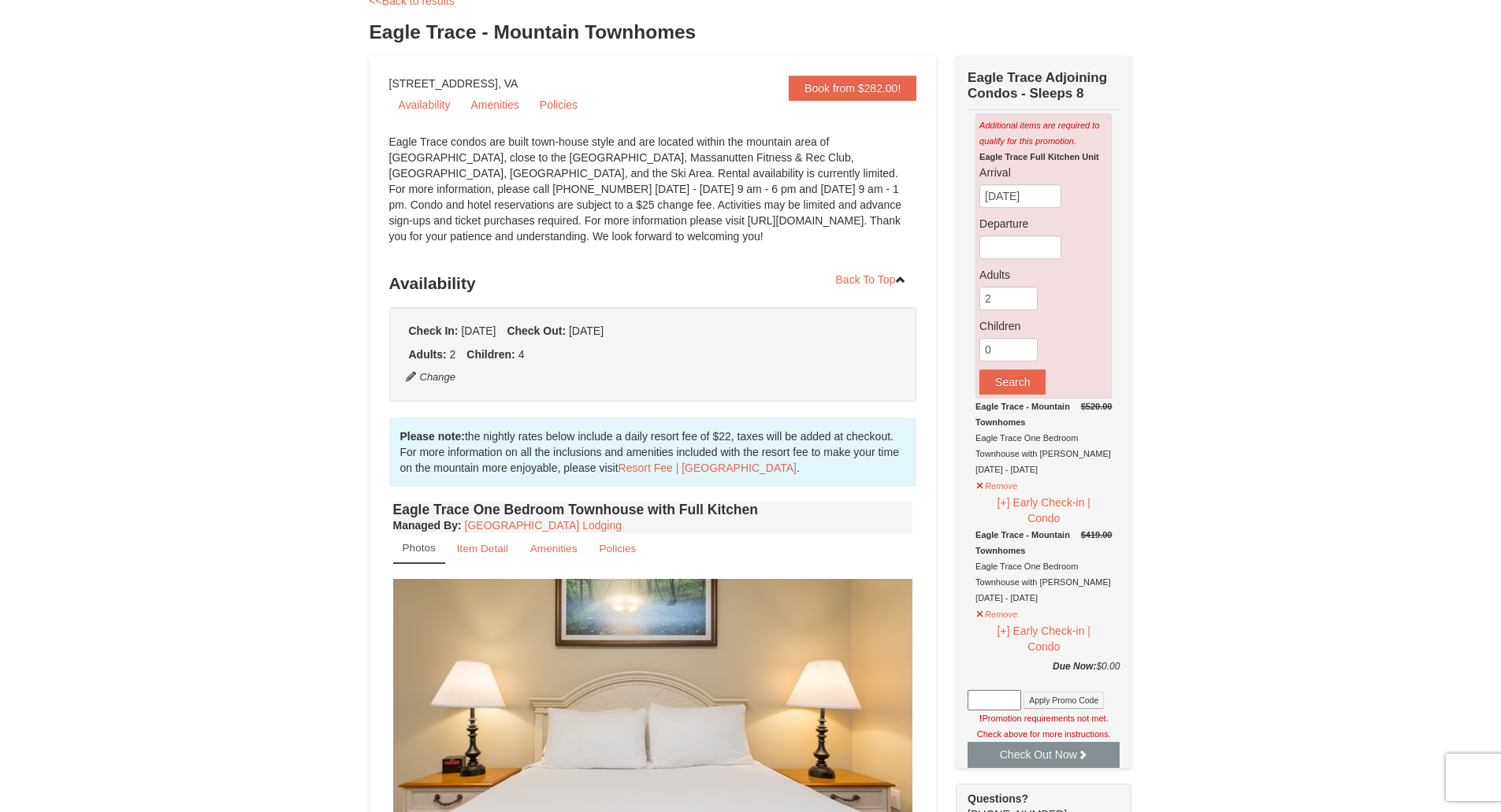
scroll to position [236, 0]
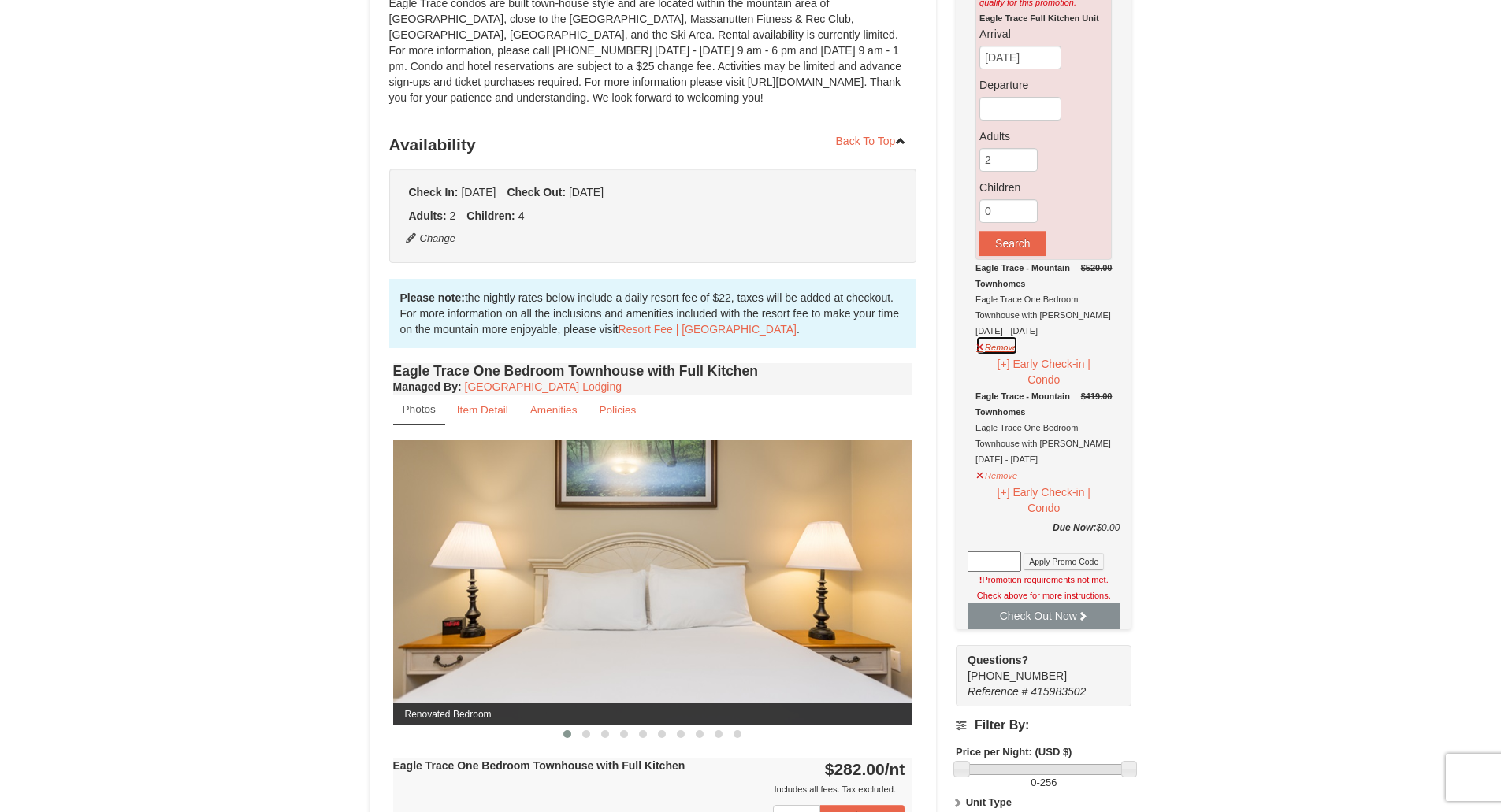
click at [1003, 349] on button "Remove" at bounding box center [997, 345] width 43 height 20
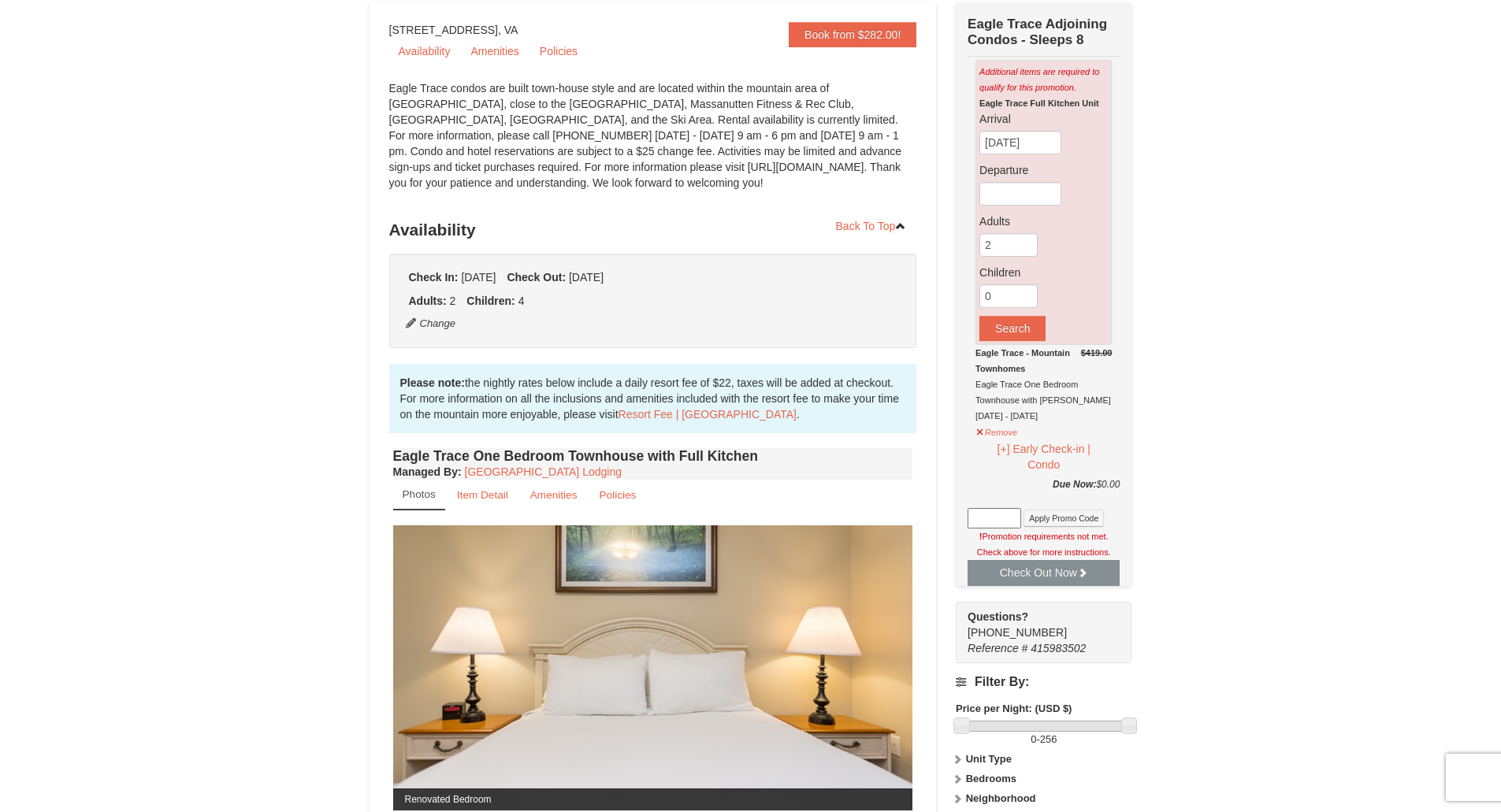
scroll to position [0, 0]
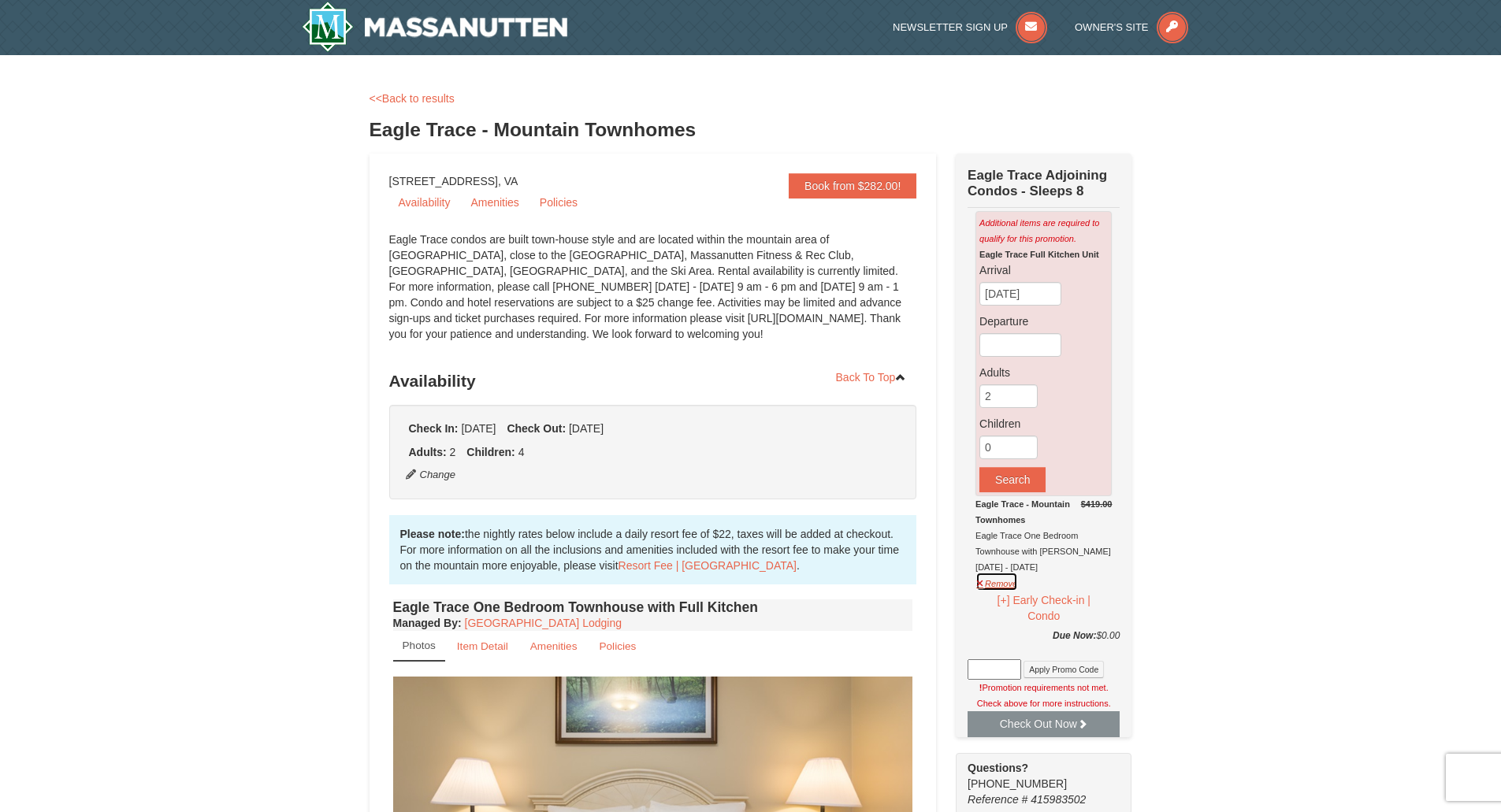
click at [995, 589] on button "Remove" at bounding box center [997, 581] width 43 height 20
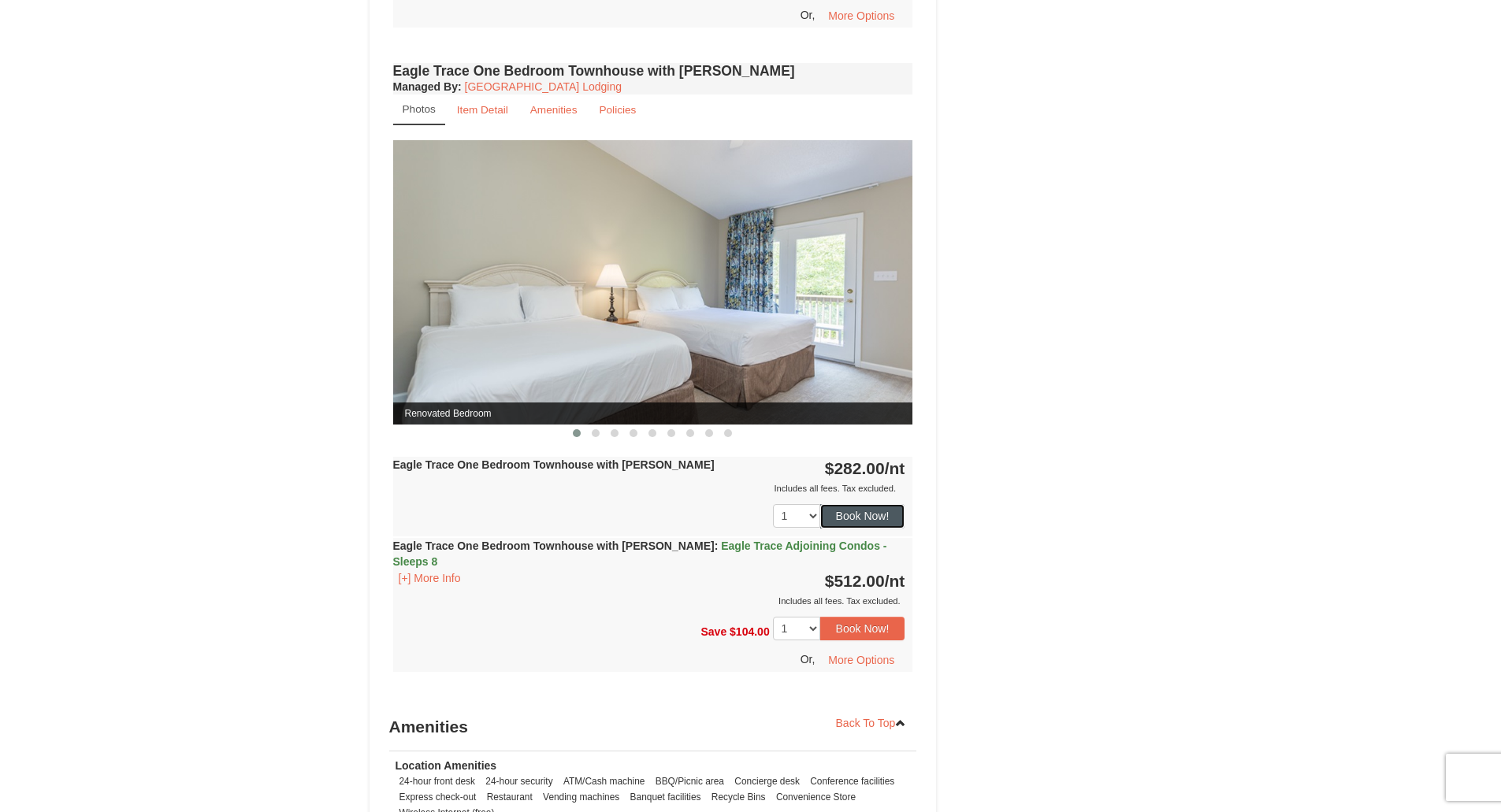
click at [855, 518] on button "Book Now!" at bounding box center [862, 516] width 85 height 24
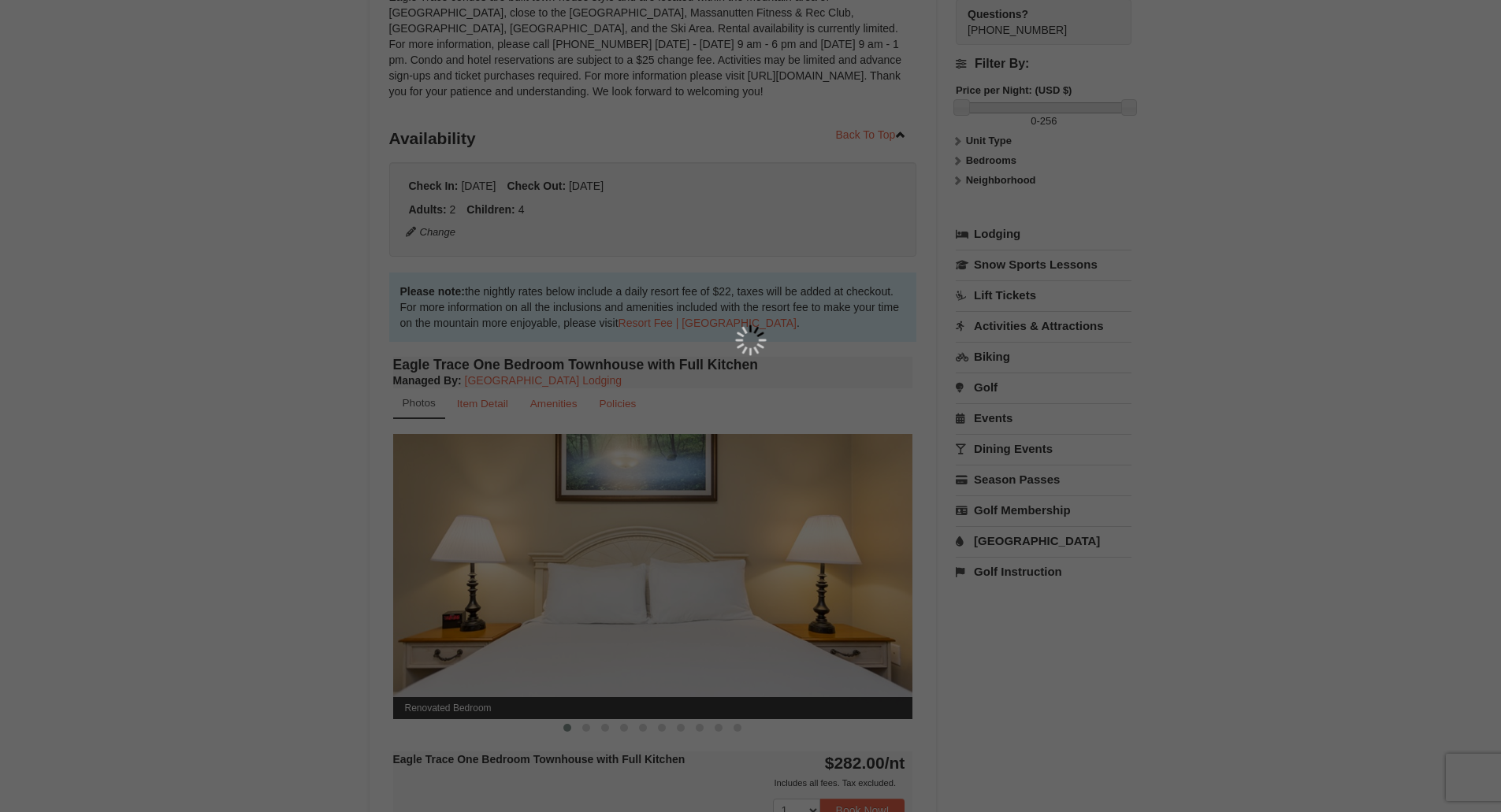
scroll to position [154, 0]
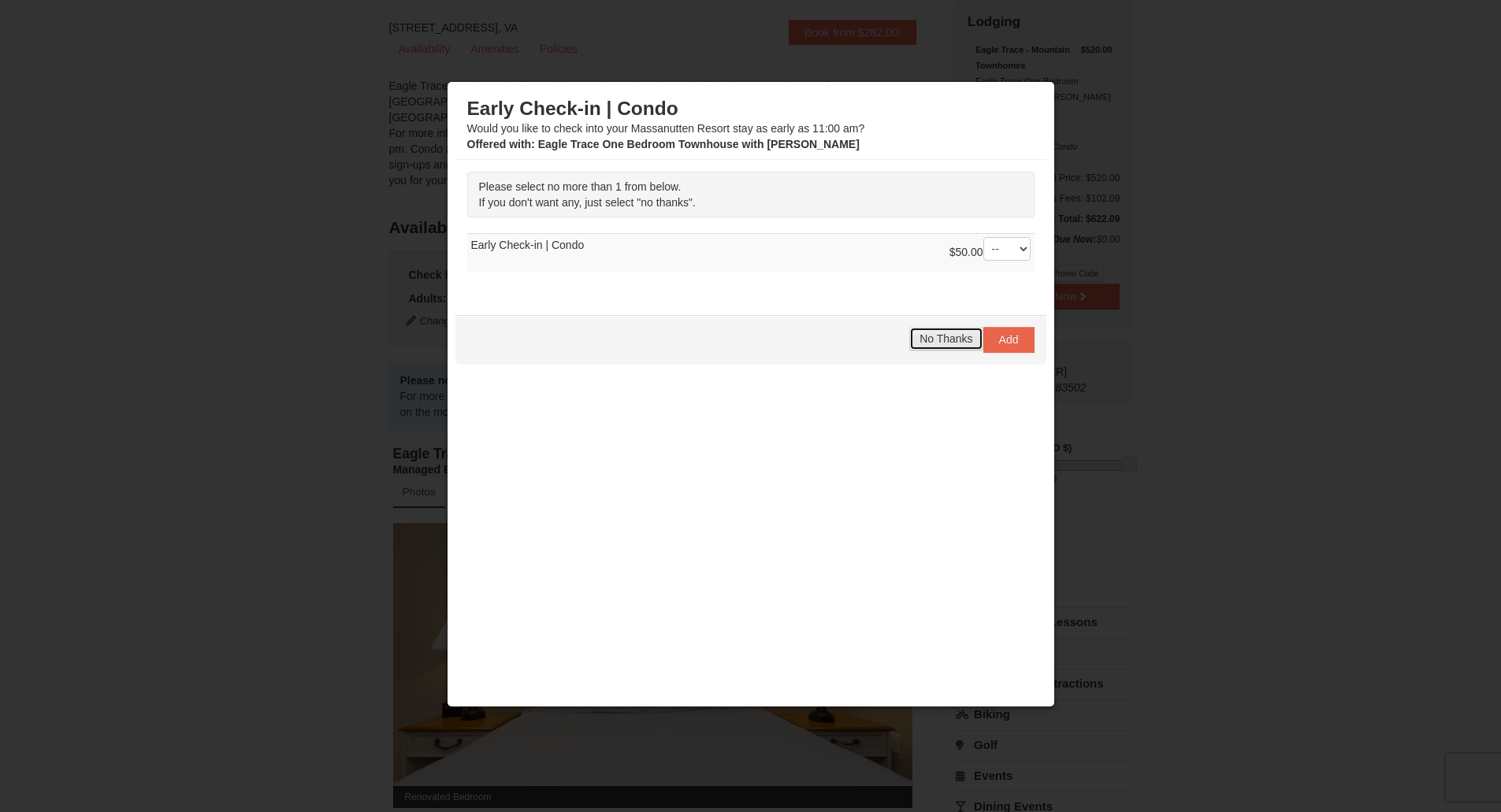
click at [936, 337] on span "No Thanks" at bounding box center [945, 339] width 53 height 13
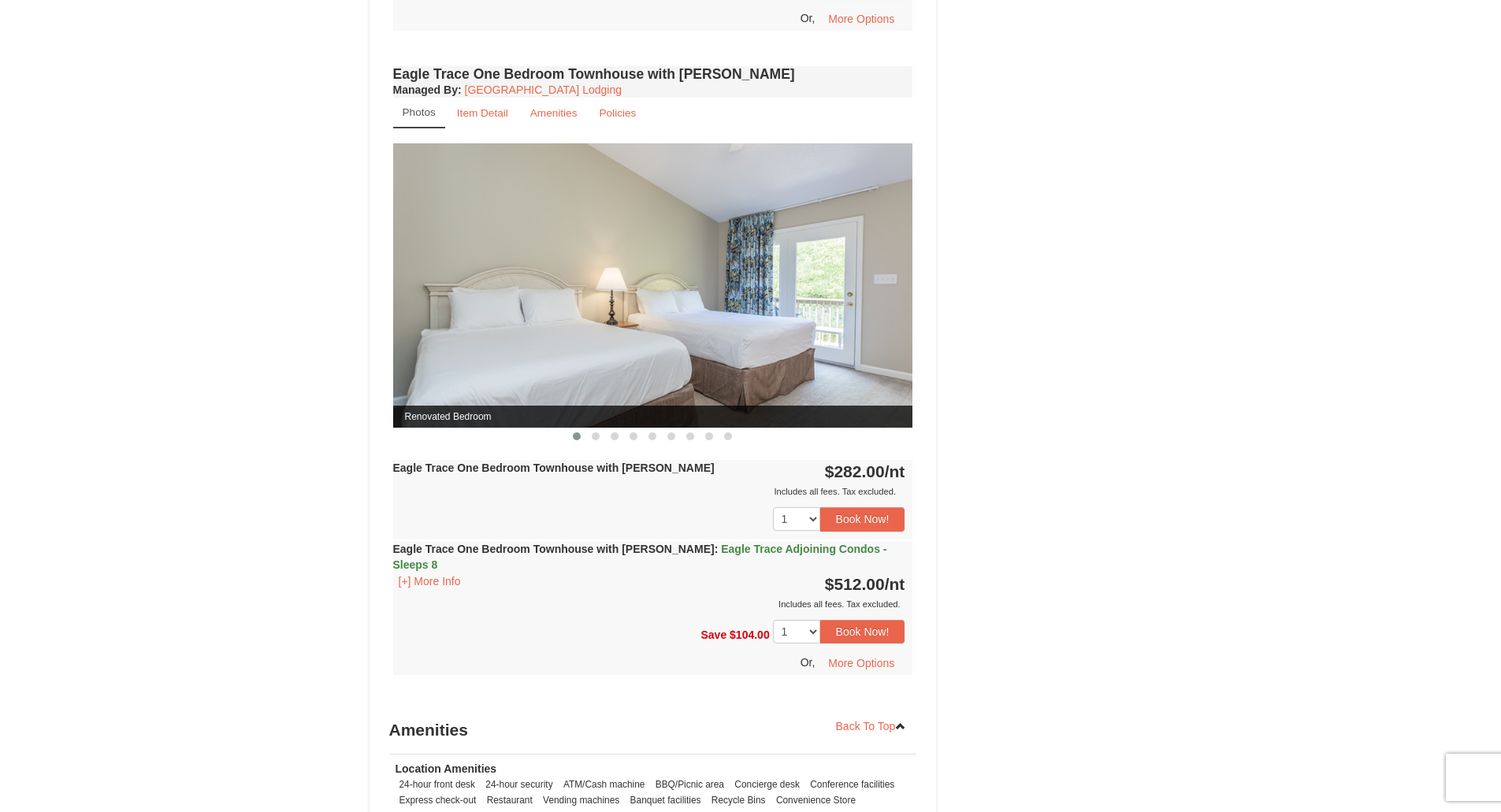
scroll to position [1413, 0]
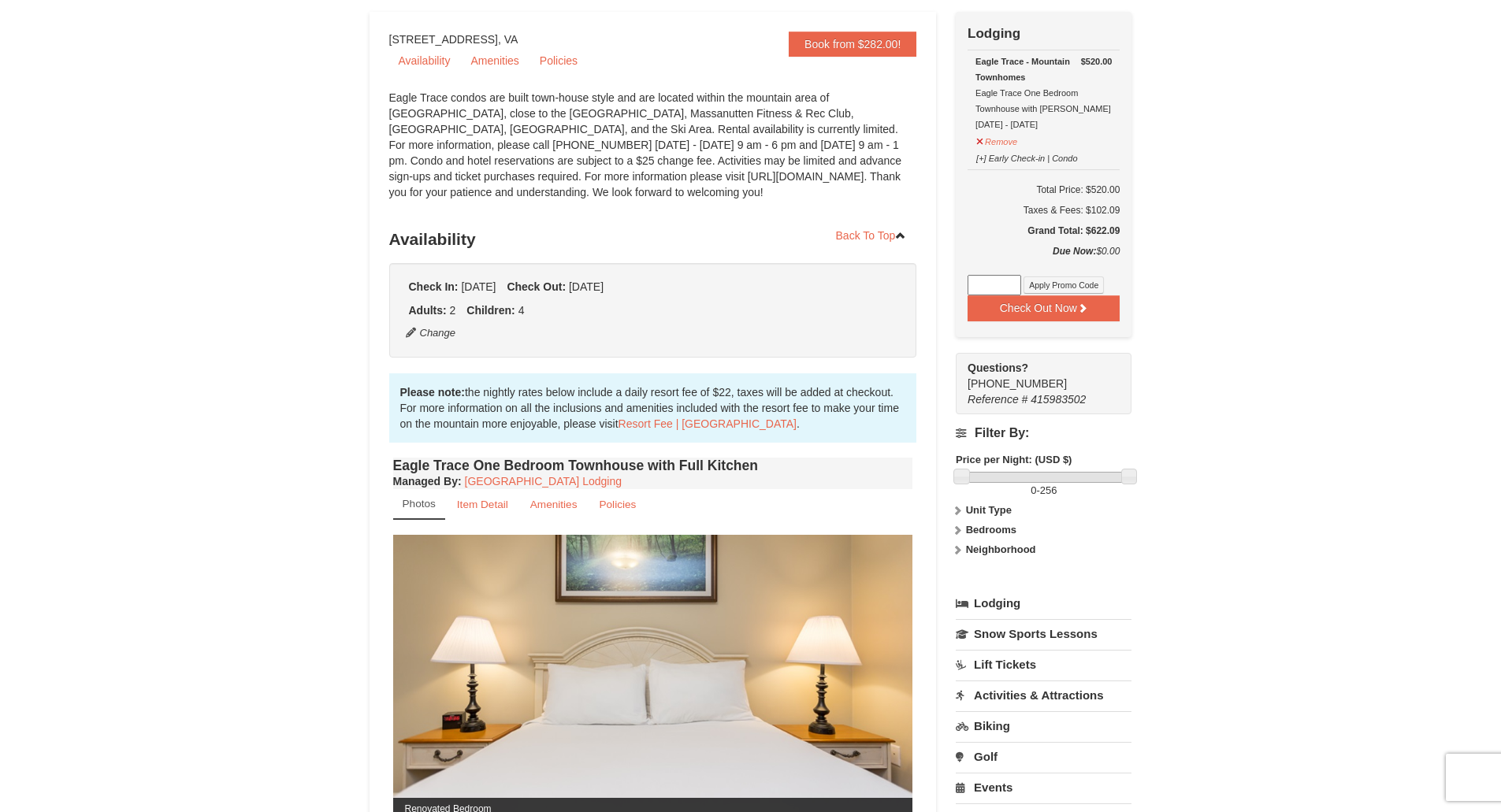
scroll to position [0, 0]
